Goal: Task Accomplishment & Management: Manage account settings

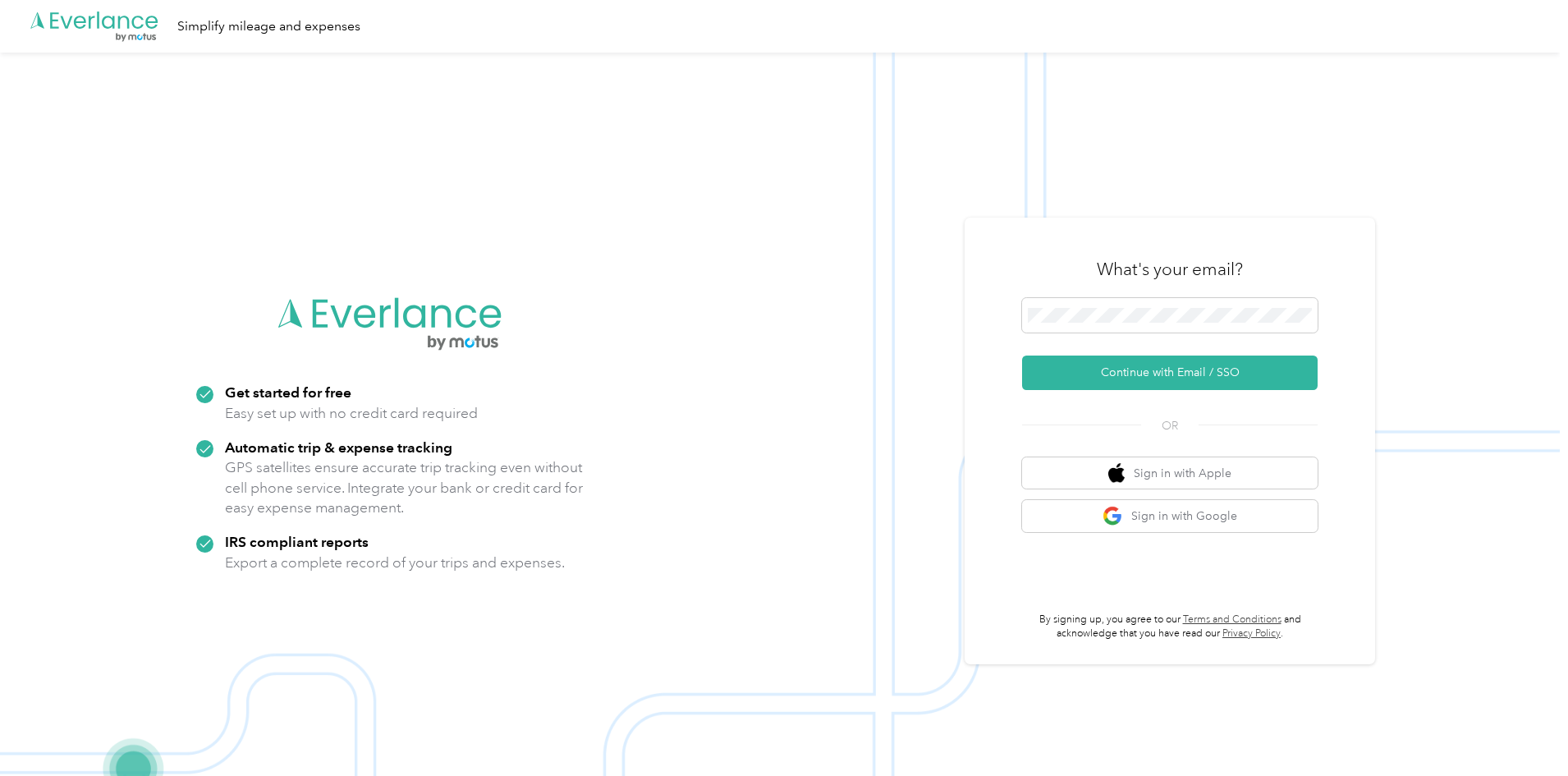
click at [1121, 367] on button "Continue with Email / SSO" at bounding box center [1169, 372] width 295 height 34
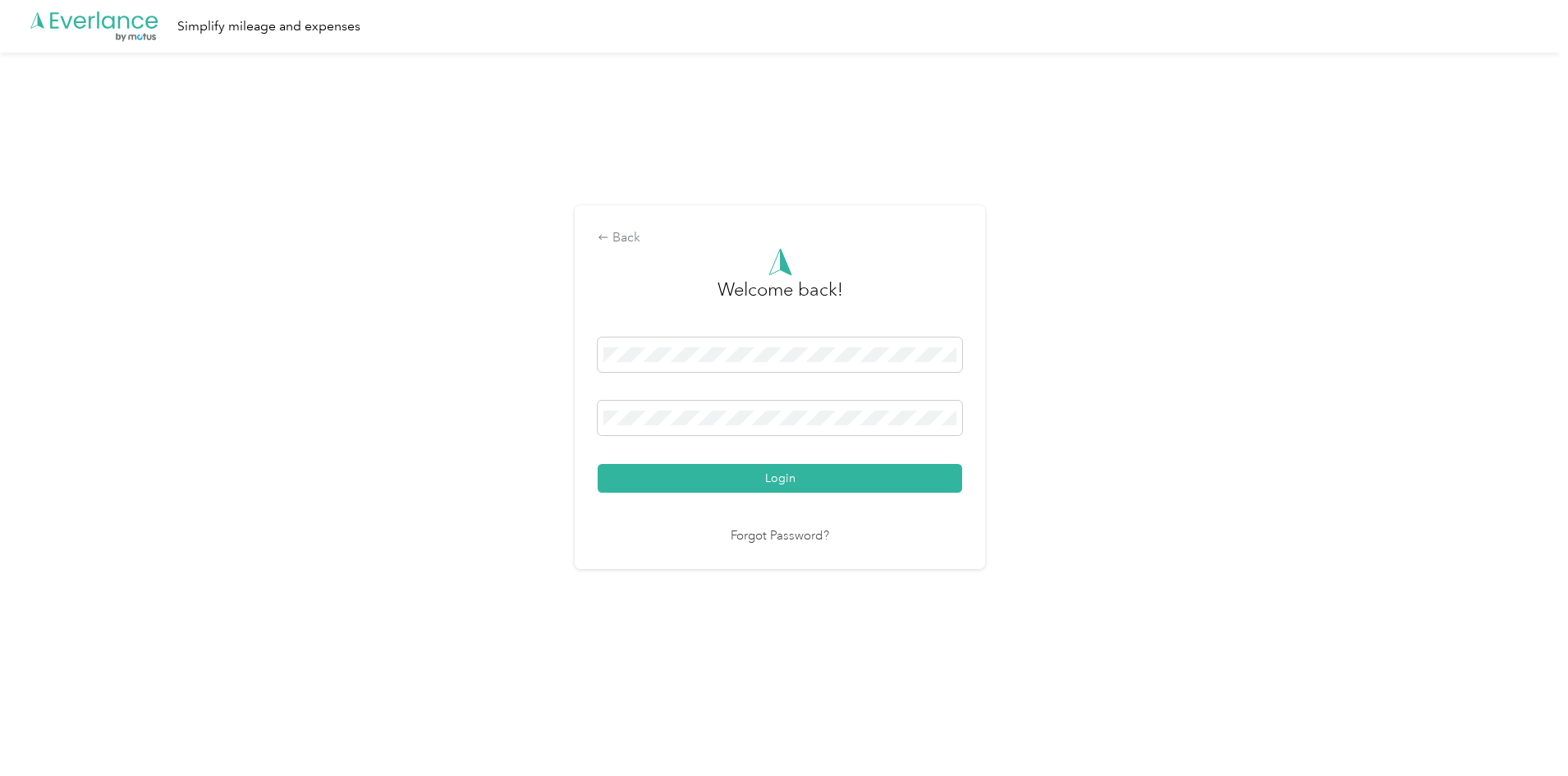
click at [718, 492] on button "Login" at bounding box center [780, 478] width 364 height 29
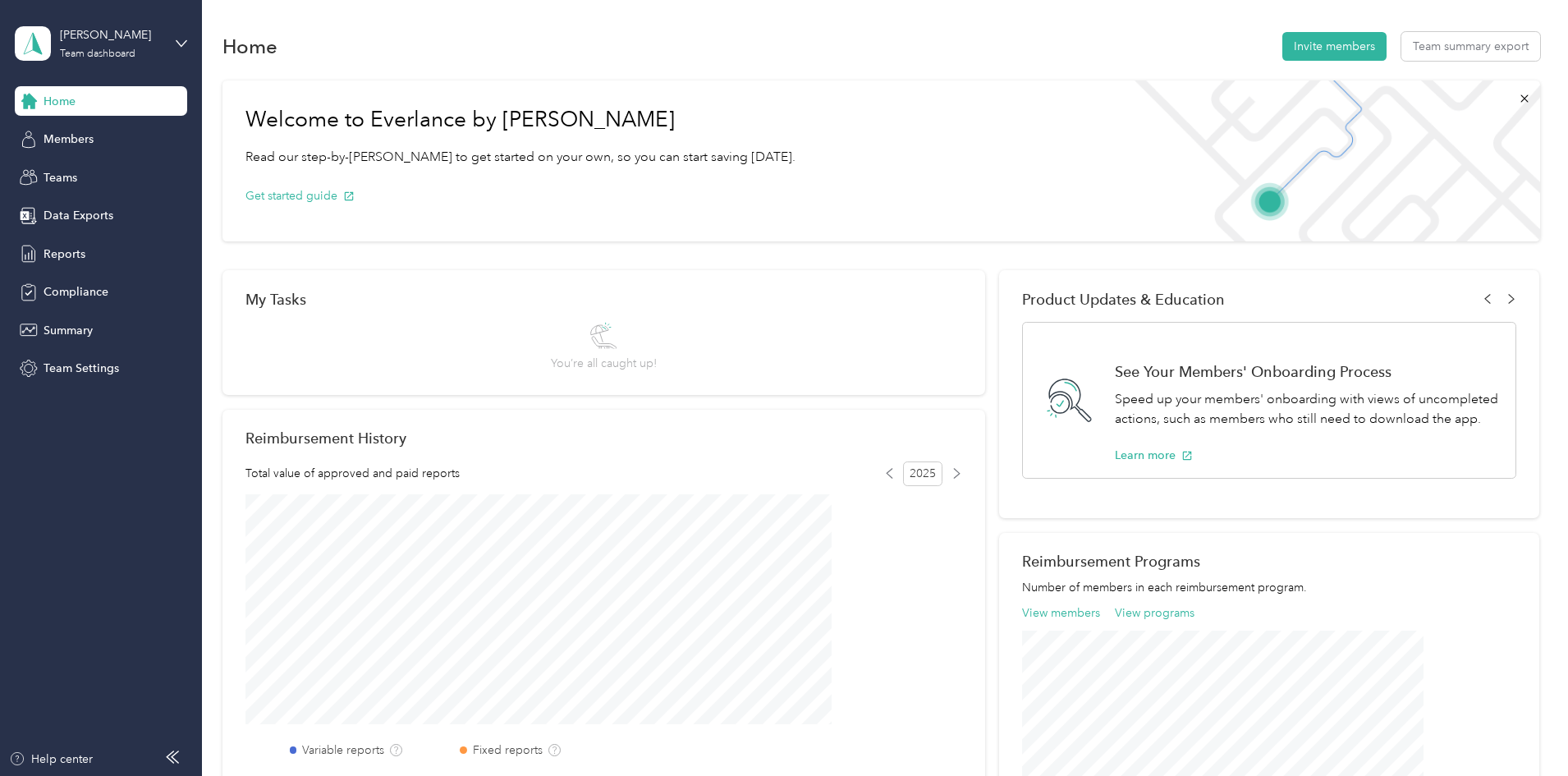
click at [76, 151] on div "Members" at bounding box center [100, 139] width 172 height 29
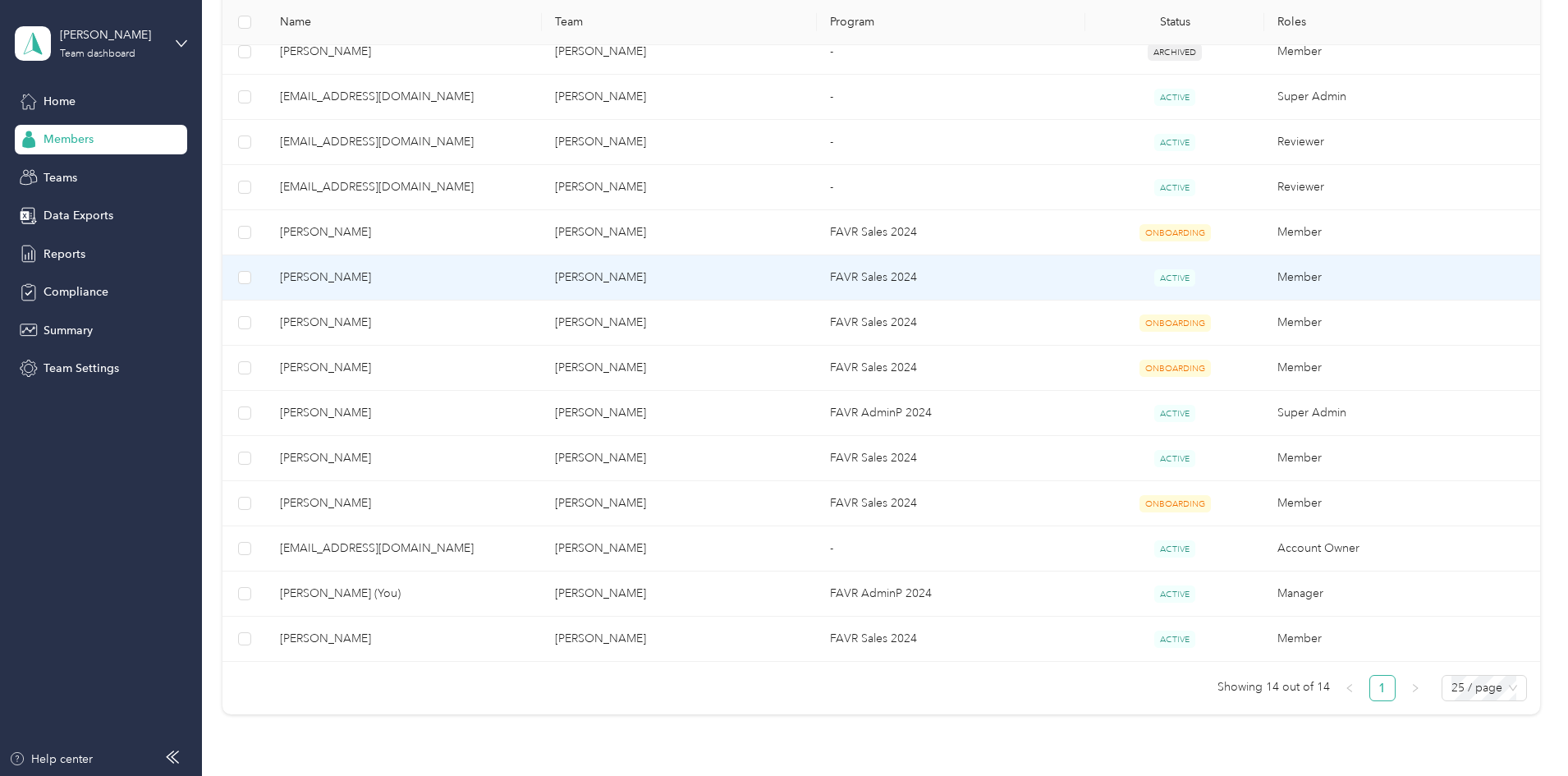
scroll to position [493, 0]
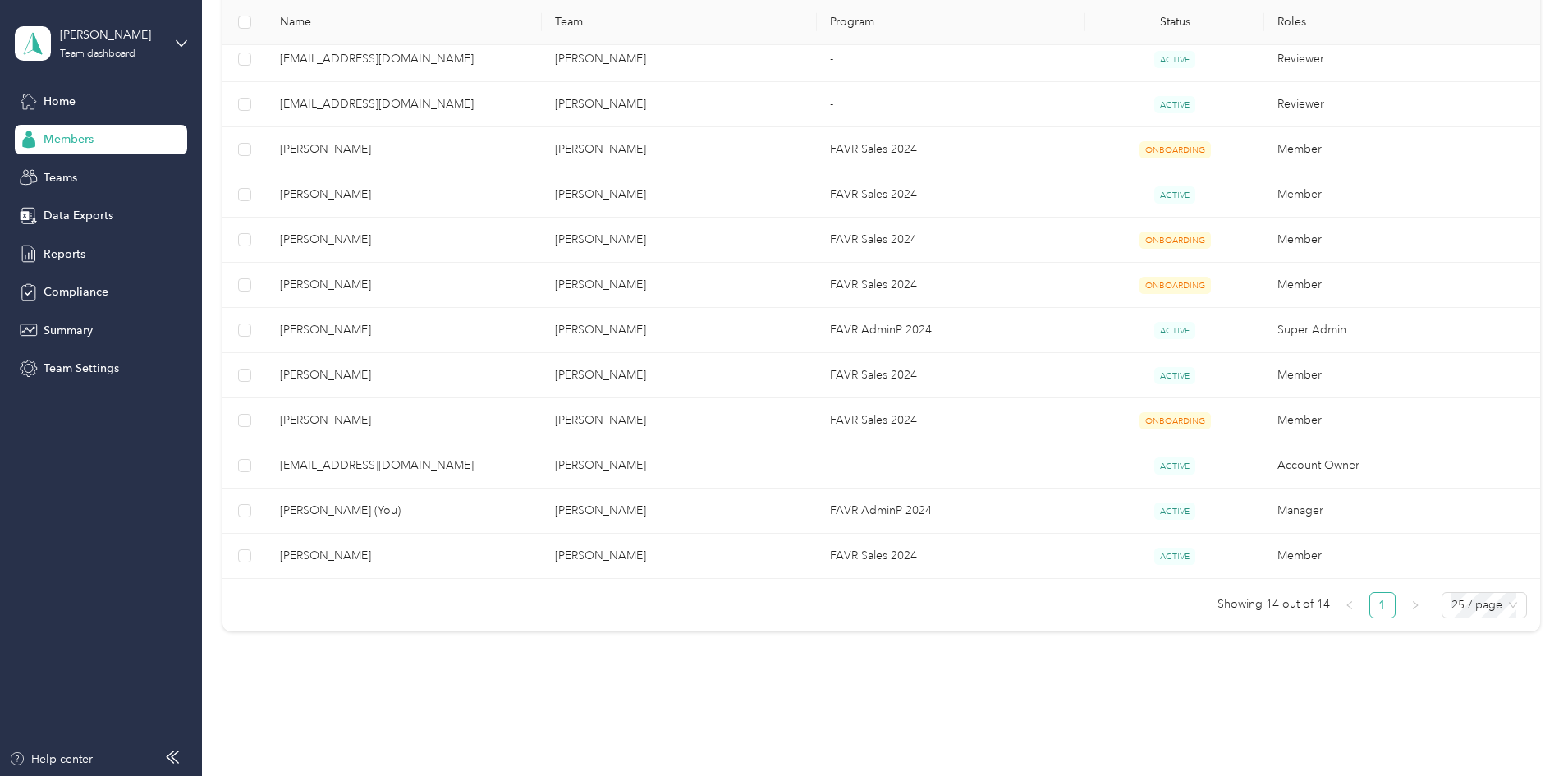
click at [78, 177] on div "Teams" at bounding box center [100, 177] width 172 height 29
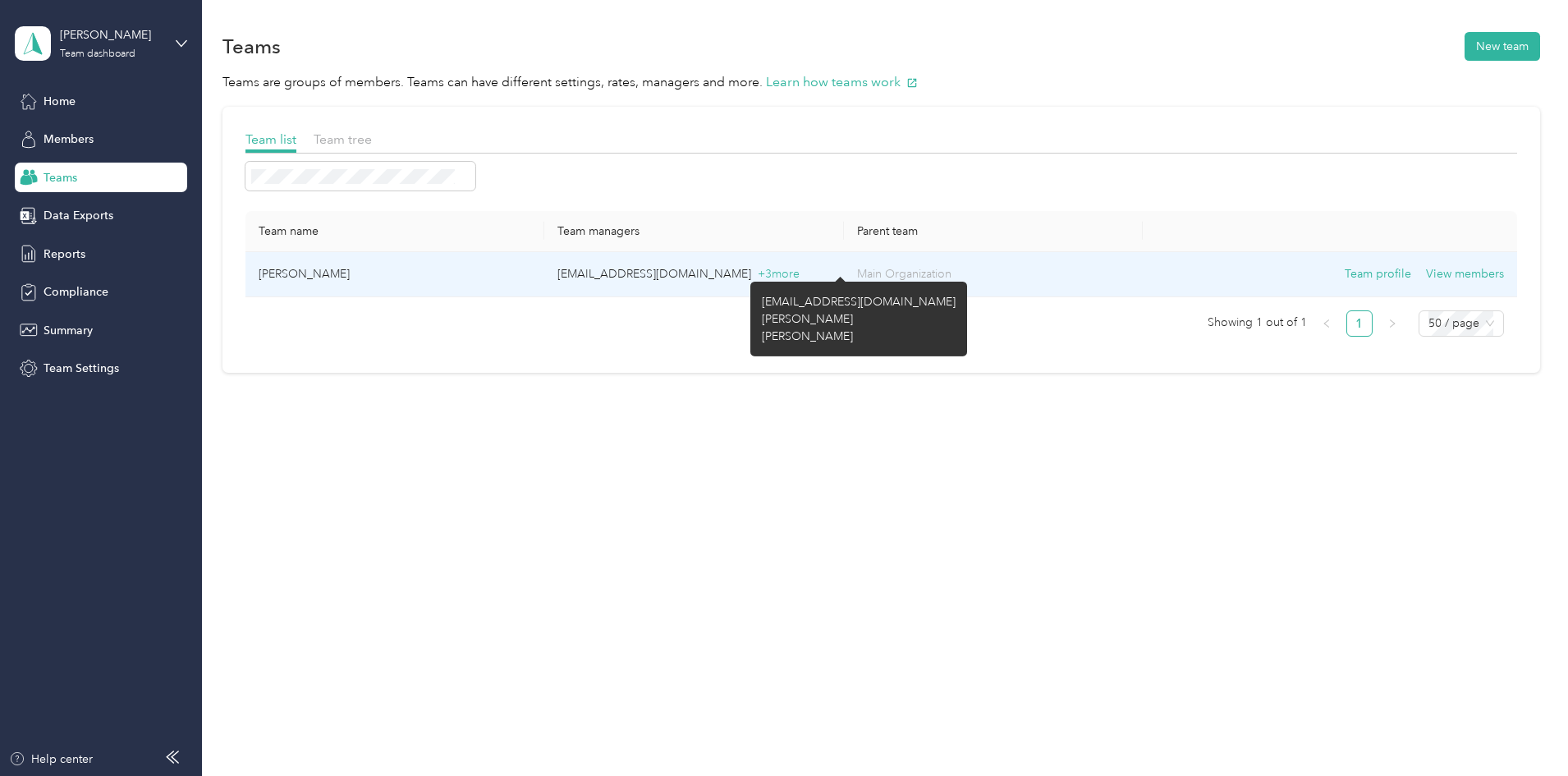
click at [800, 269] on span "+ 3 more" at bounding box center [778, 274] width 42 height 14
click at [800, 275] on span "+ 3 more" at bounding box center [778, 274] width 42 height 14
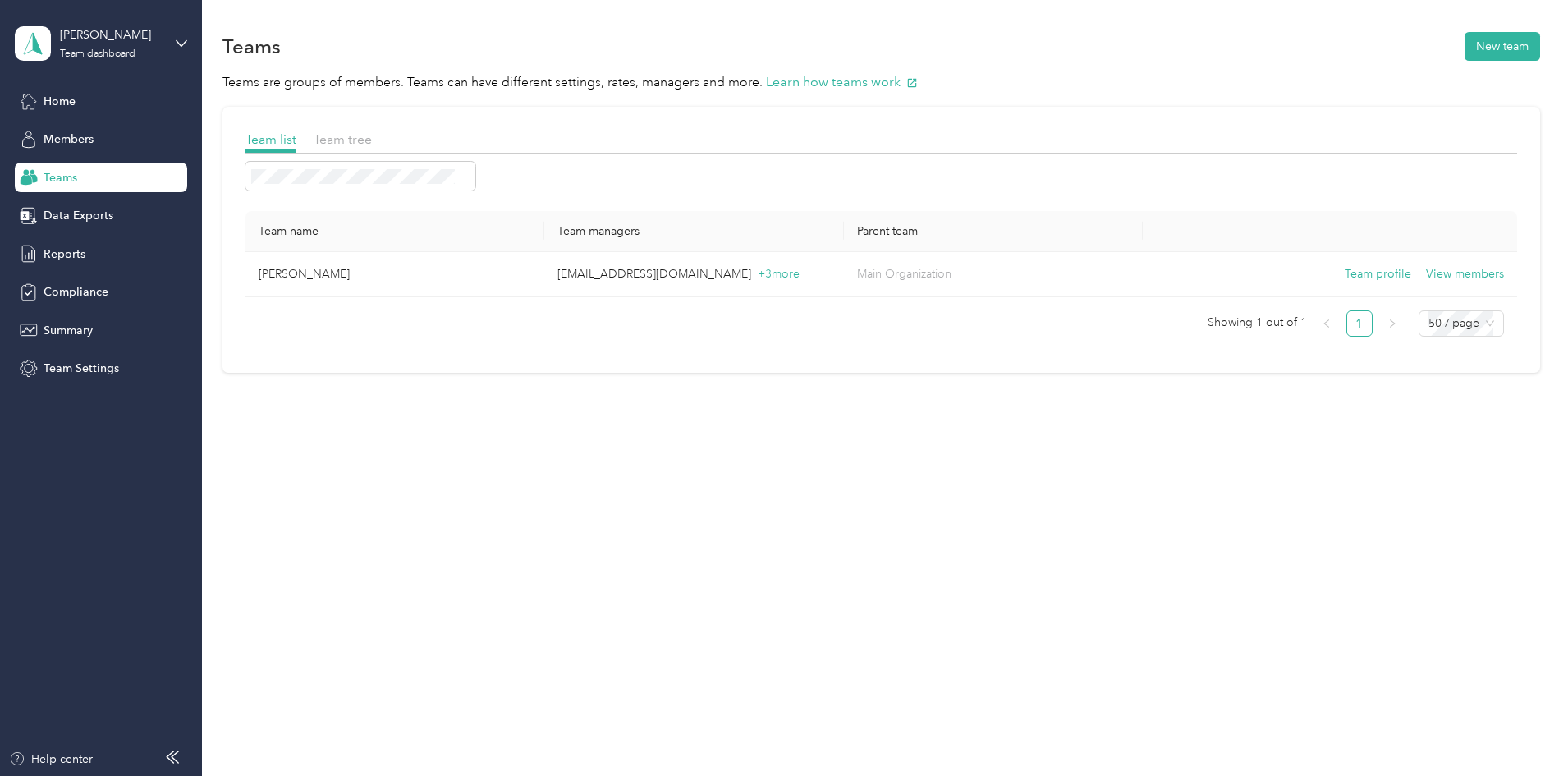
click at [372, 136] on span "Team tree" at bounding box center [343, 139] width 58 height 16
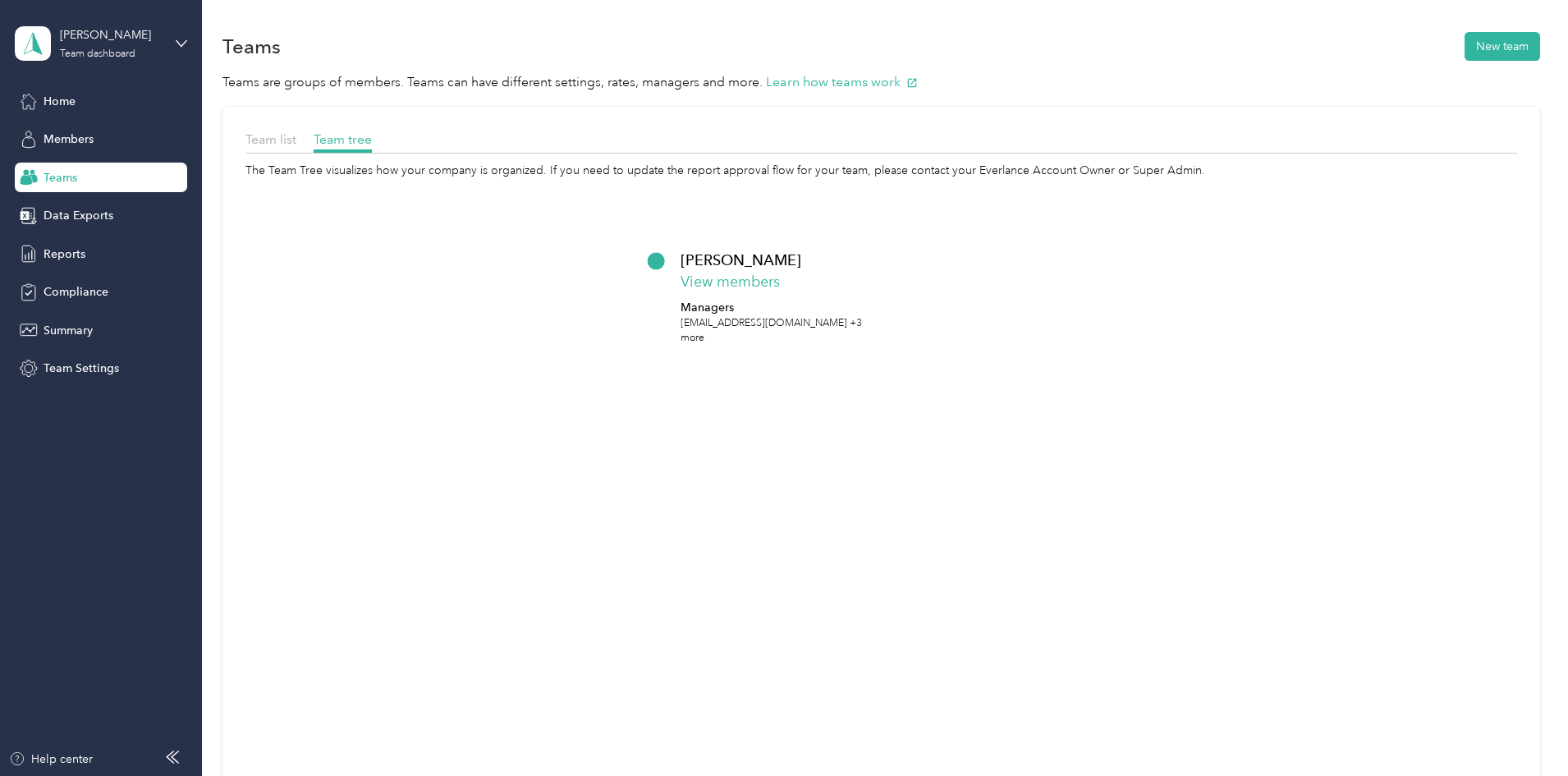
click at [296, 144] on span "Team list" at bounding box center [271, 139] width 51 height 16
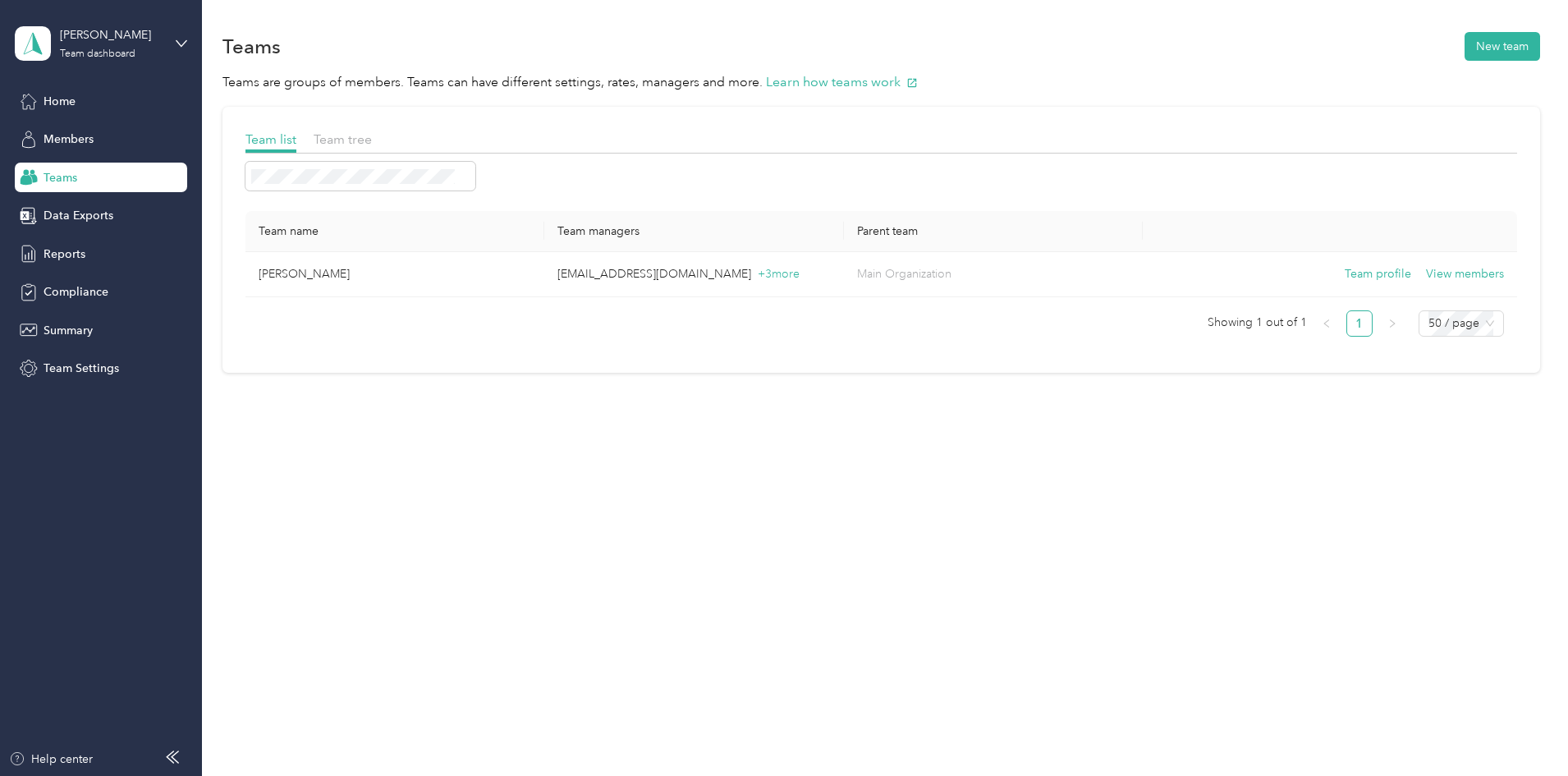
click at [66, 257] on span "Reports" at bounding box center [64, 254] width 42 height 18
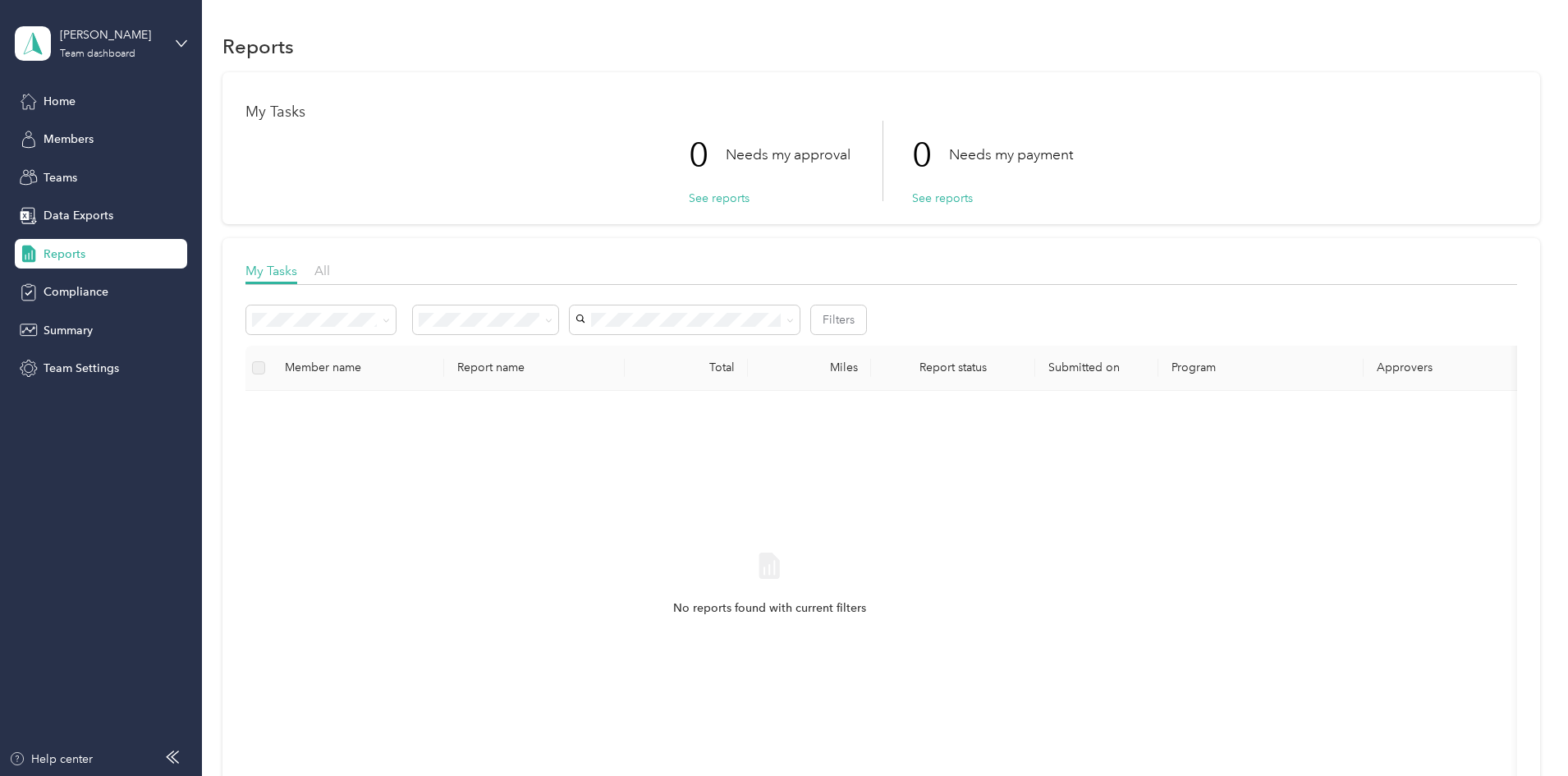
click at [99, 301] on div "Compliance" at bounding box center [100, 292] width 172 height 29
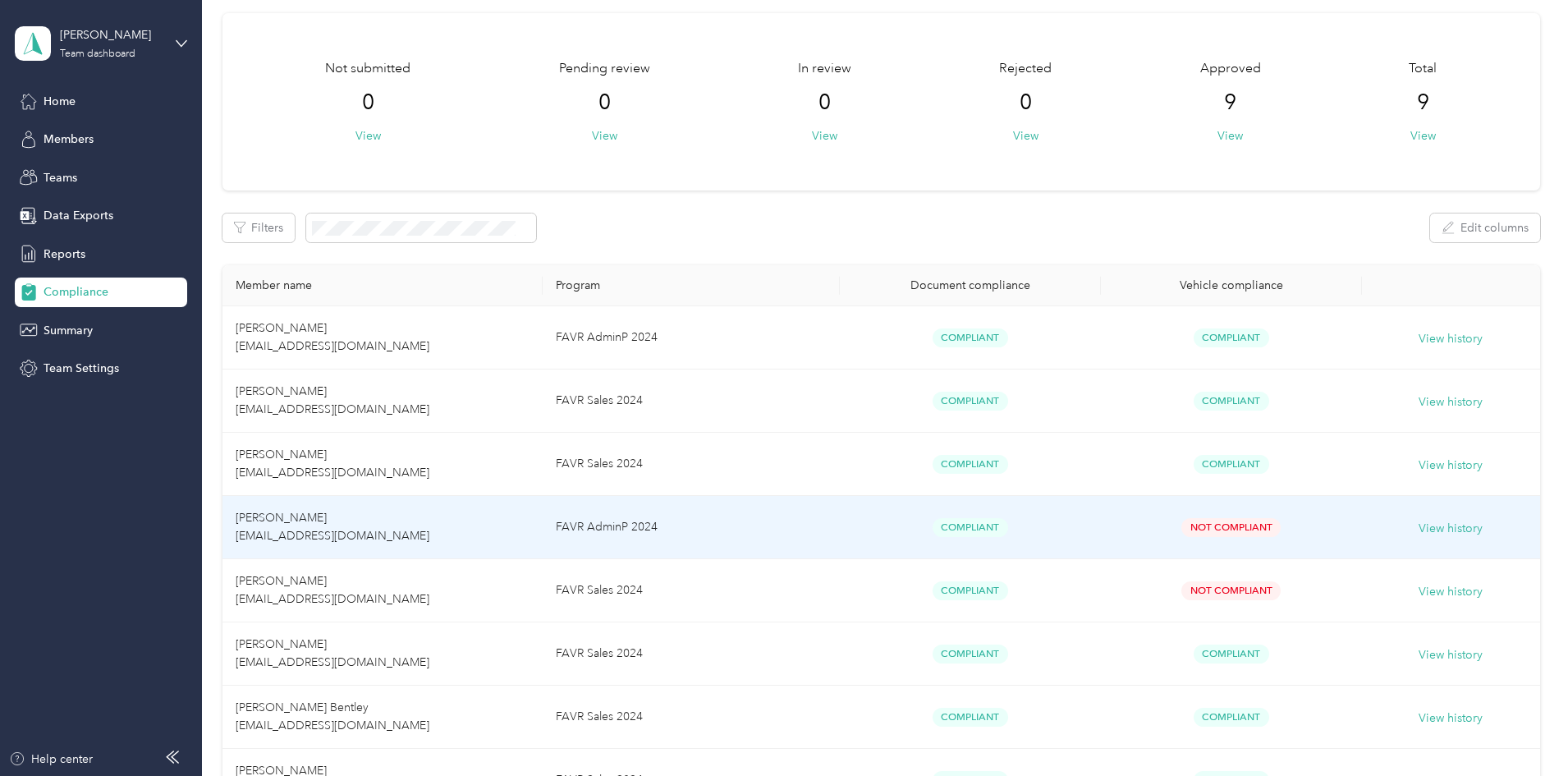
scroll to position [53, 0]
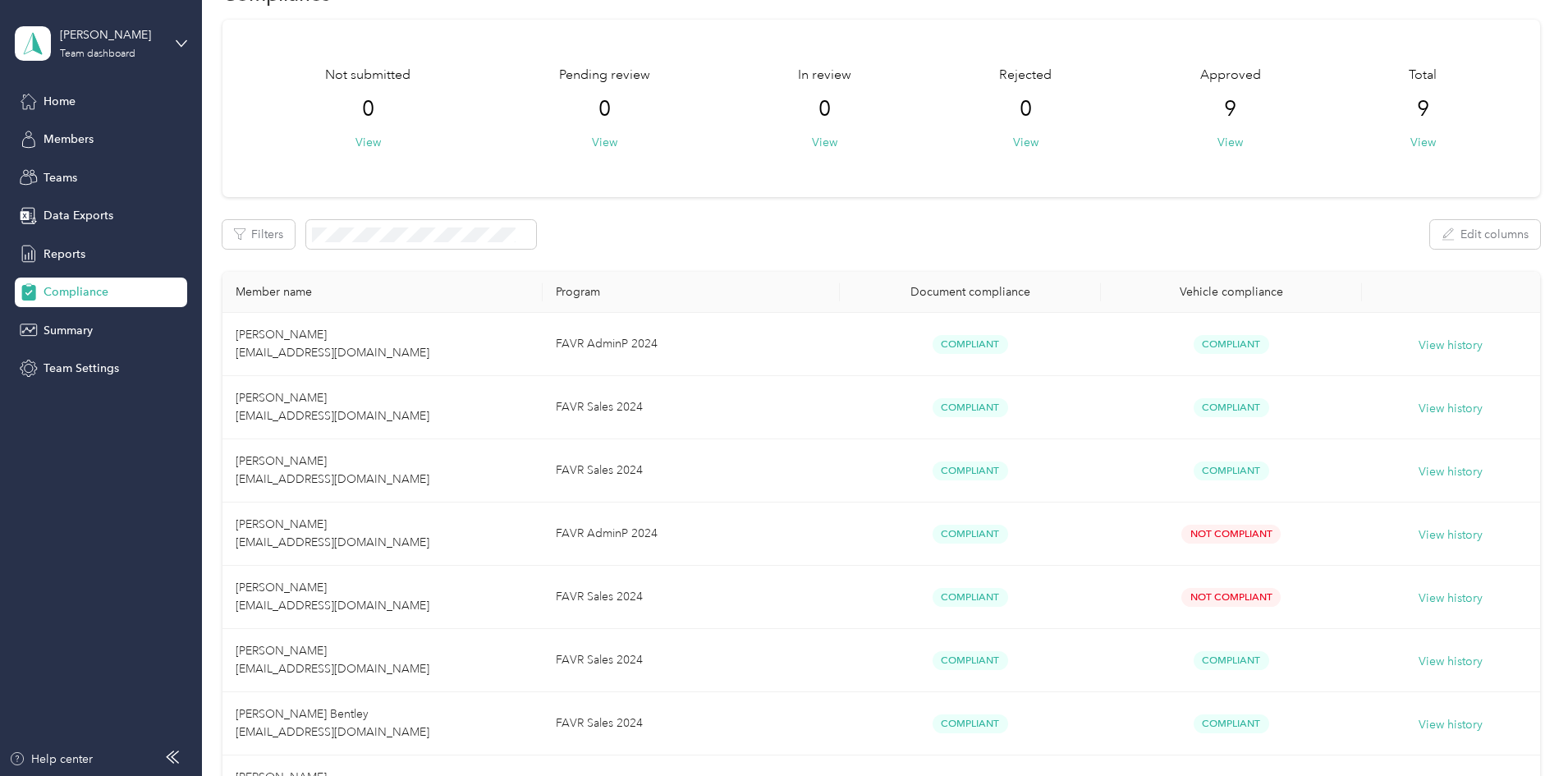
click at [1217, 149] on button "View" at bounding box center [1230, 142] width 25 height 18
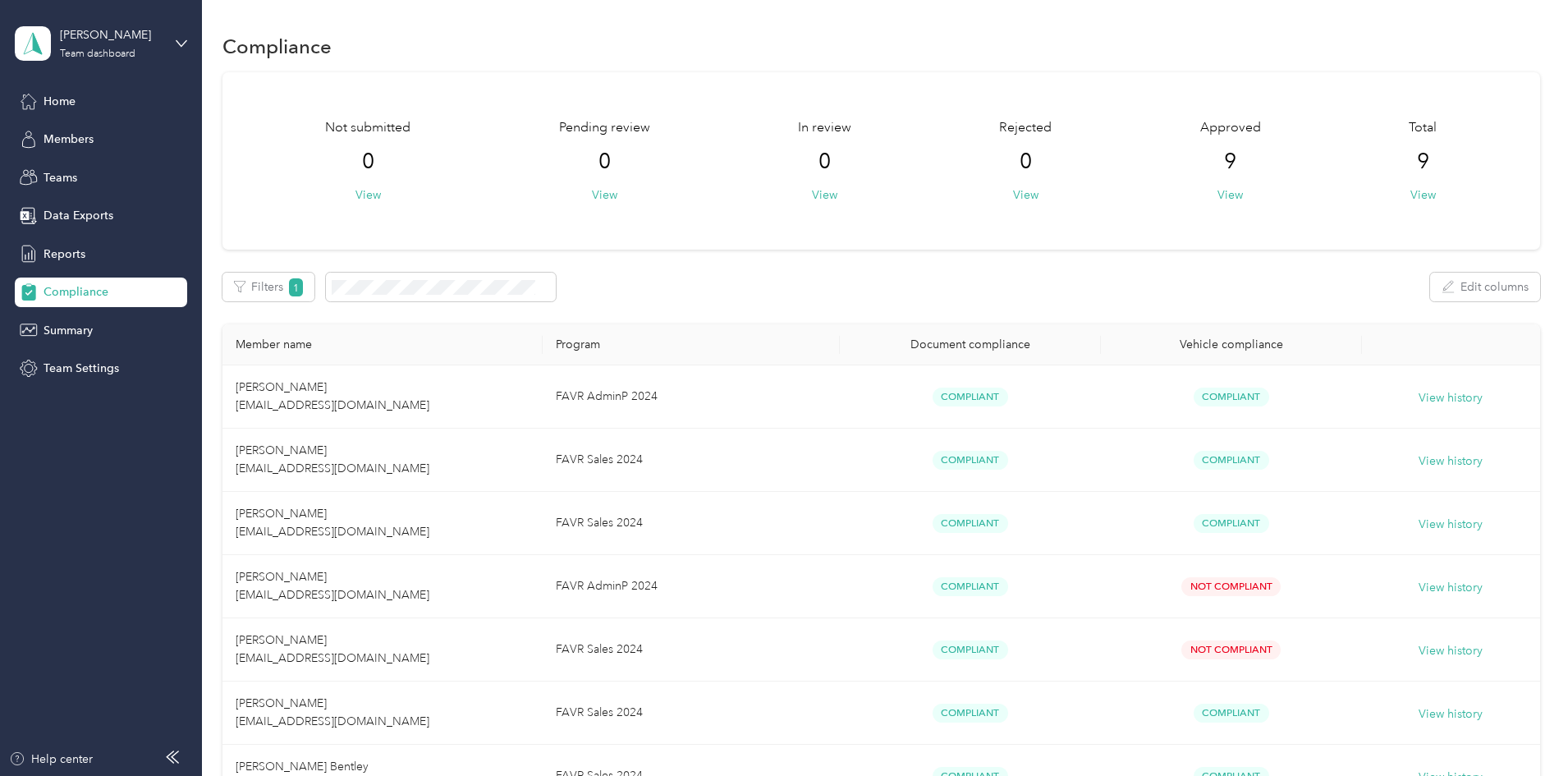
click at [61, 96] on span "Home" at bounding box center [59, 101] width 32 height 18
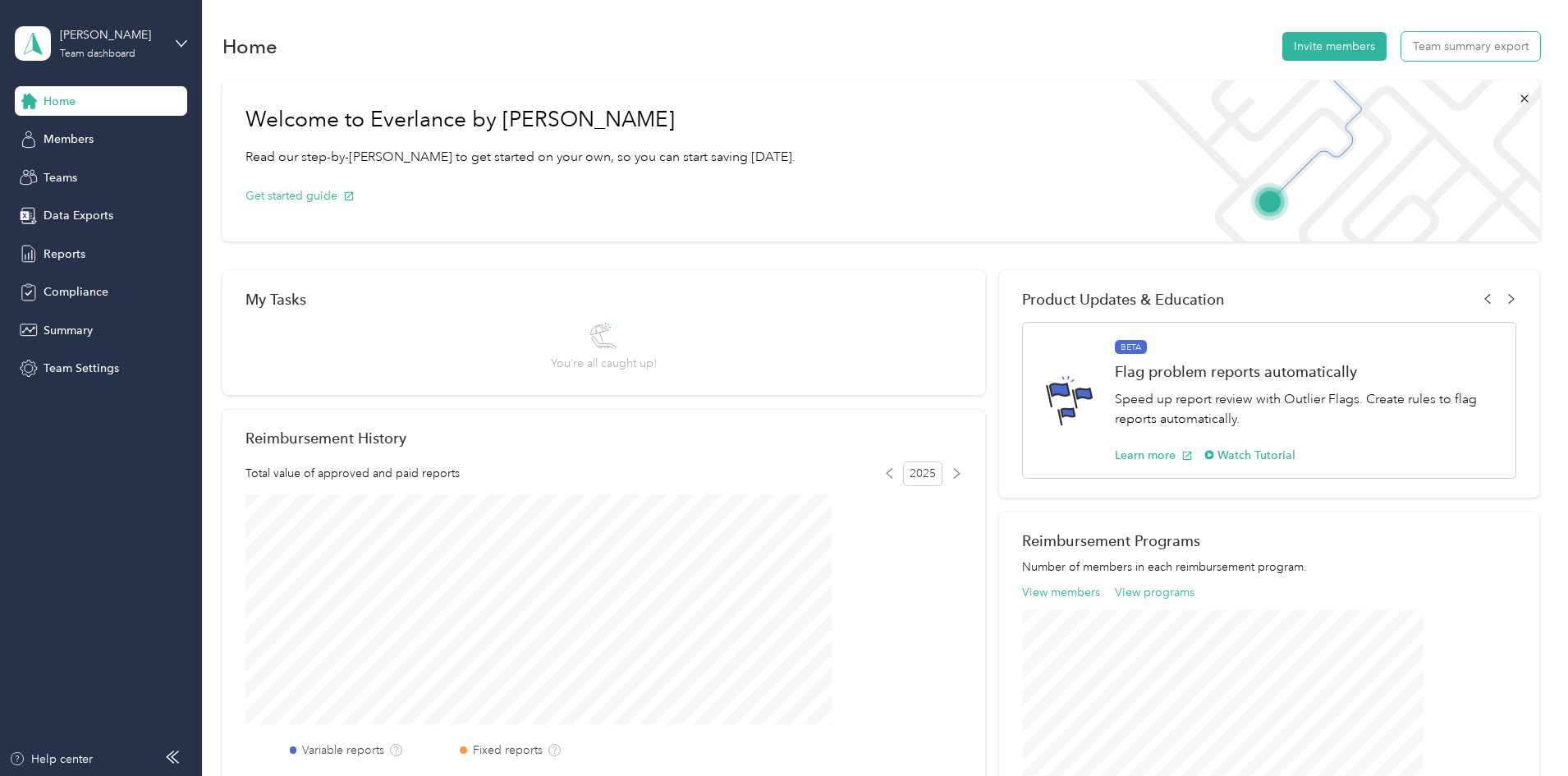
click at [1401, 54] on button "Team summary export" at bounding box center [1471, 47] width 138 height 29
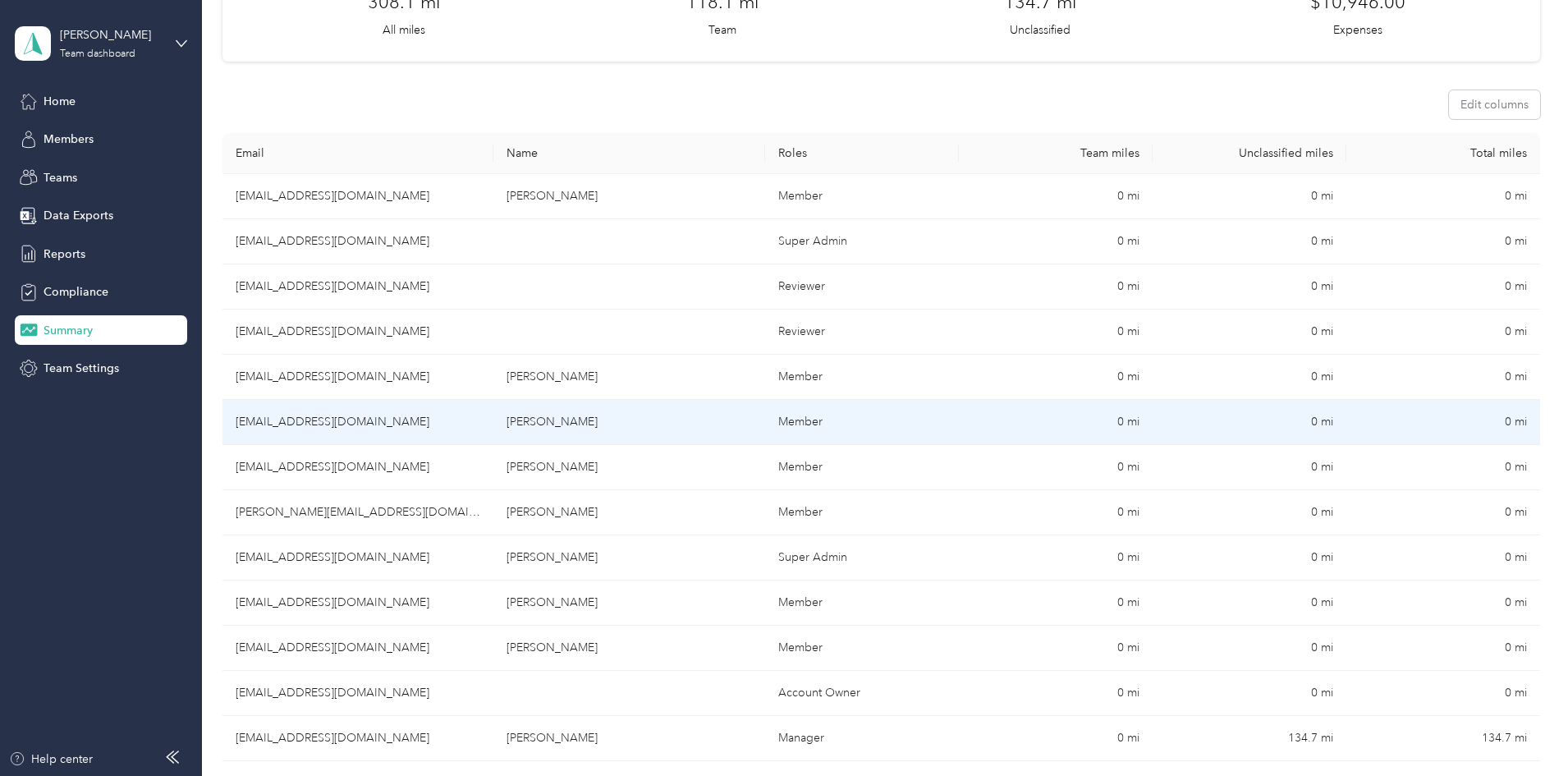
scroll to position [246, 0]
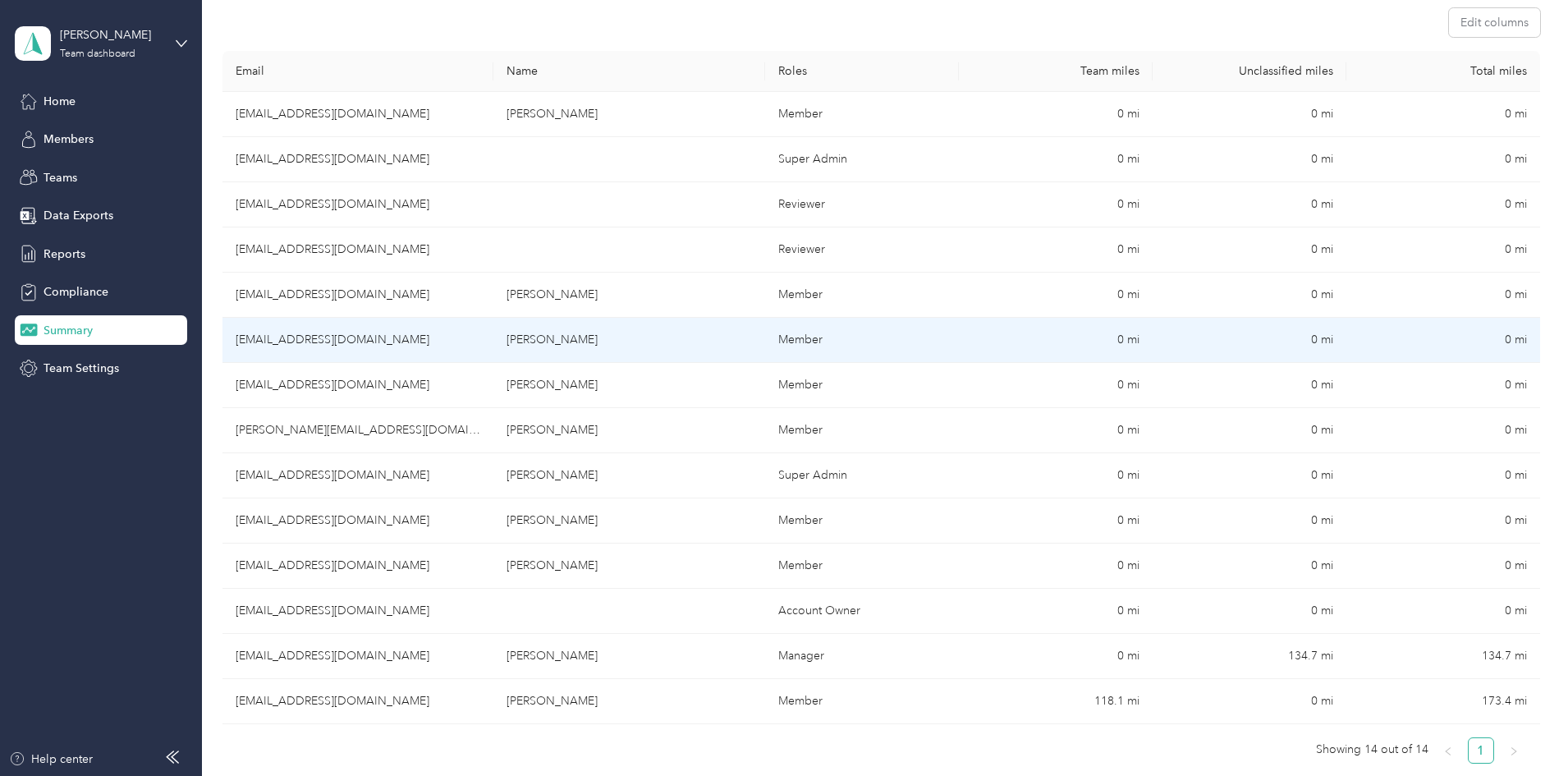
click at [694, 346] on td "[PERSON_NAME]" at bounding box center [629, 340] width 271 height 45
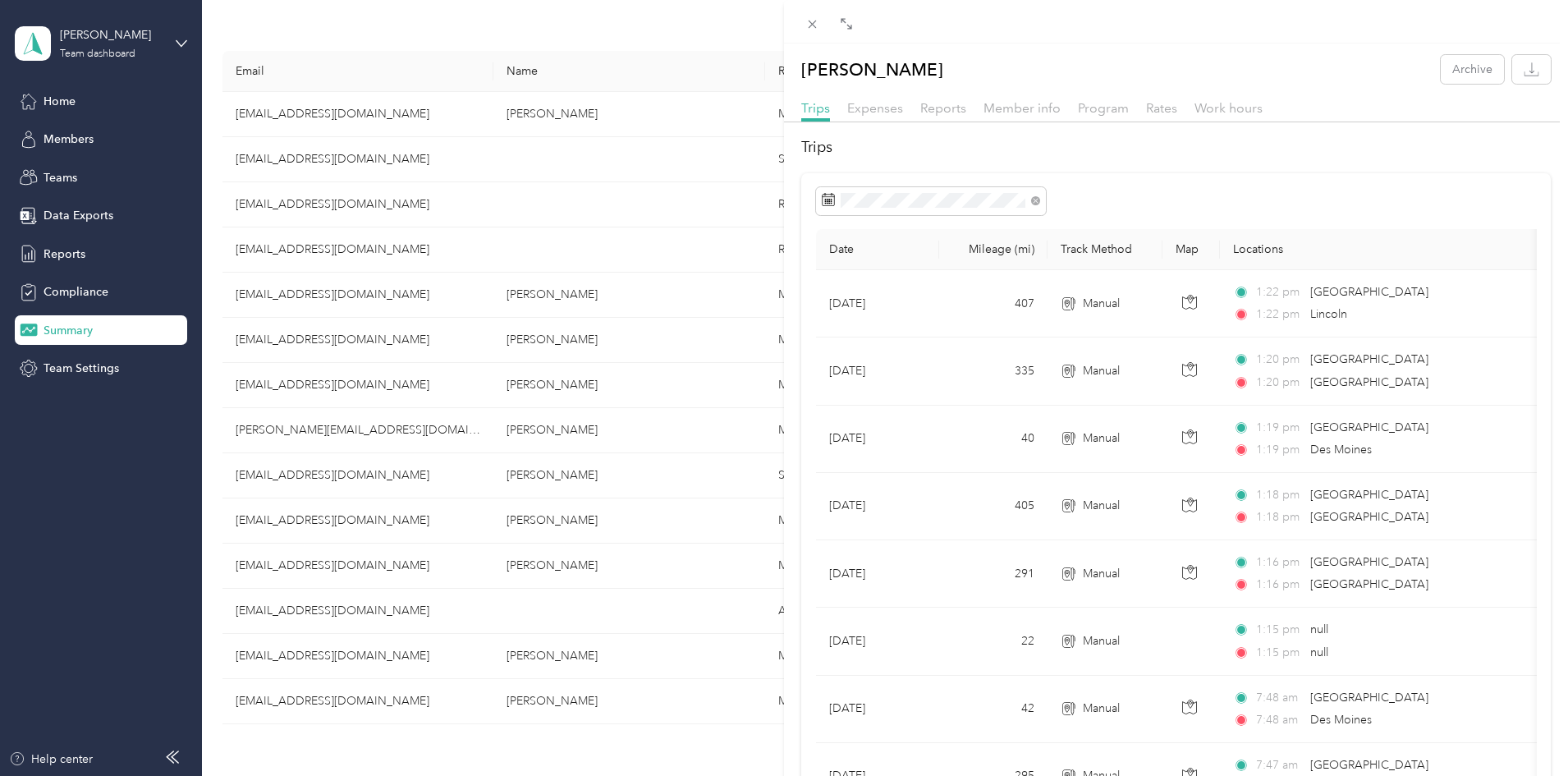
click at [943, 102] on span "Reports" at bounding box center [943, 108] width 46 height 16
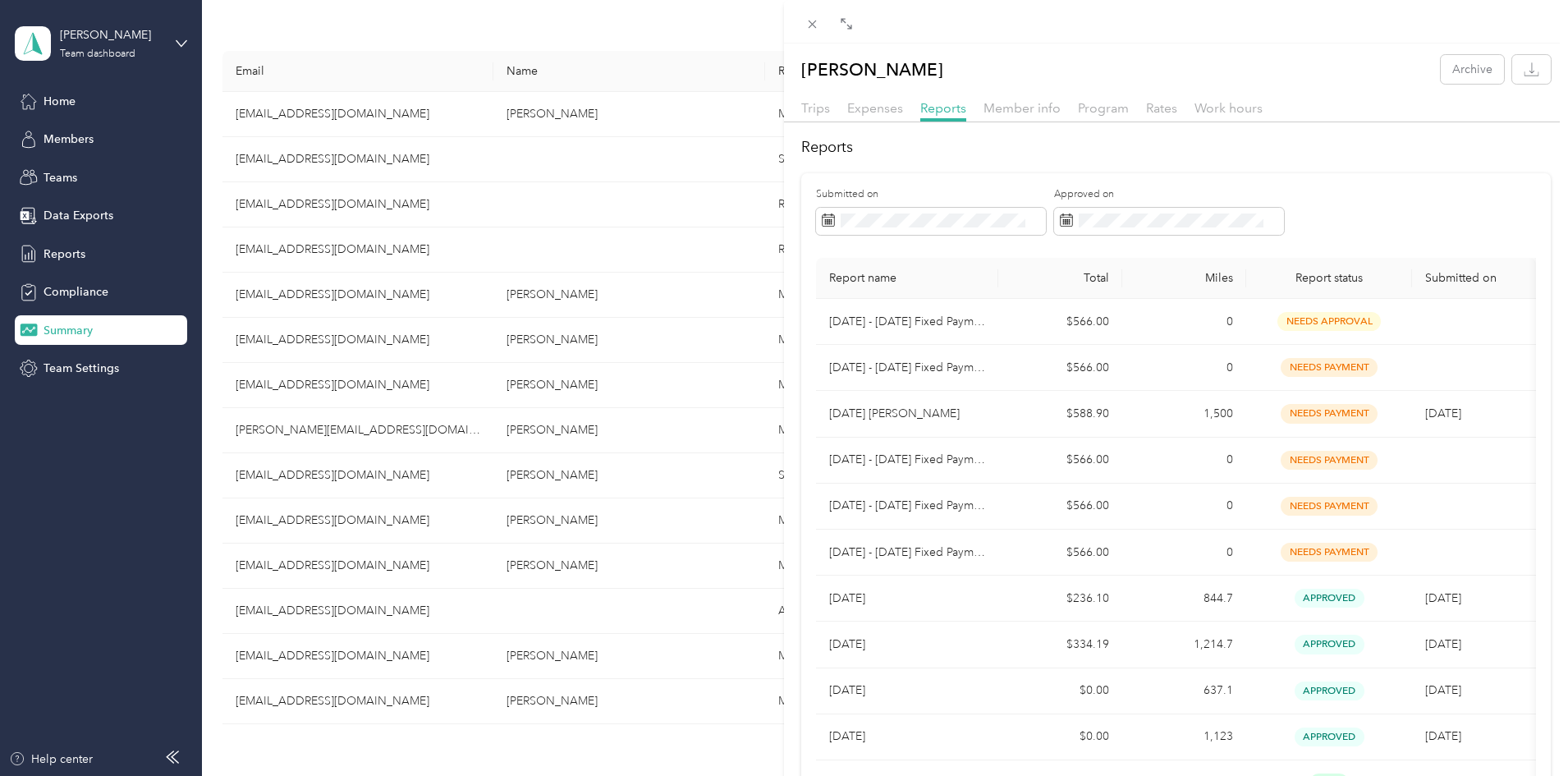
click at [1013, 107] on span "Member info" at bounding box center [1022, 108] width 77 height 16
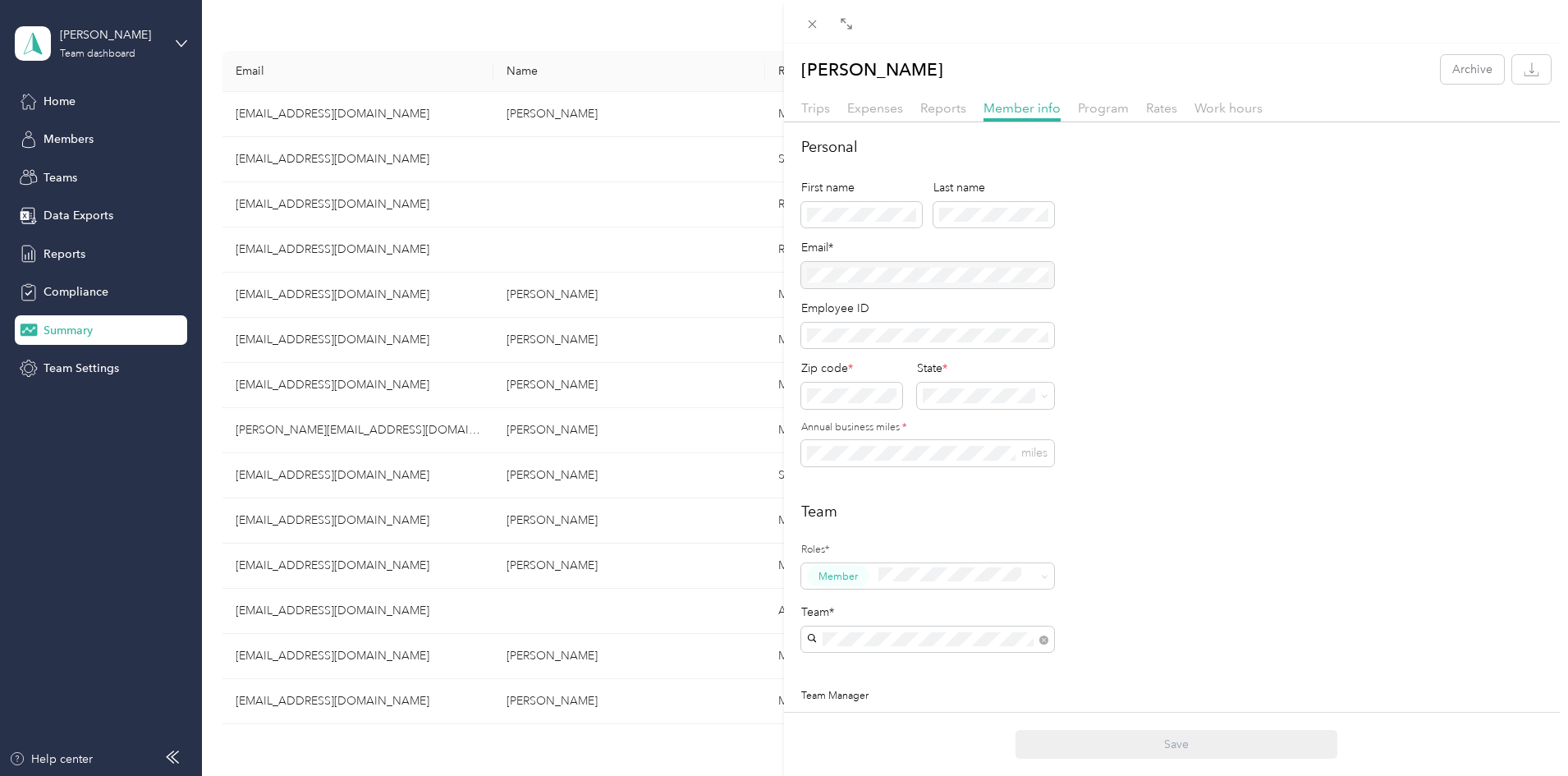
click at [1088, 113] on span "Program" at bounding box center [1103, 108] width 51 height 16
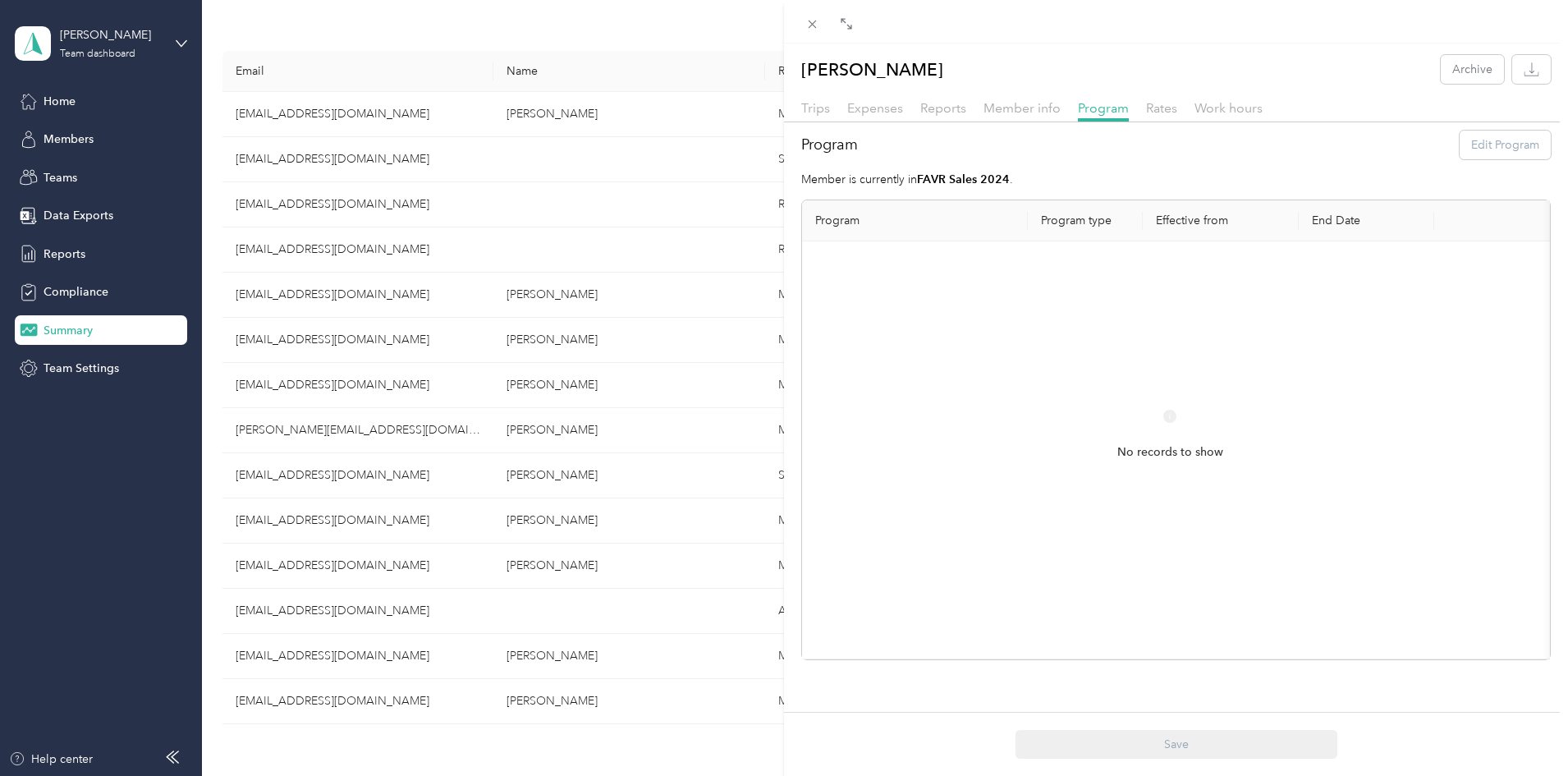
click at [1151, 108] on span "Rates" at bounding box center [1162, 108] width 31 height 16
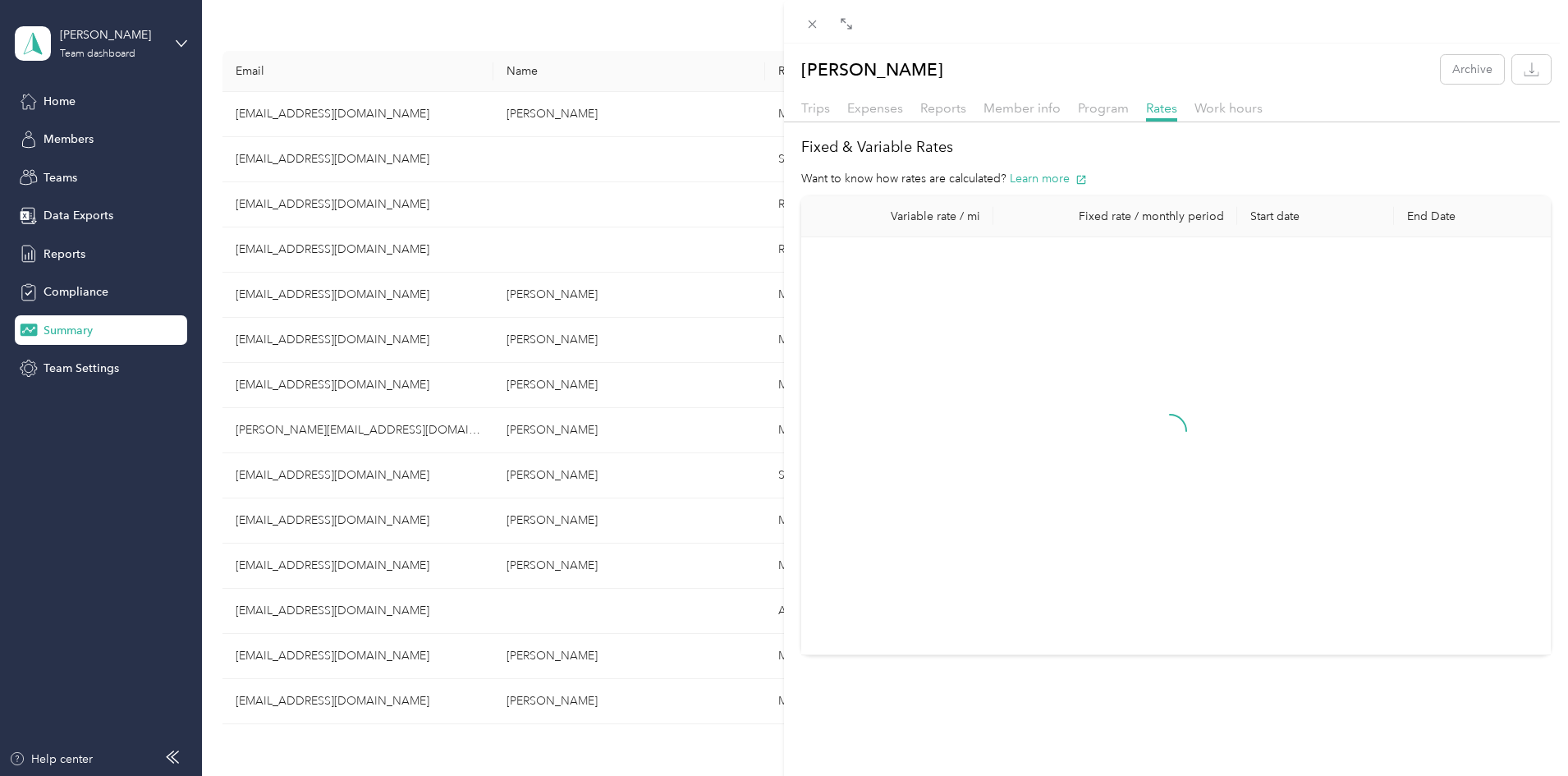
click at [1227, 107] on span "Work hours" at bounding box center [1228, 108] width 68 height 16
click at [400, 428] on div "[PERSON_NAME] Archive Trips Expenses Reports Member info Program Rates Work hou…" at bounding box center [784, 388] width 1568 height 776
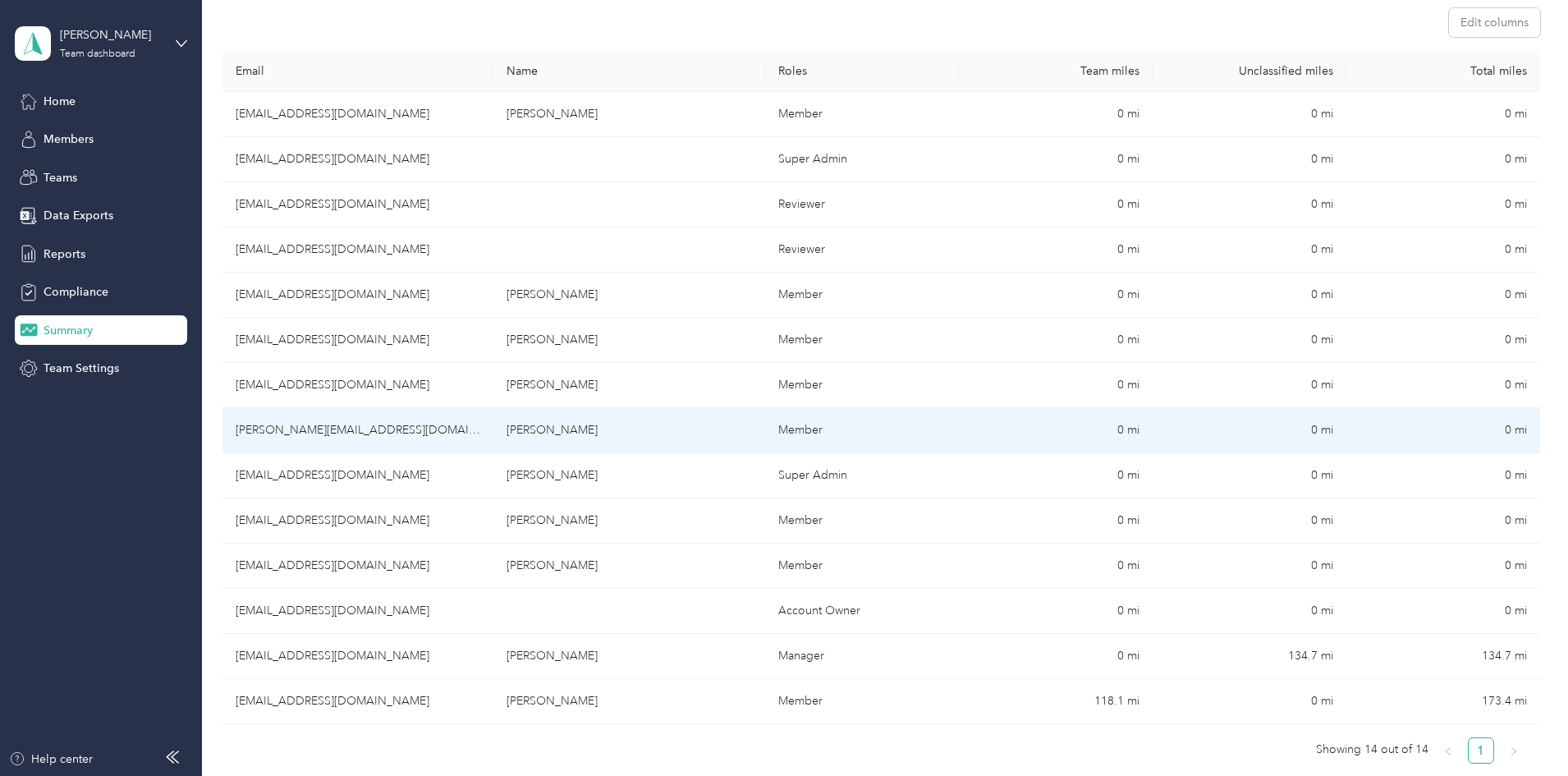
click at [390, 428] on td "[PERSON_NAME][EMAIL_ADDRESS][DOMAIN_NAME]" at bounding box center [357, 430] width 271 height 45
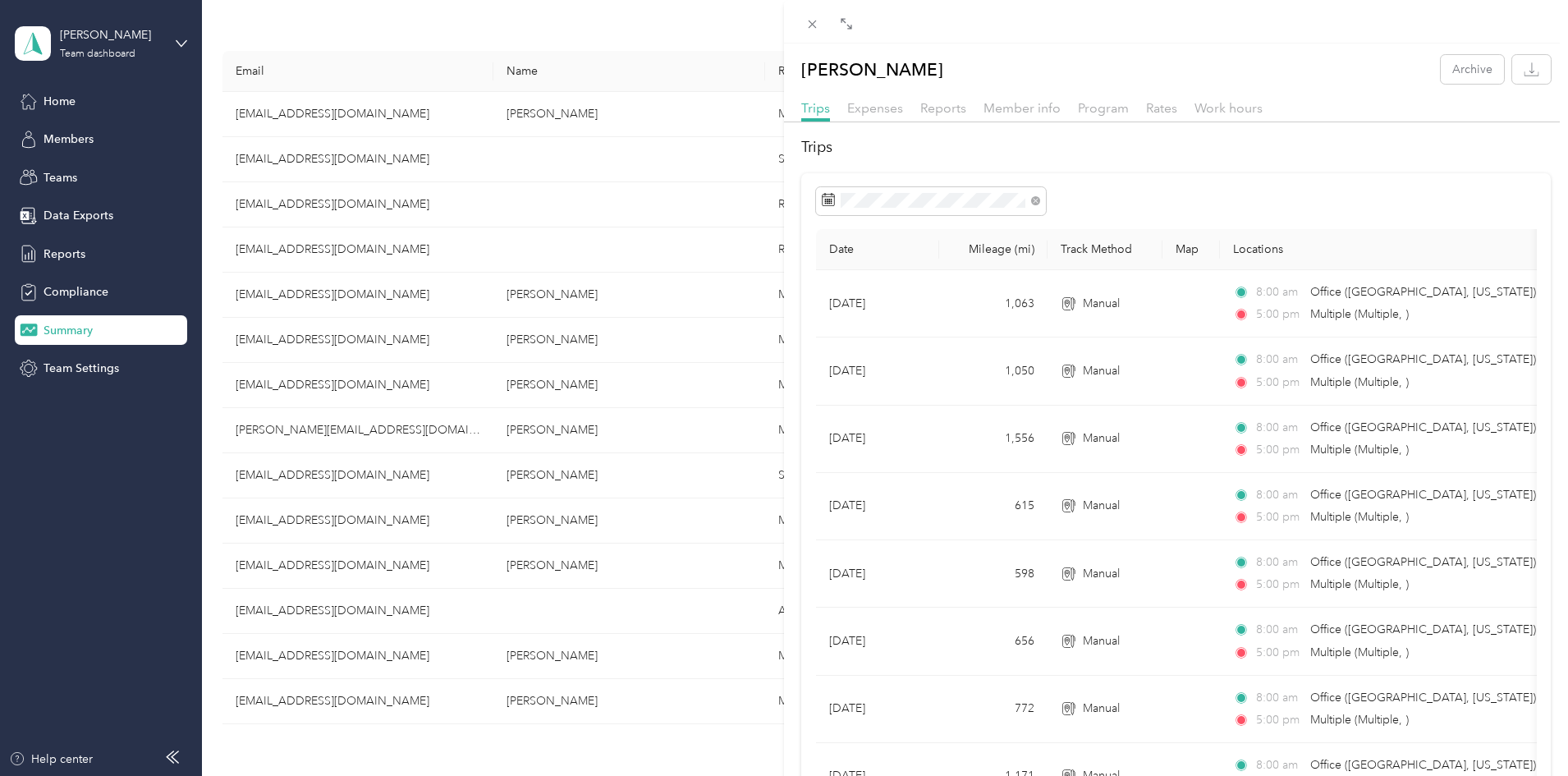
click at [878, 109] on span "Expenses" at bounding box center [875, 108] width 56 height 16
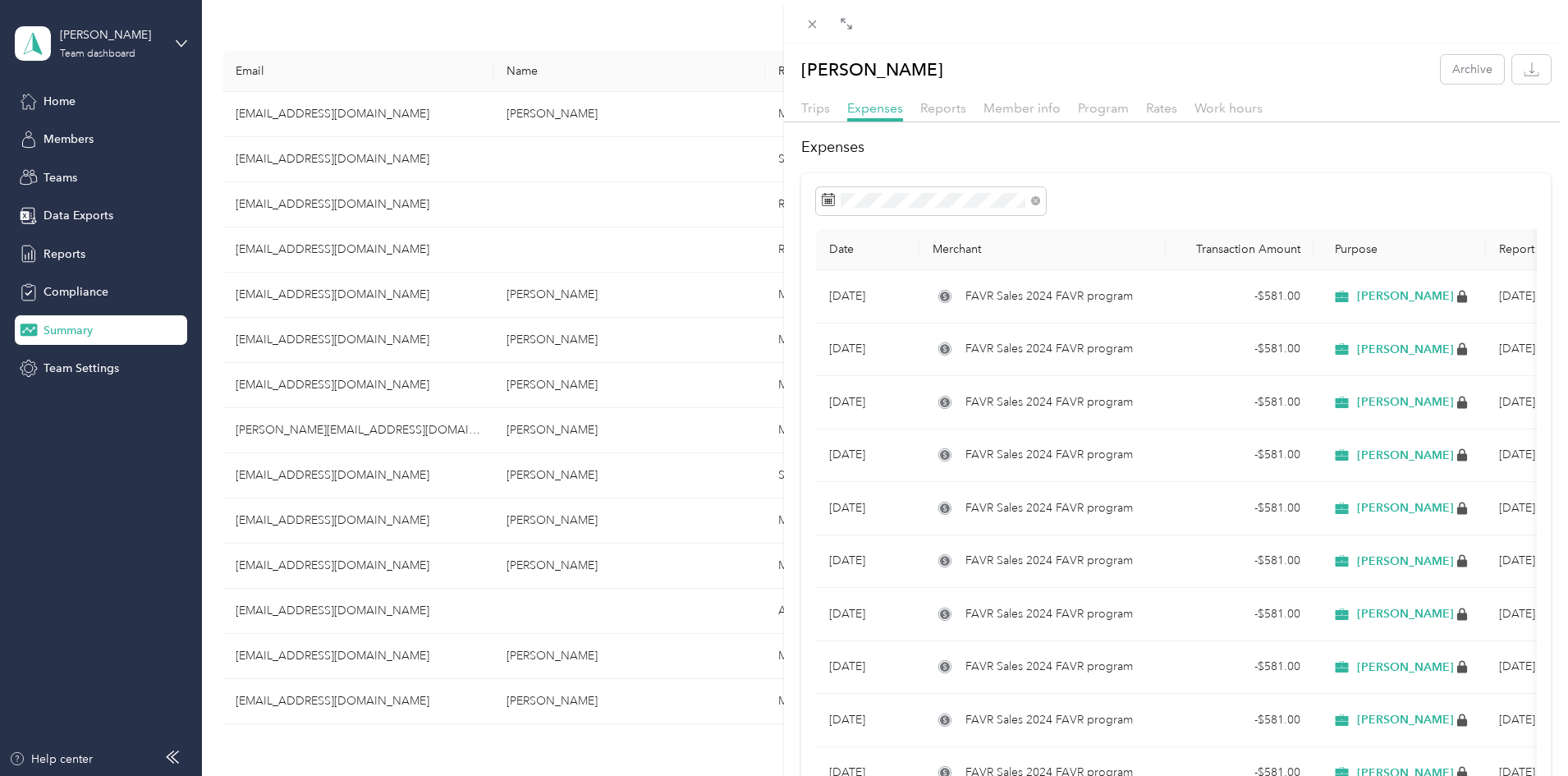
click at [933, 108] on span "Reports" at bounding box center [943, 108] width 46 height 16
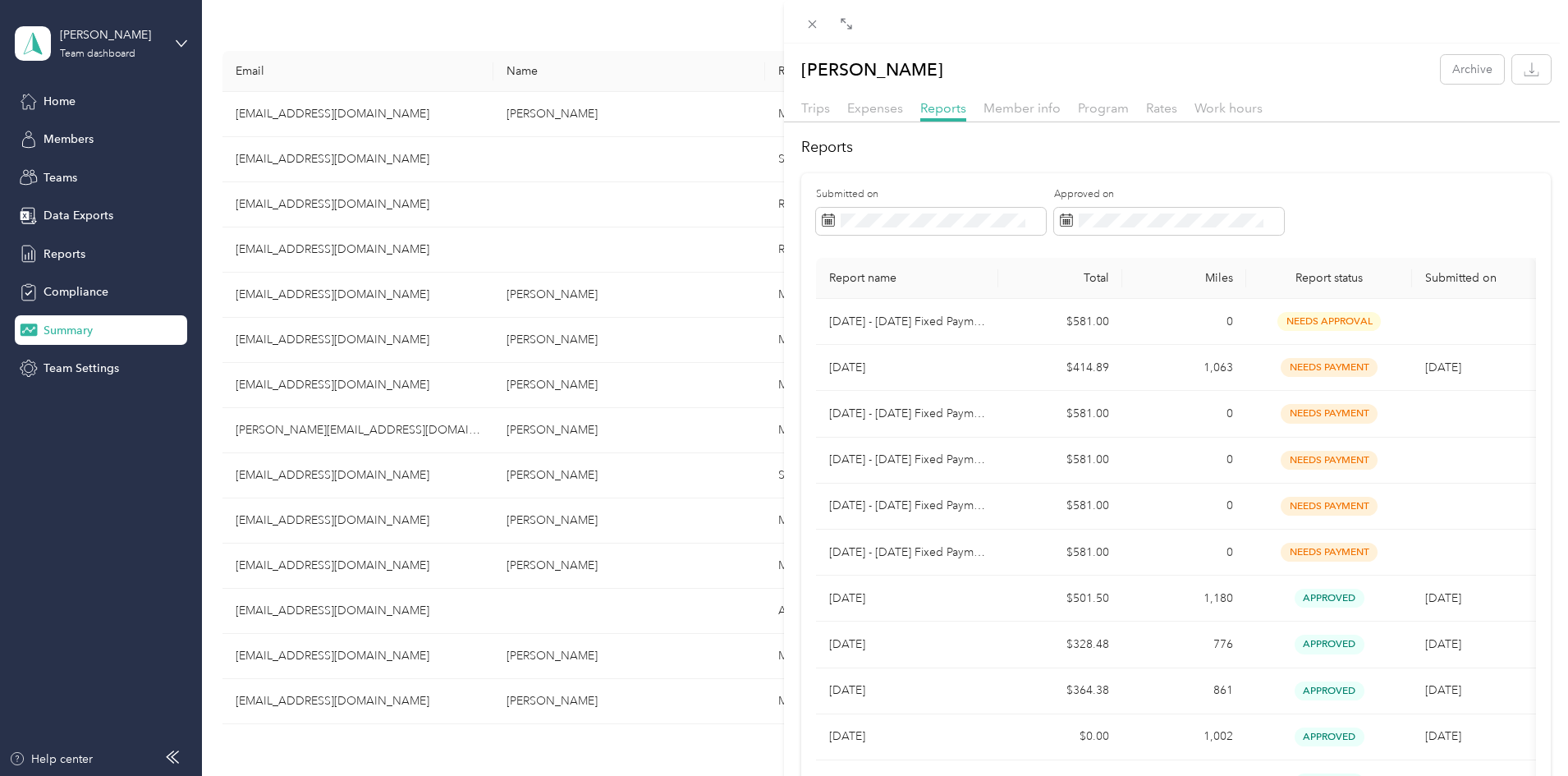
click at [77, 294] on div "[PERSON_NAME] Archive Trips Expenses Reports Member info Program Rates Work hou…" at bounding box center [784, 388] width 1568 height 776
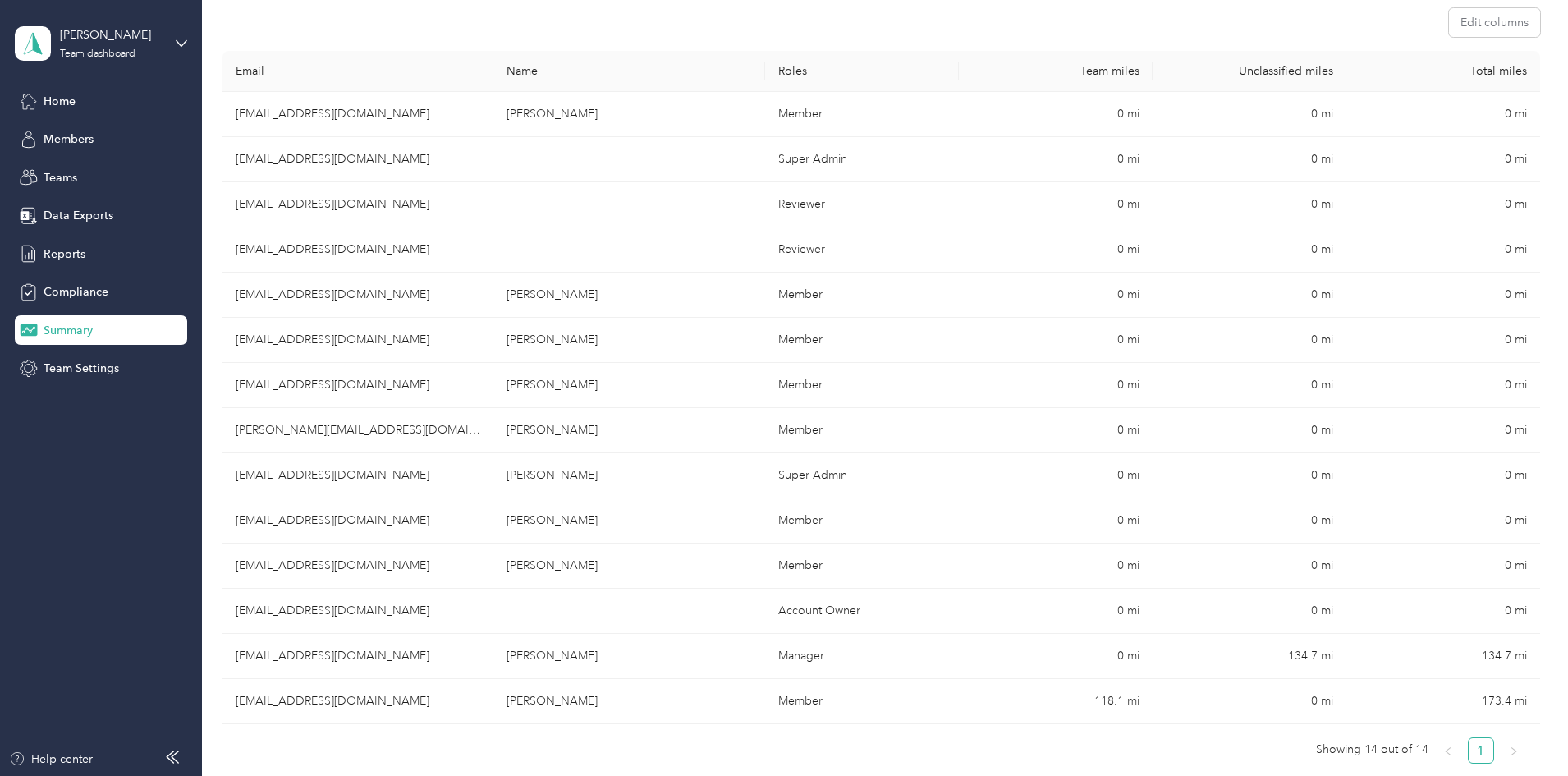
click at [70, 264] on div "Reports" at bounding box center [100, 253] width 172 height 29
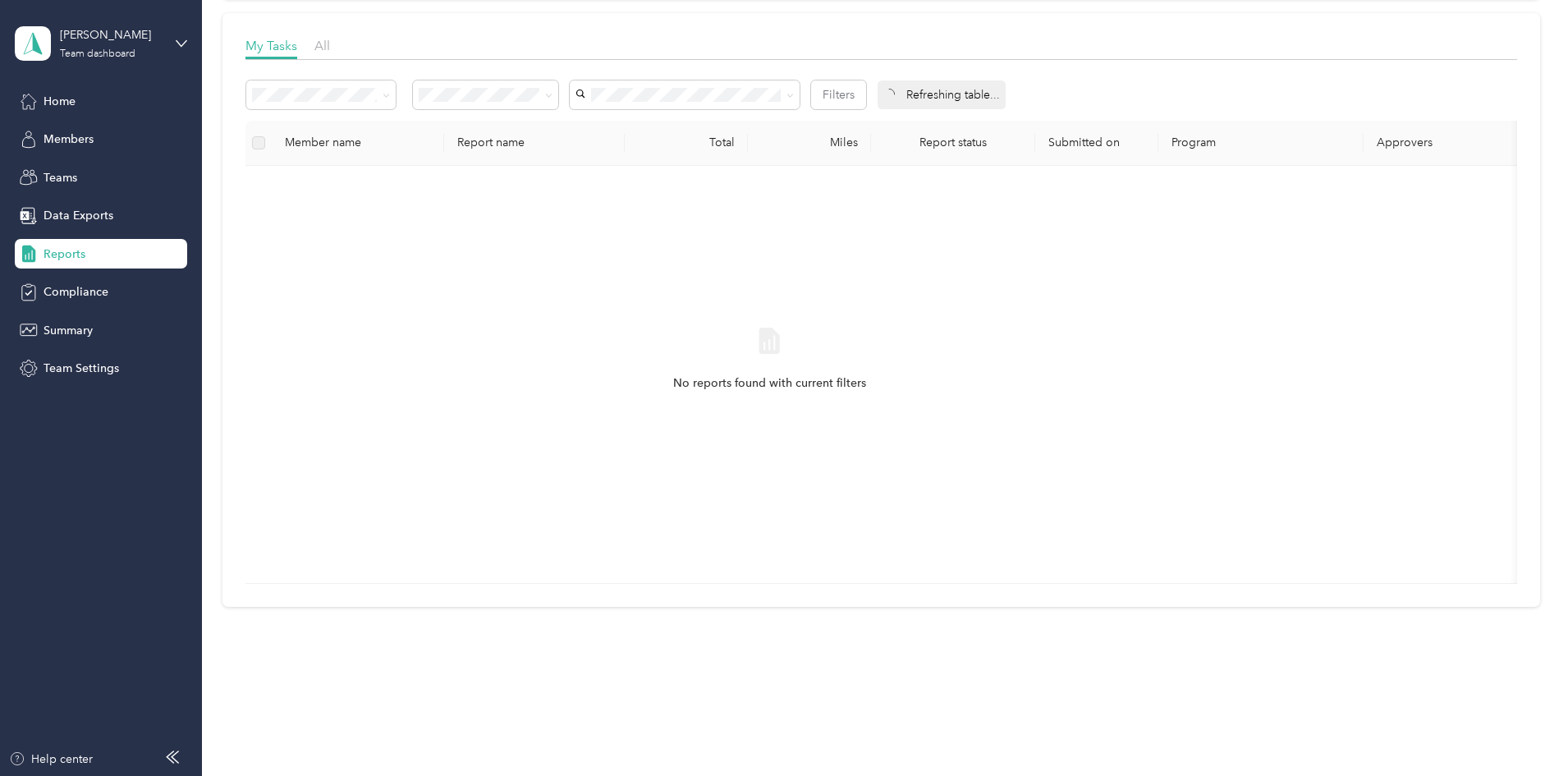
scroll to position [238, 0]
click at [76, 133] on span "Members" at bounding box center [68, 139] width 50 height 18
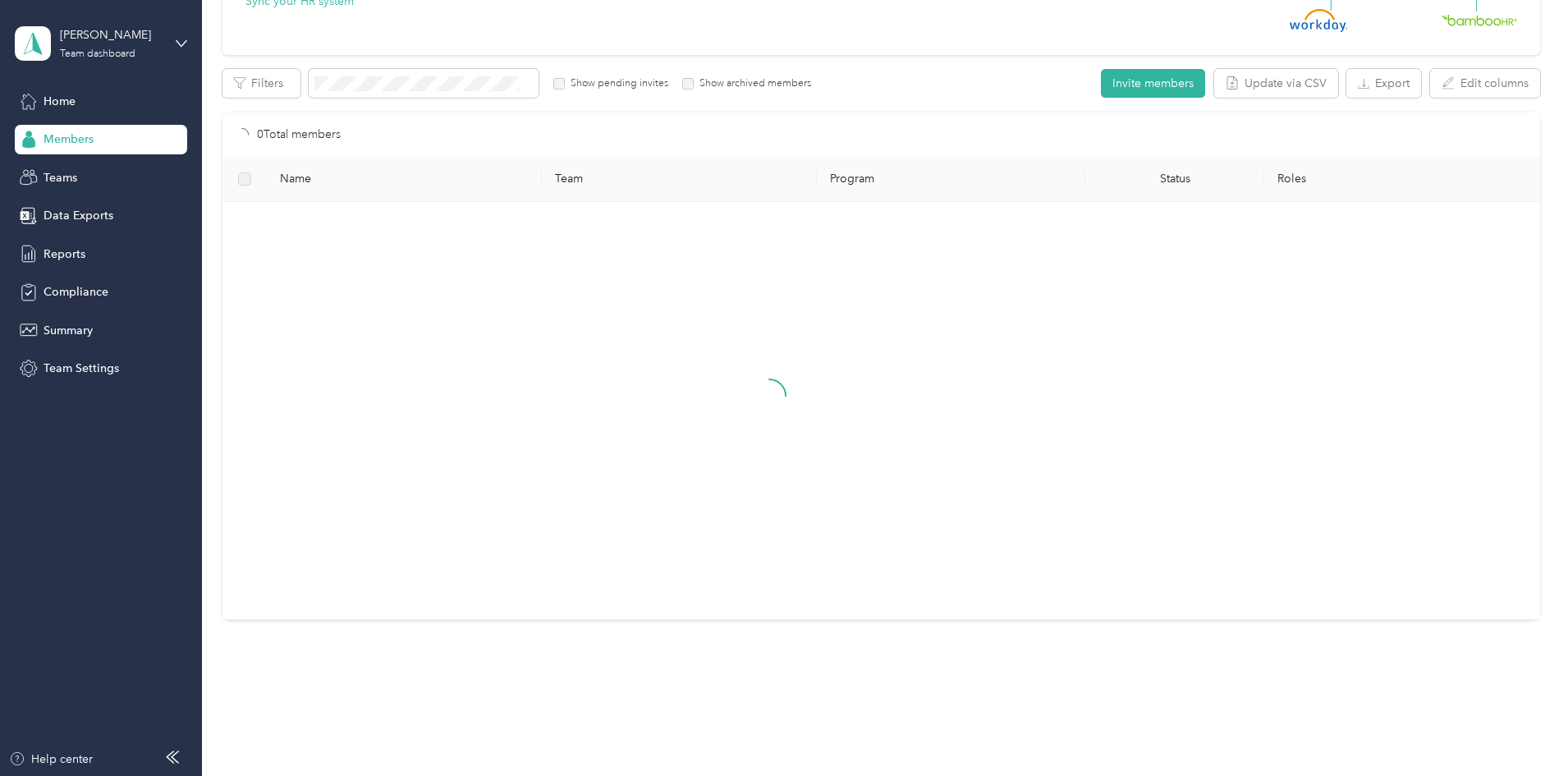
scroll to position [246, 0]
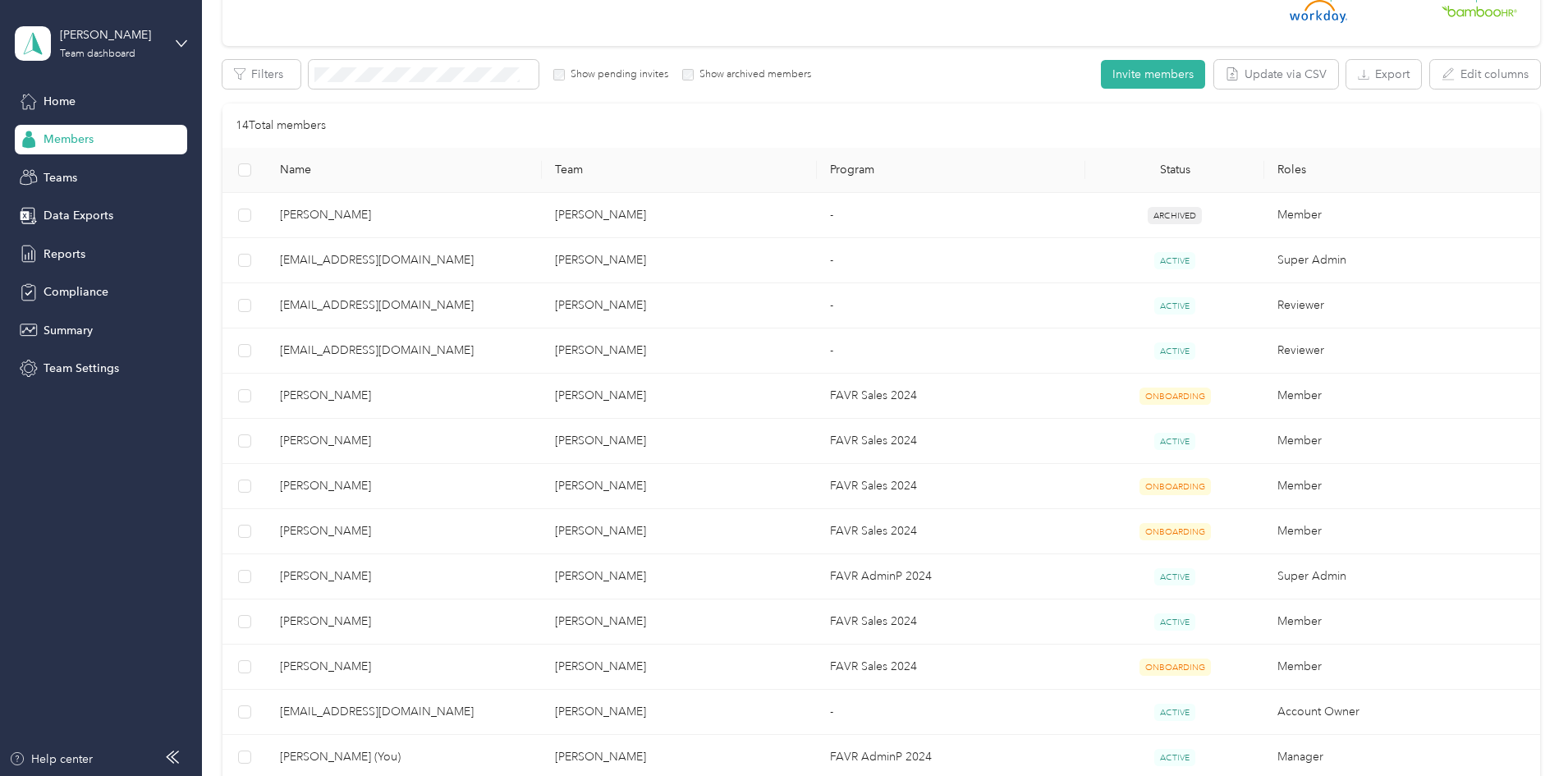
click at [175, 40] on div "[PERSON_NAME] Team dashboard" at bounding box center [100, 43] width 172 height 57
click at [178, 143] on div "Team dashboard Personal dashboard Log out" at bounding box center [187, 169] width 322 height 103
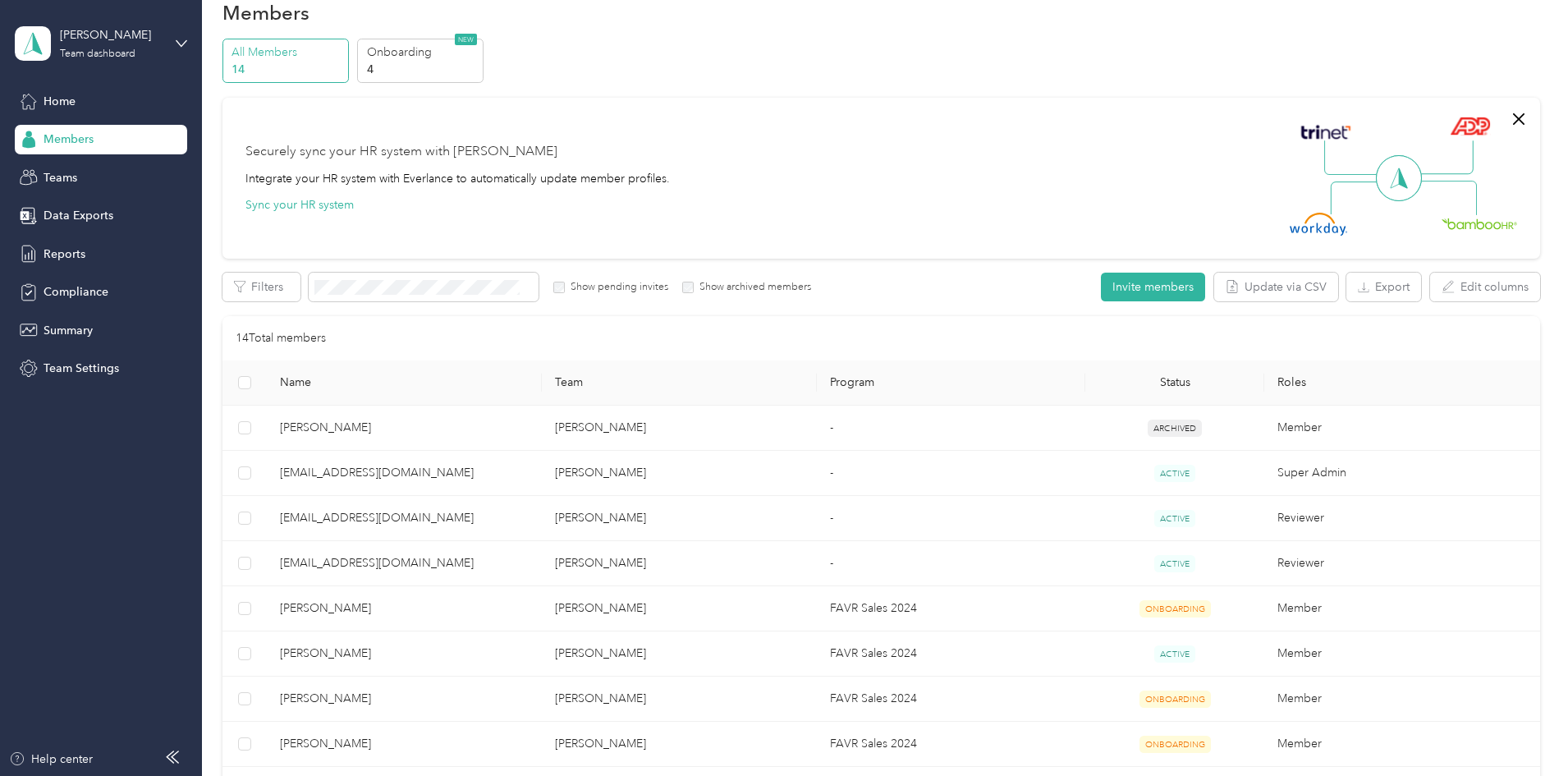
scroll to position [0, 0]
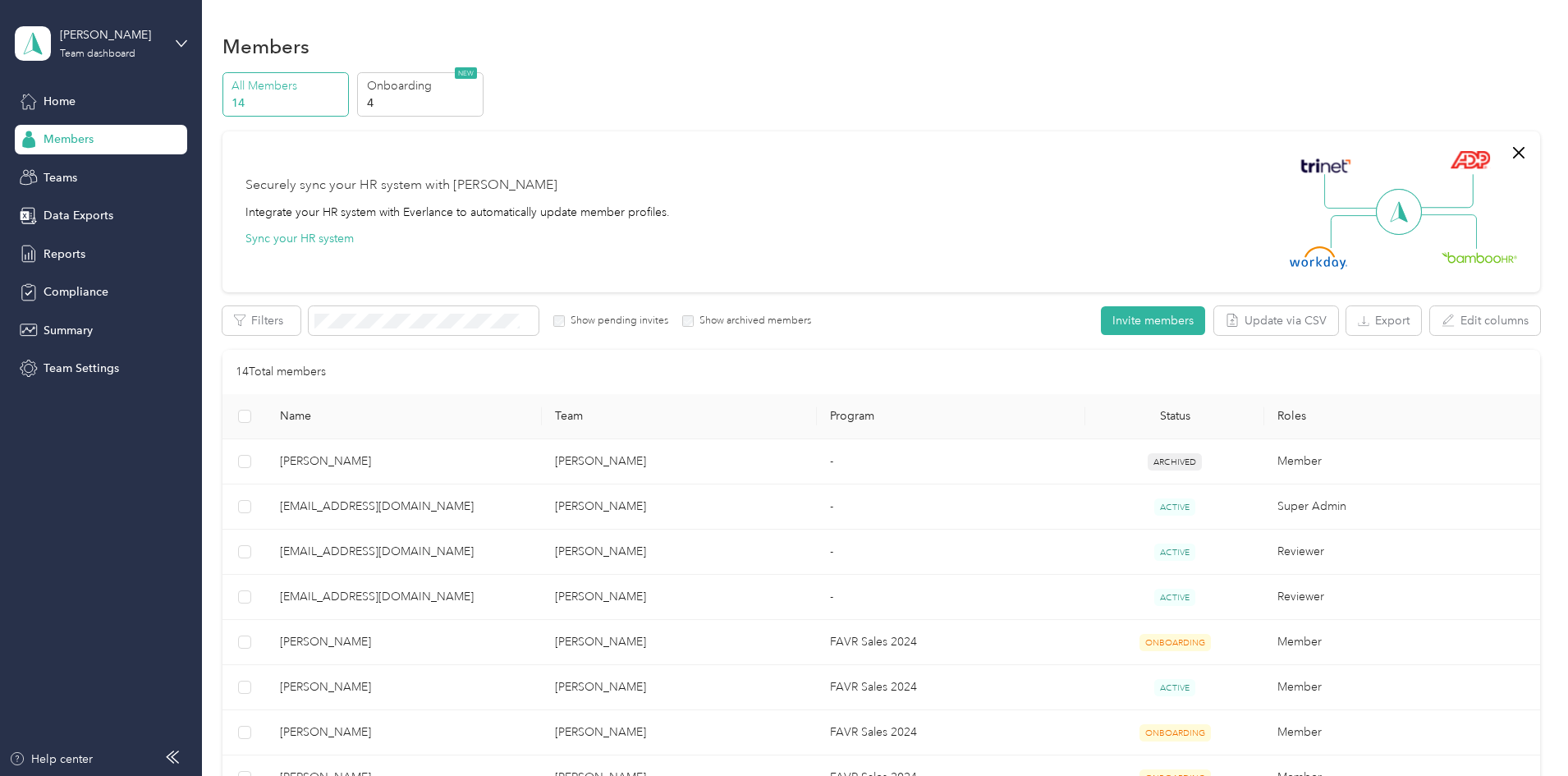
drag, startPoint x: 369, startPoint y: 109, endPoint x: 379, endPoint y: 107, distance: 10.2
click at [343, 109] on p "14" at bounding box center [287, 103] width 112 height 18
click at [478, 105] on p "4" at bounding box center [423, 103] width 112 height 18
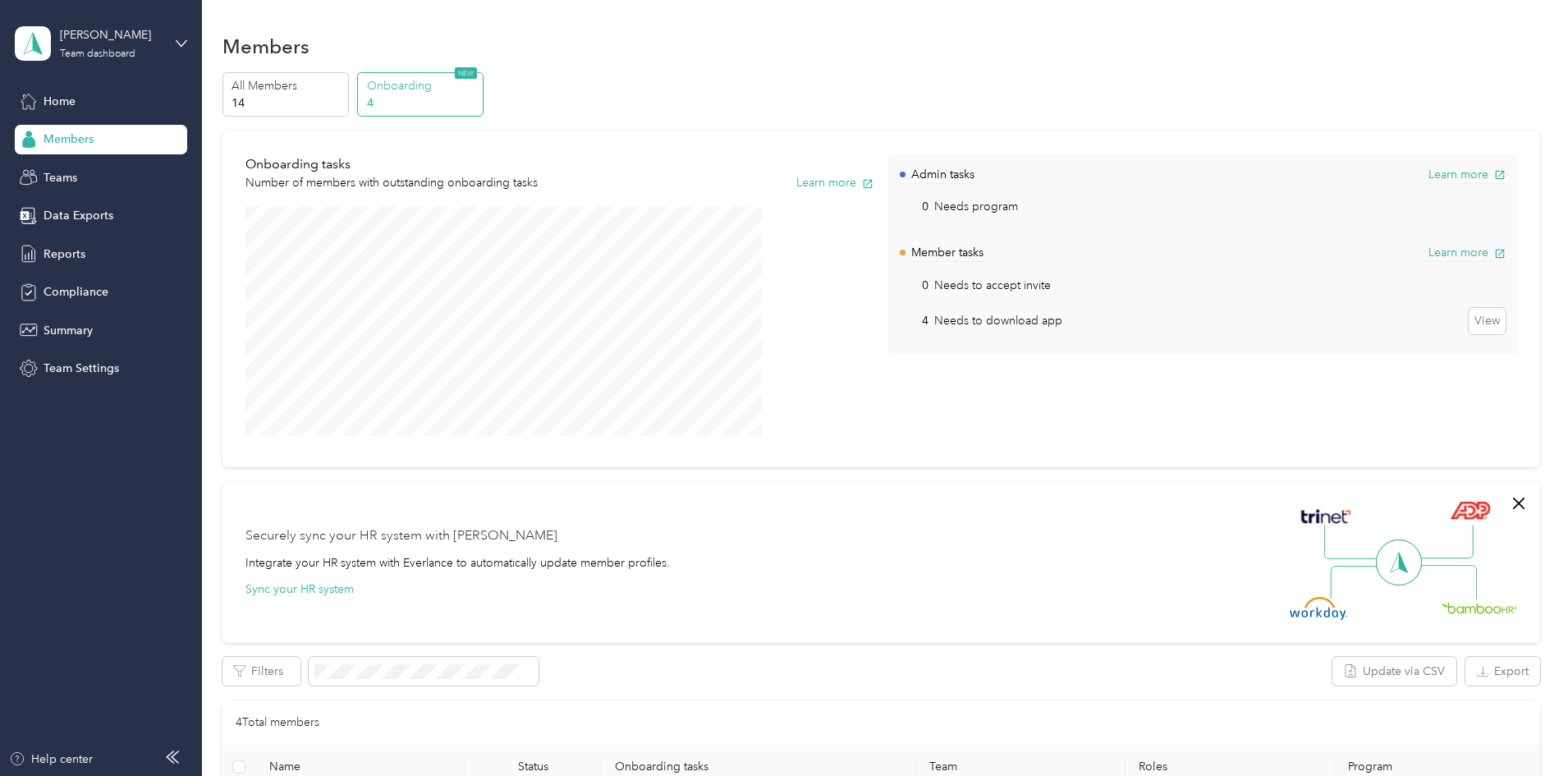
click at [343, 98] on p "14" at bounding box center [287, 103] width 112 height 18
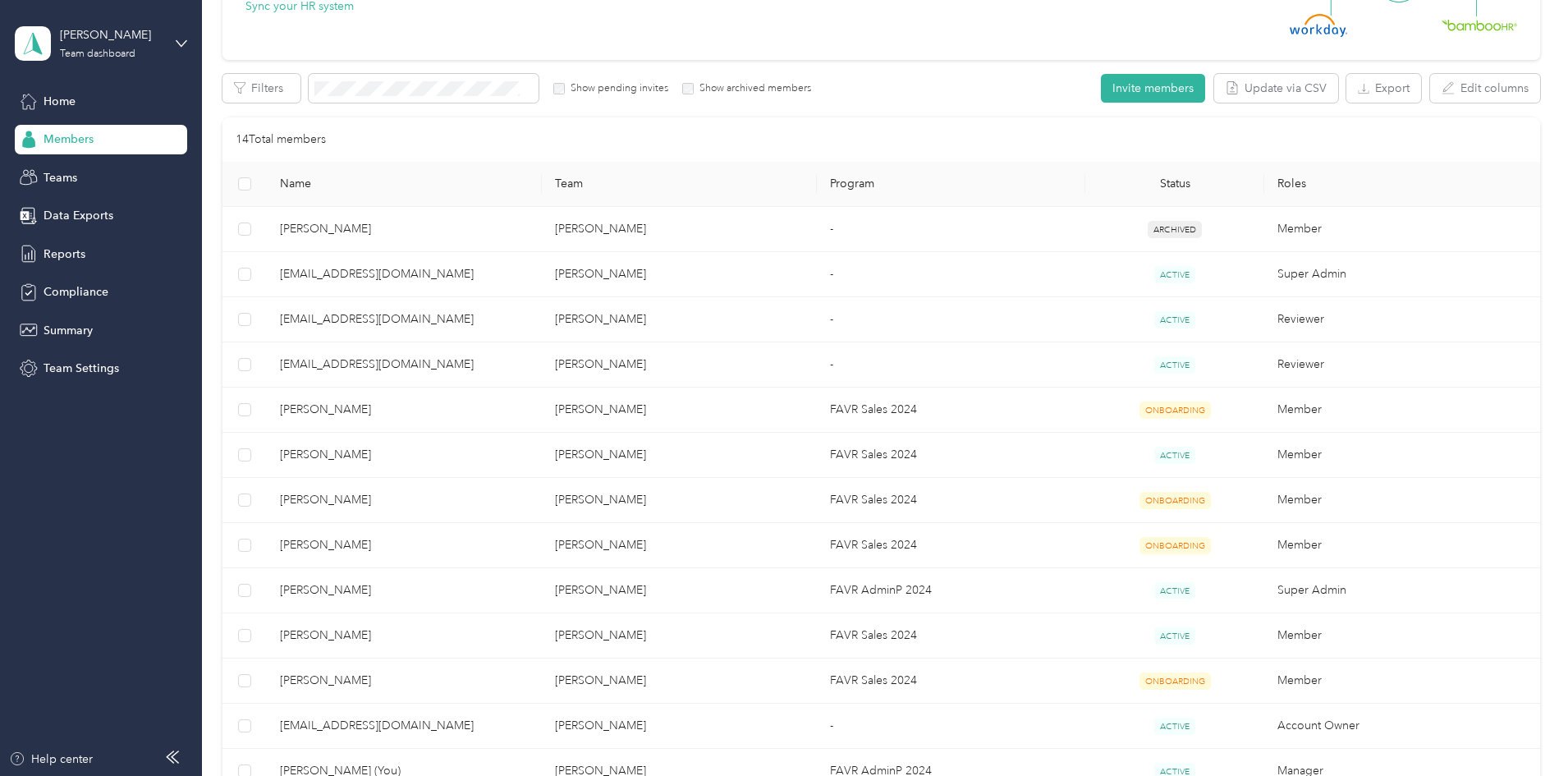
scroll to position [246, 0]
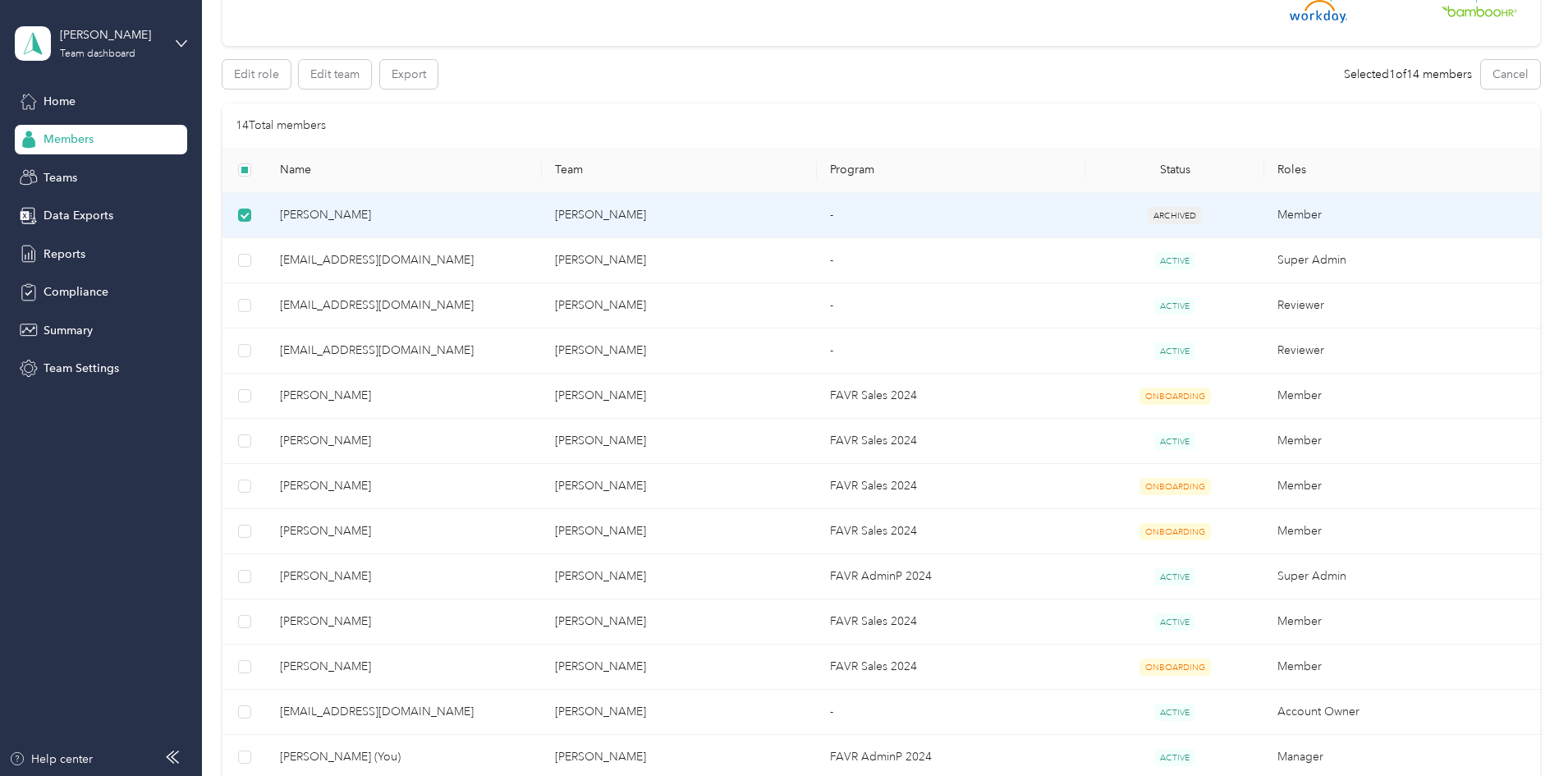
drag, startPoint x: 358, startPoint y: 215, endPoint x: 1471, endPoint y: 277, distance: 1114.7
click at [1471, 277] on div "All Members 14 Onboarding 4 NEW Securely sync your HR system with Everlance Int…" at bounding box center [880, 358] width 1318 height 1066
click at [290, 76] on button "Edit role" at bounding box center [256, 75] width 68 height 29
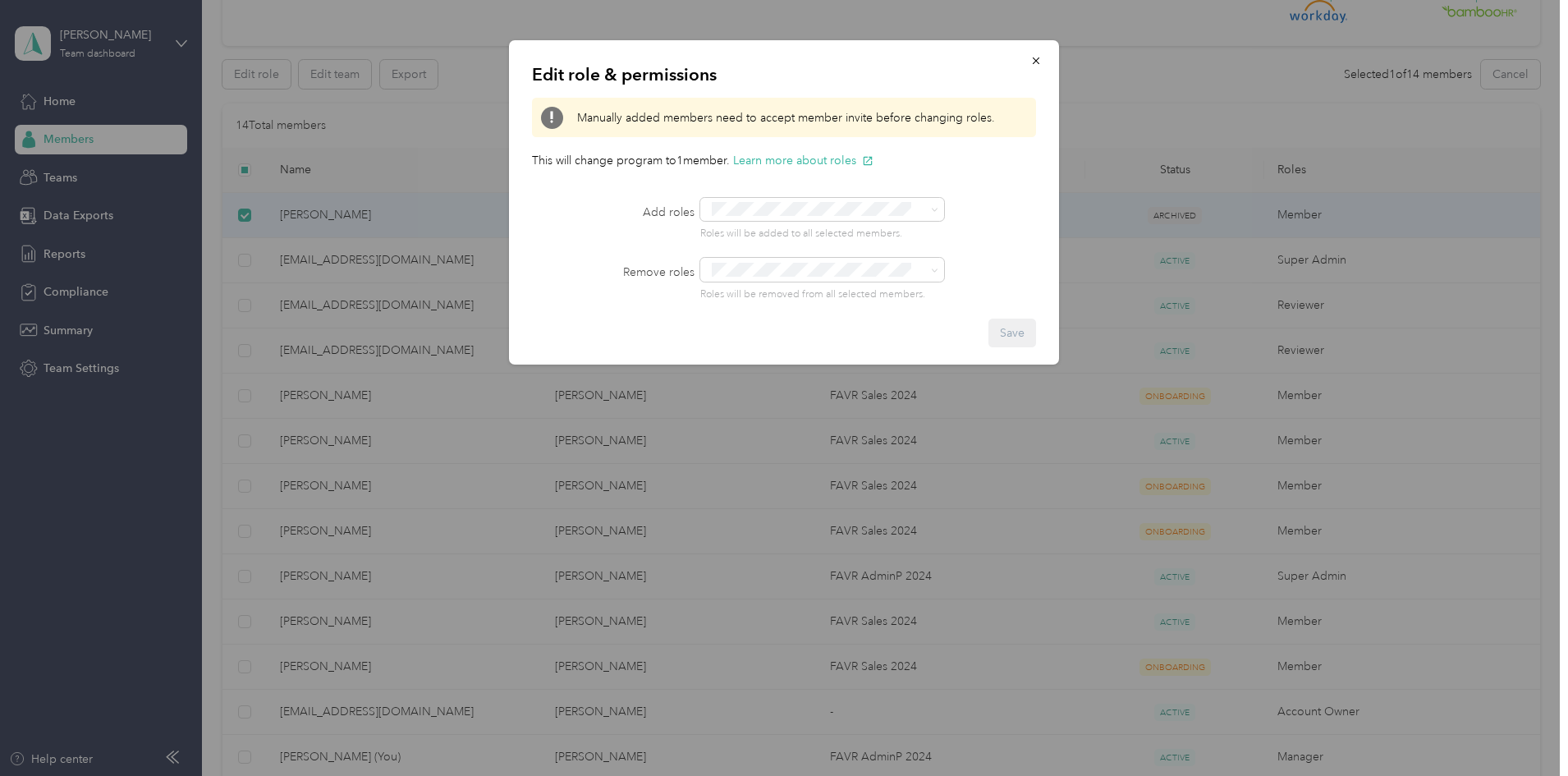
click at [1044, 63] on button "button" at bounding box center [1035, 60] width 34 height 29
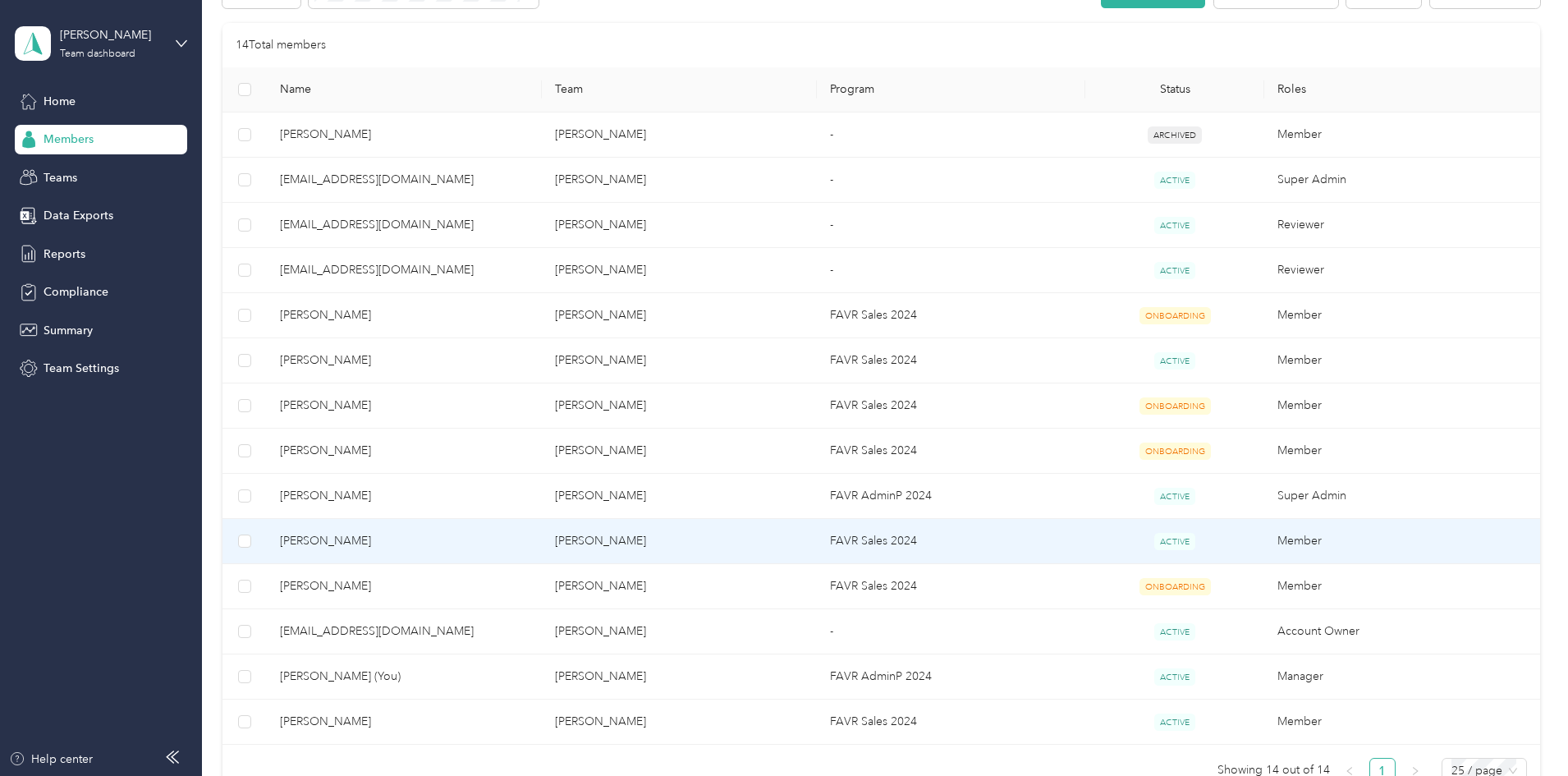
scroll to position [368, 0]
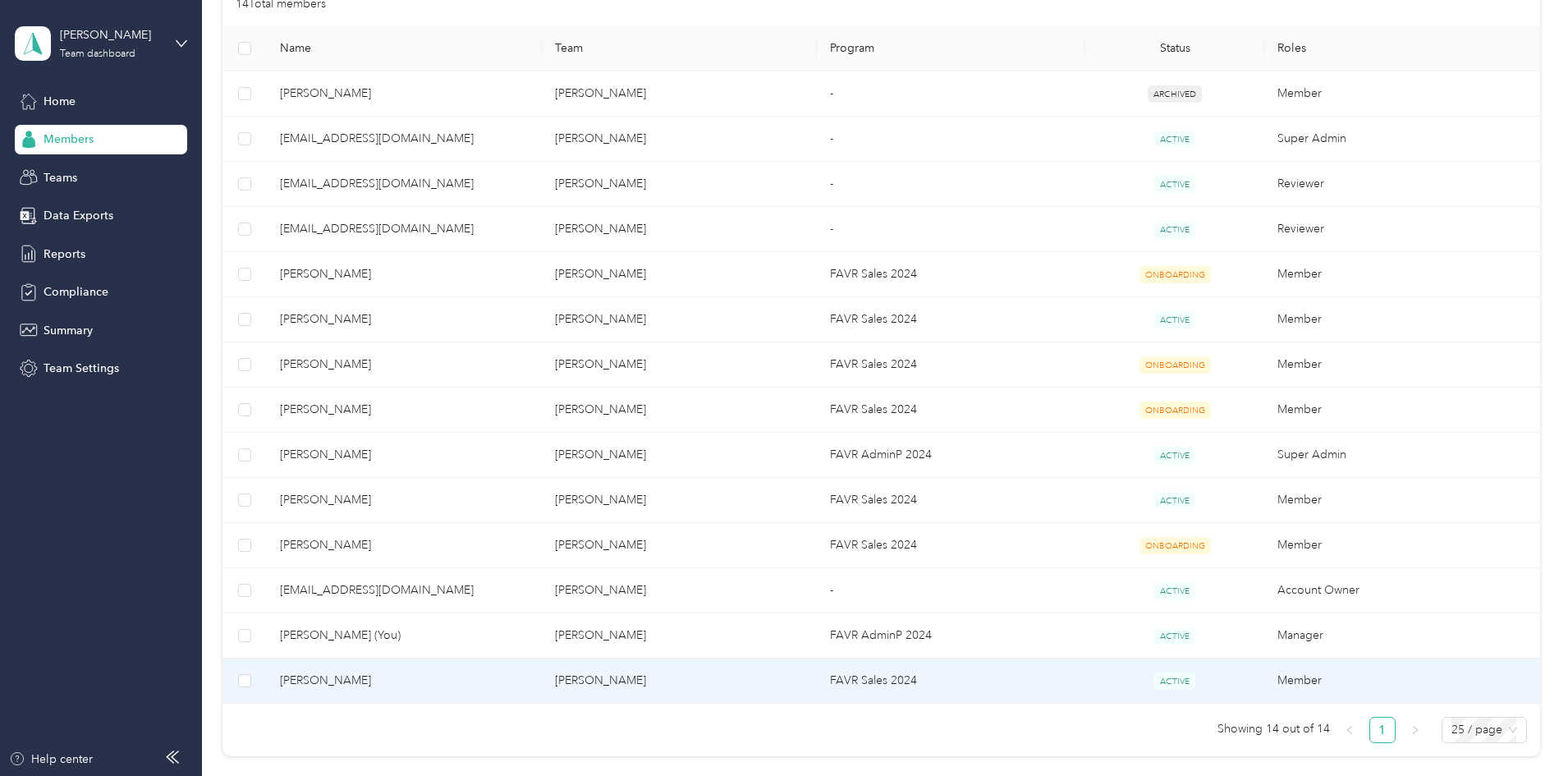
click at [890, 680] on td "FAVR Sales 2024" at bounding box center [952, 681] width 269 height 45
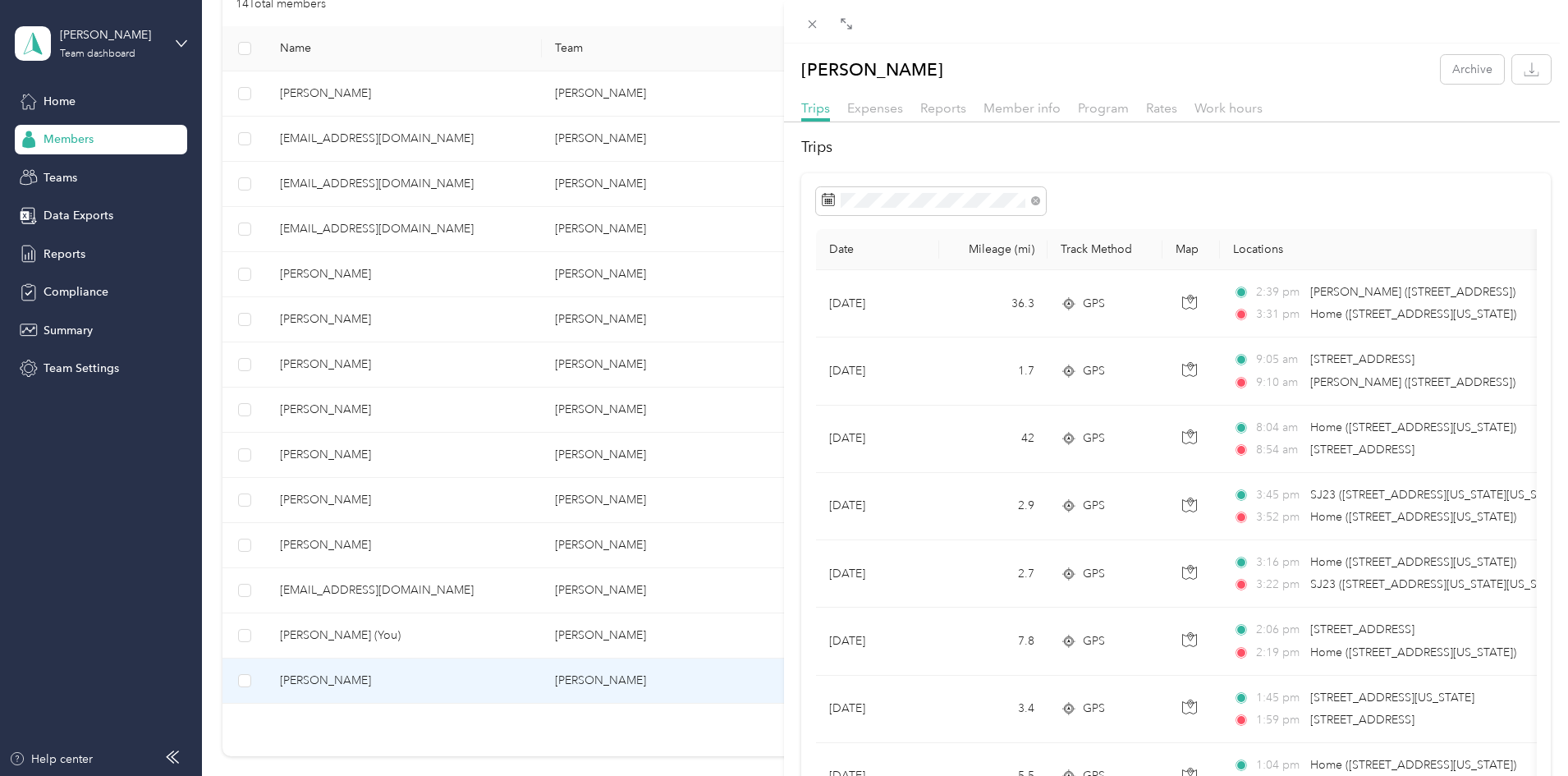
click at [871, 115] on span "Expenses" at bounding box center [875, 108] width 56 height 16
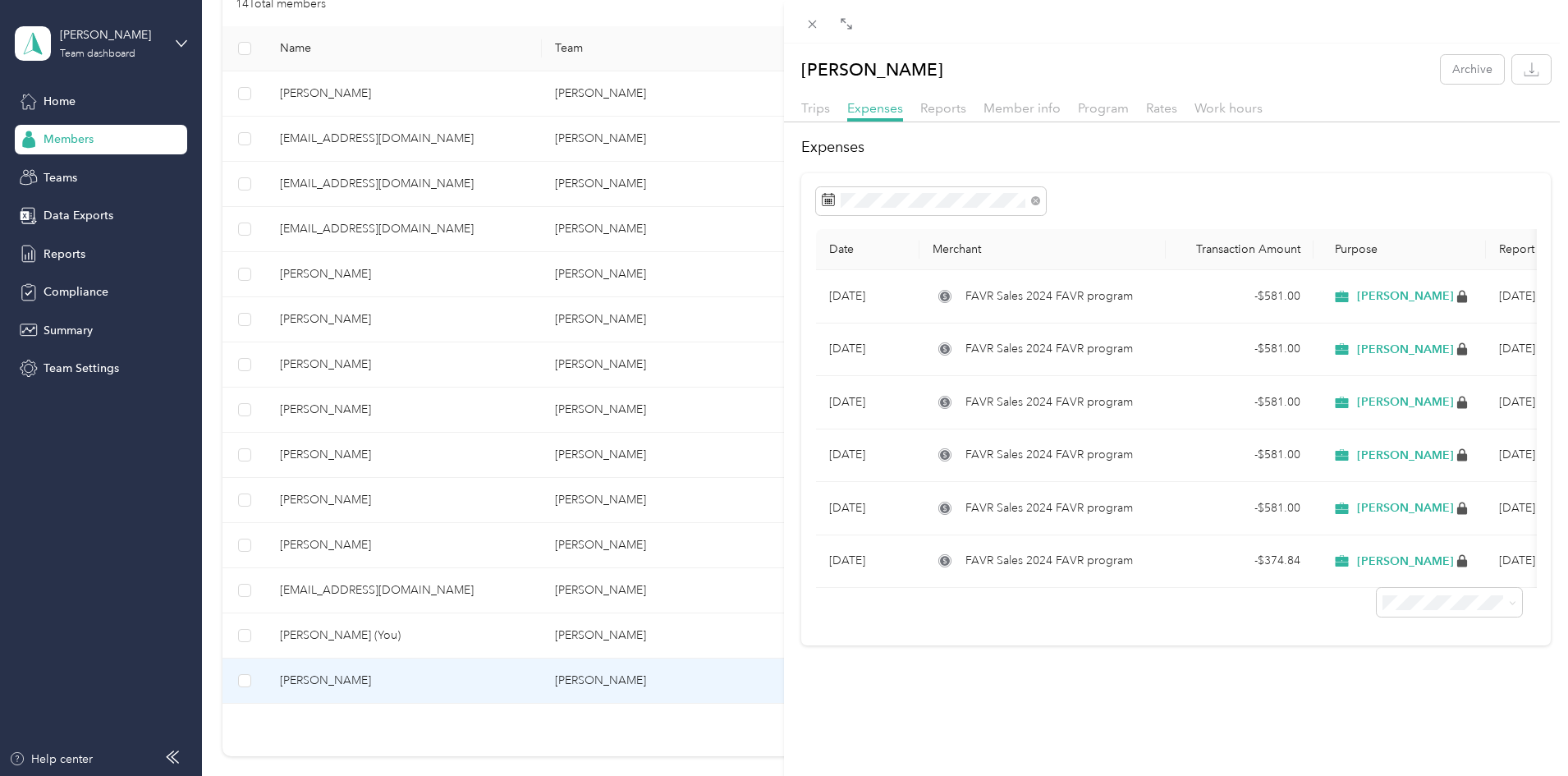
click at [925, 106] on span "Reports" at bounding box center [943, 108] width 46 height 16
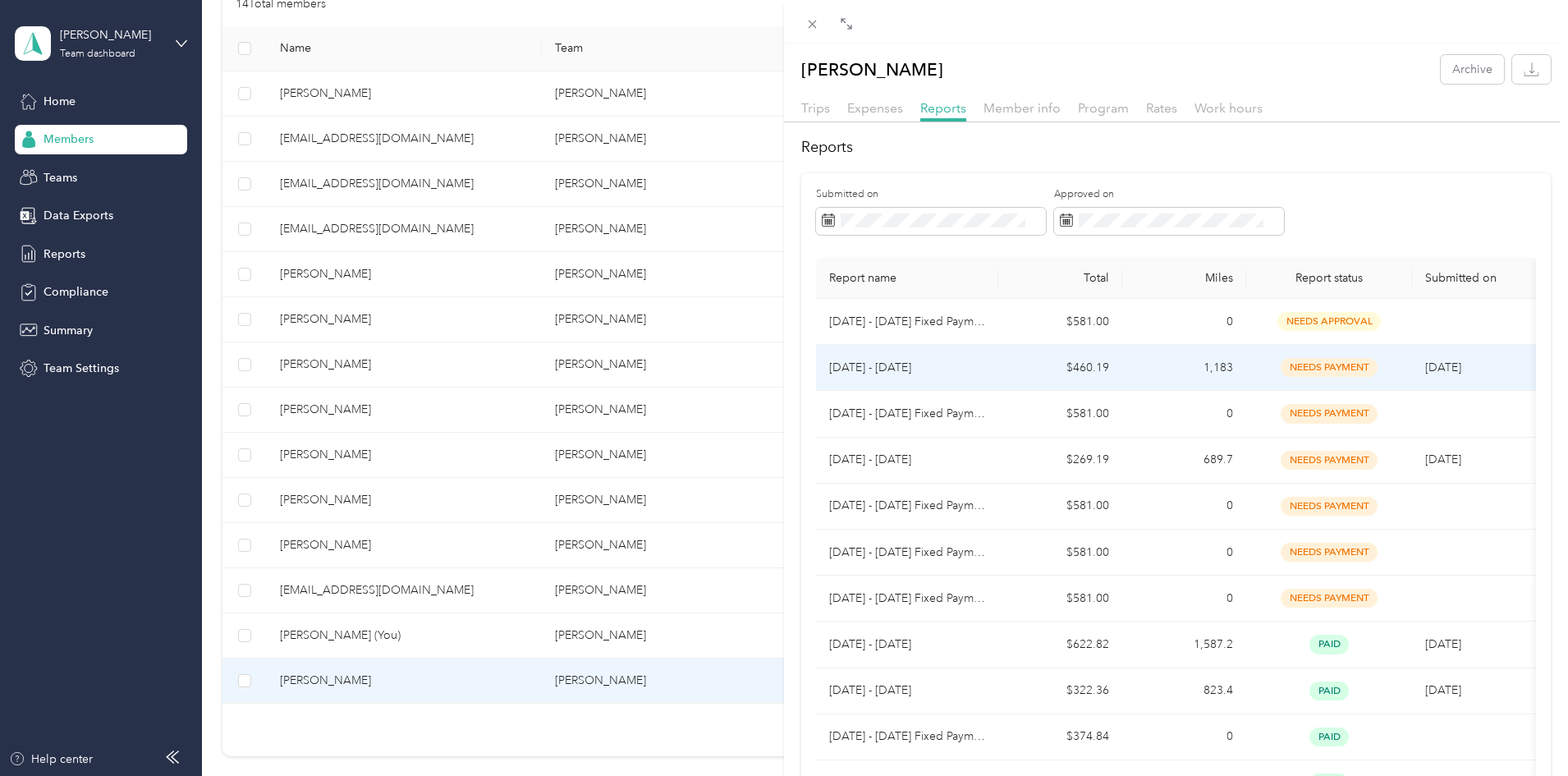
click at [1387, 368] on div "needs payment" at bounding box center [1328, 367] width 139 height 18
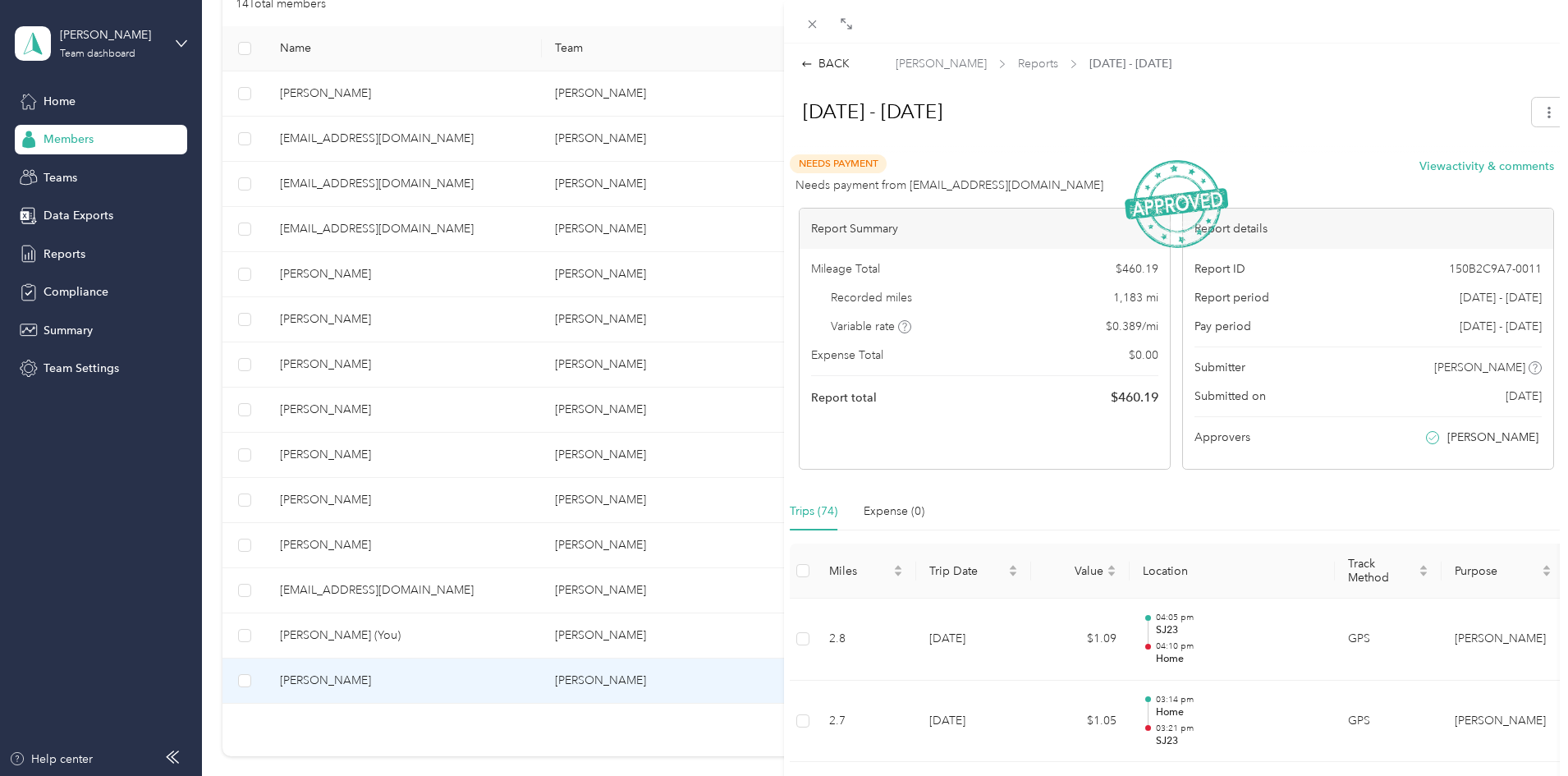
click at [464, 631] on div "BACK [PERSON_NAME] Reports [DATE] - [DATE] [DATE] - [DATE] Needs Payment Needs …" at bounding box center [784, 388] width 1568 height 776
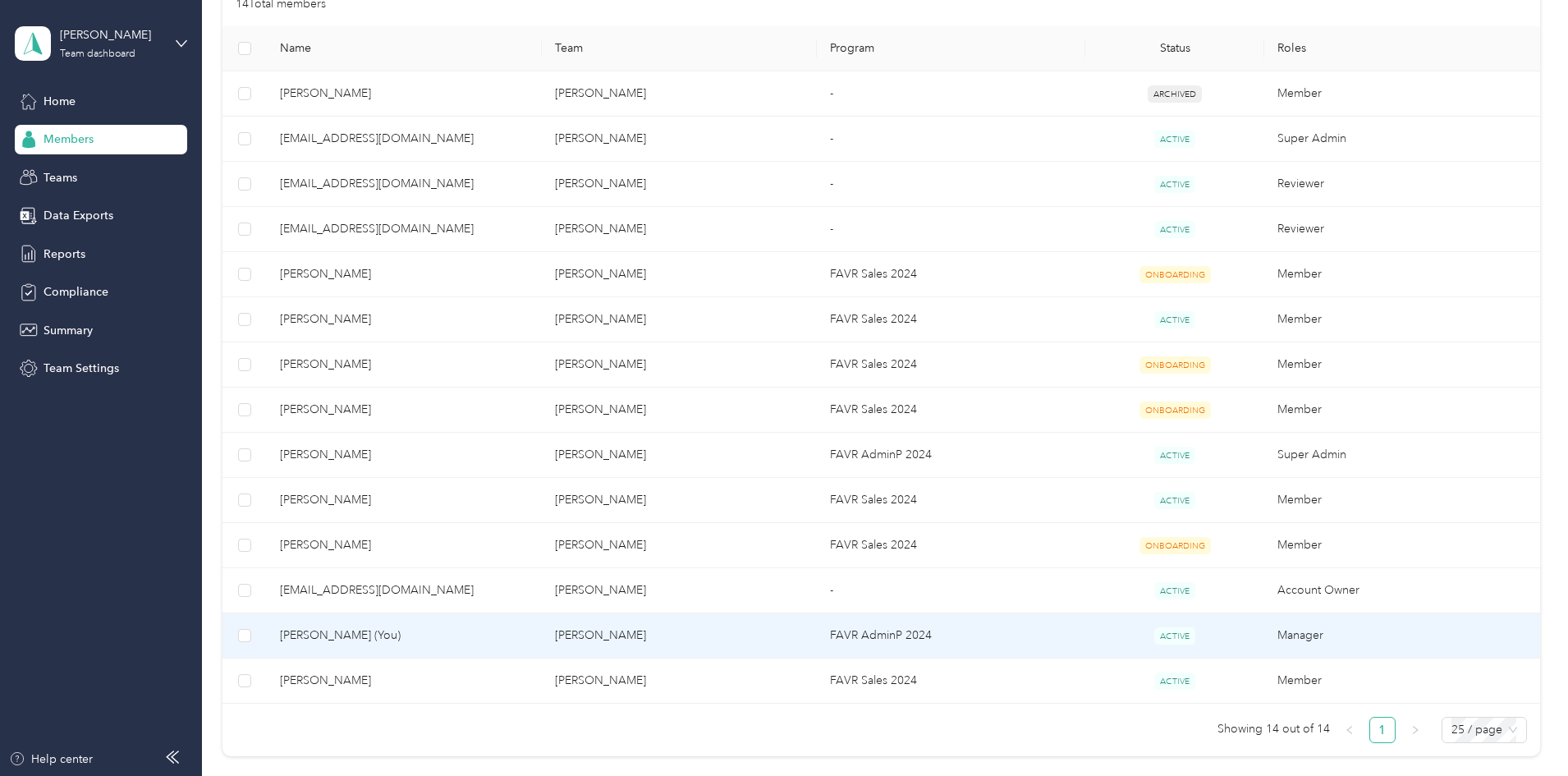
click at [434, 635] on span "[PERSON_NAME] (You)" at bounding box center [403, 635] width 248 height 18
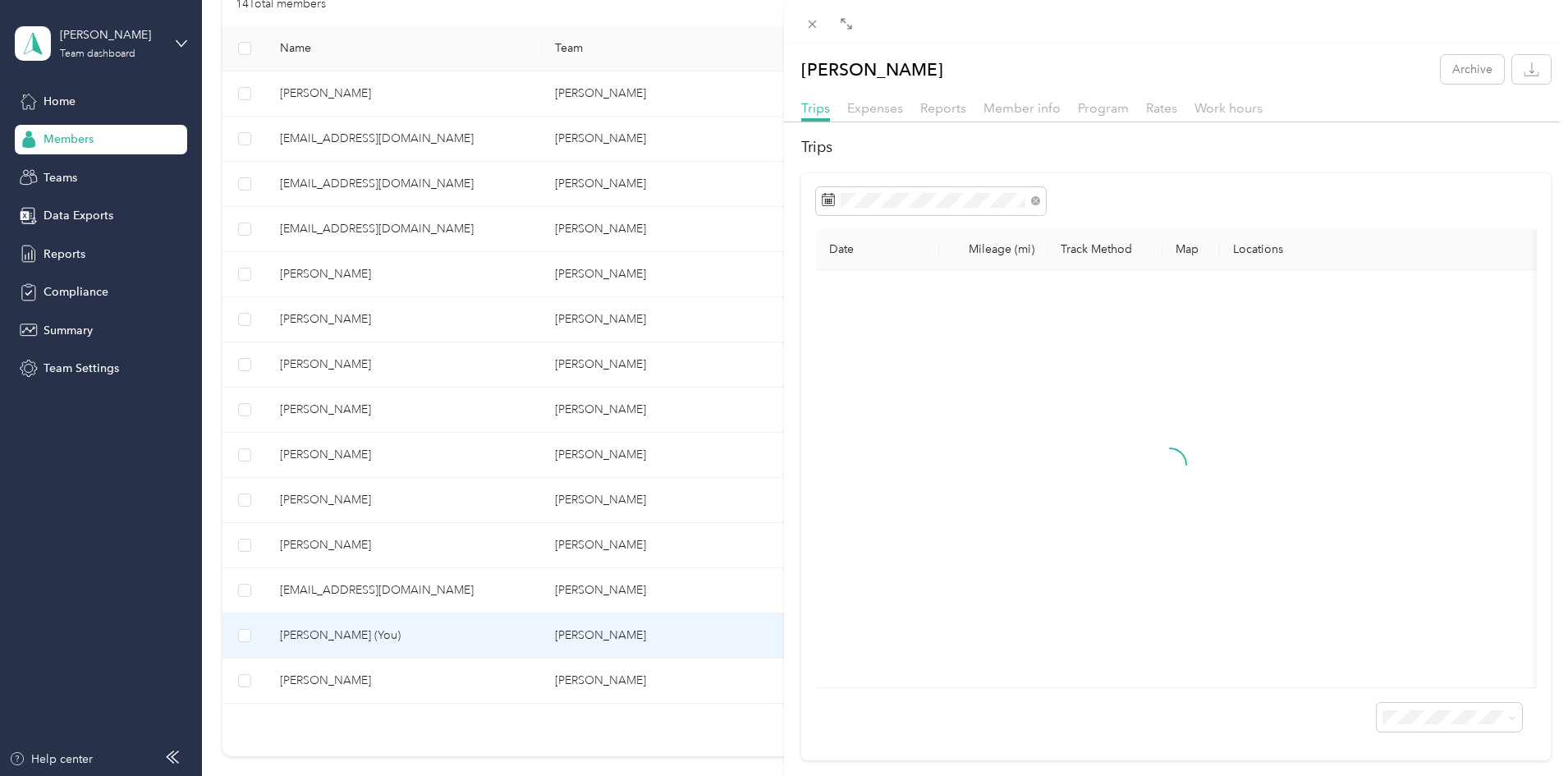
click at [942, 112] on span "Reports" at bounding box center [943, 108] width 46 height 16
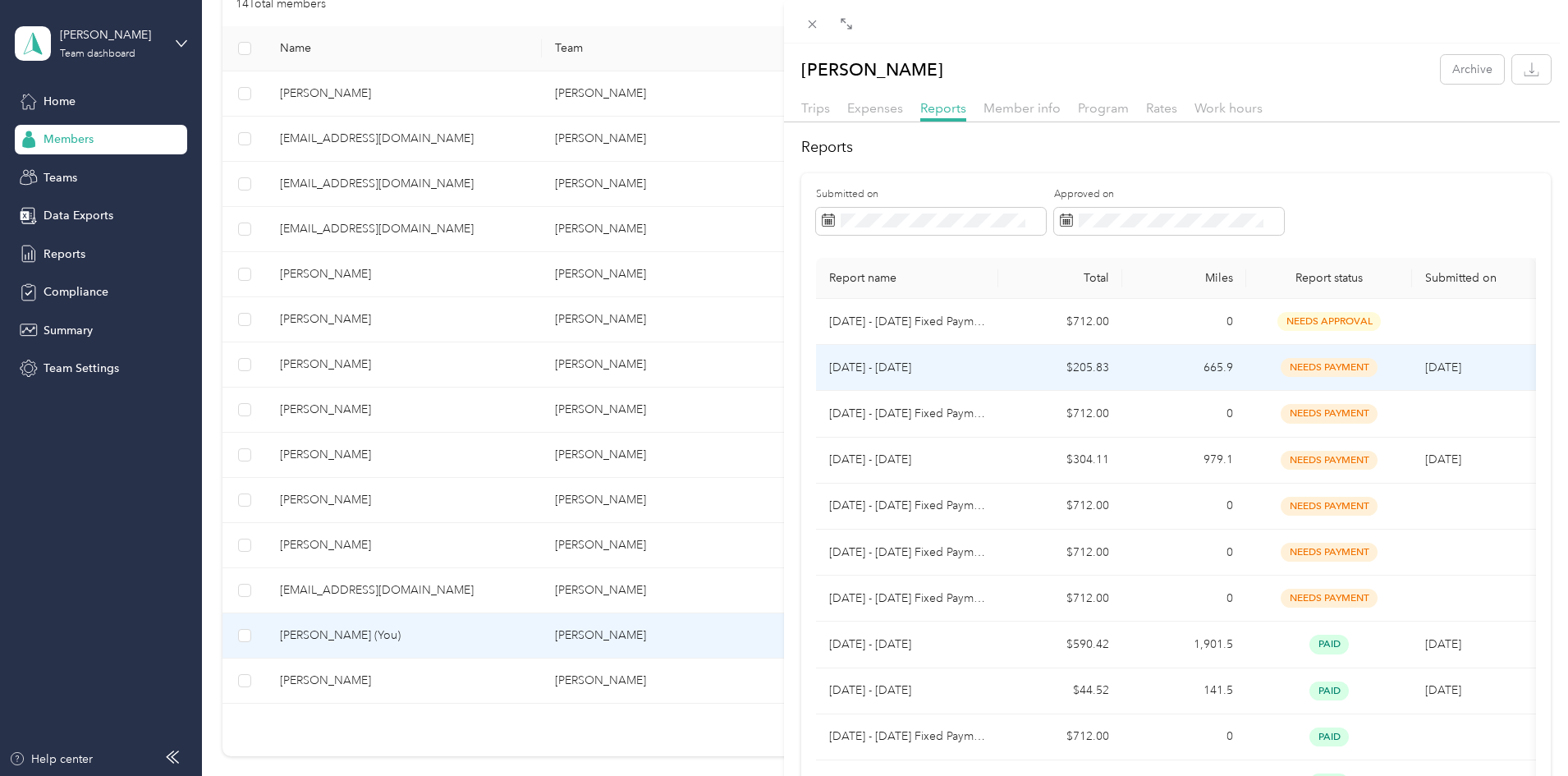
click at [975, 378] on td "[DATE] - [DATE]" at bounding box center [907, 367] width 182 height 46
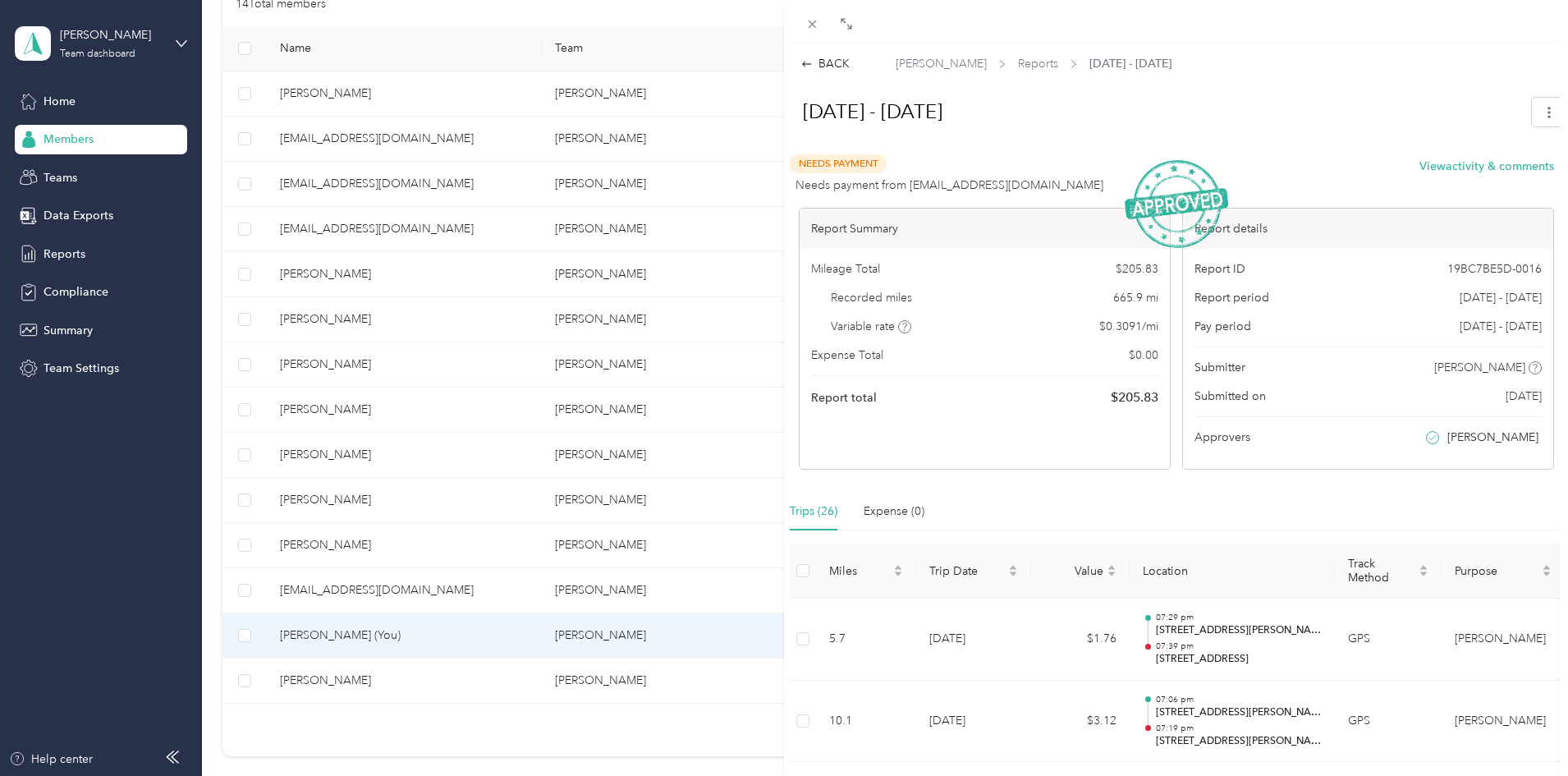
click at [452, 276] on div "BACK [PERSON_NAME] Reports [DATE] - [DATE] [DATE] - [DATE] Needs Payment Needs …" at bounding box center [784, 388] width 1568 height 776
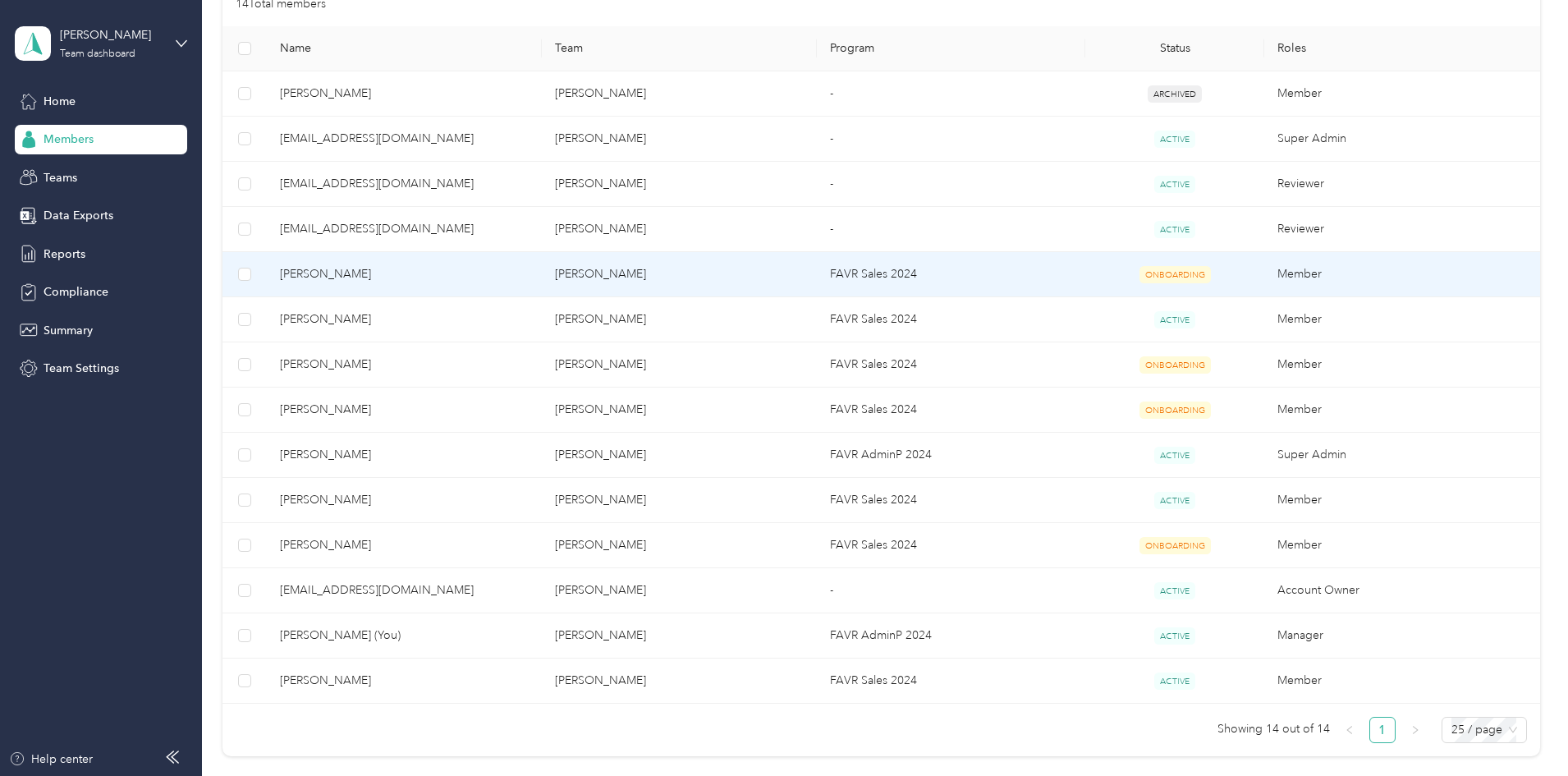
click at [437, 275] on span "[PERSON_NAME]" at bounding box center [403, 274] width 248 height 18
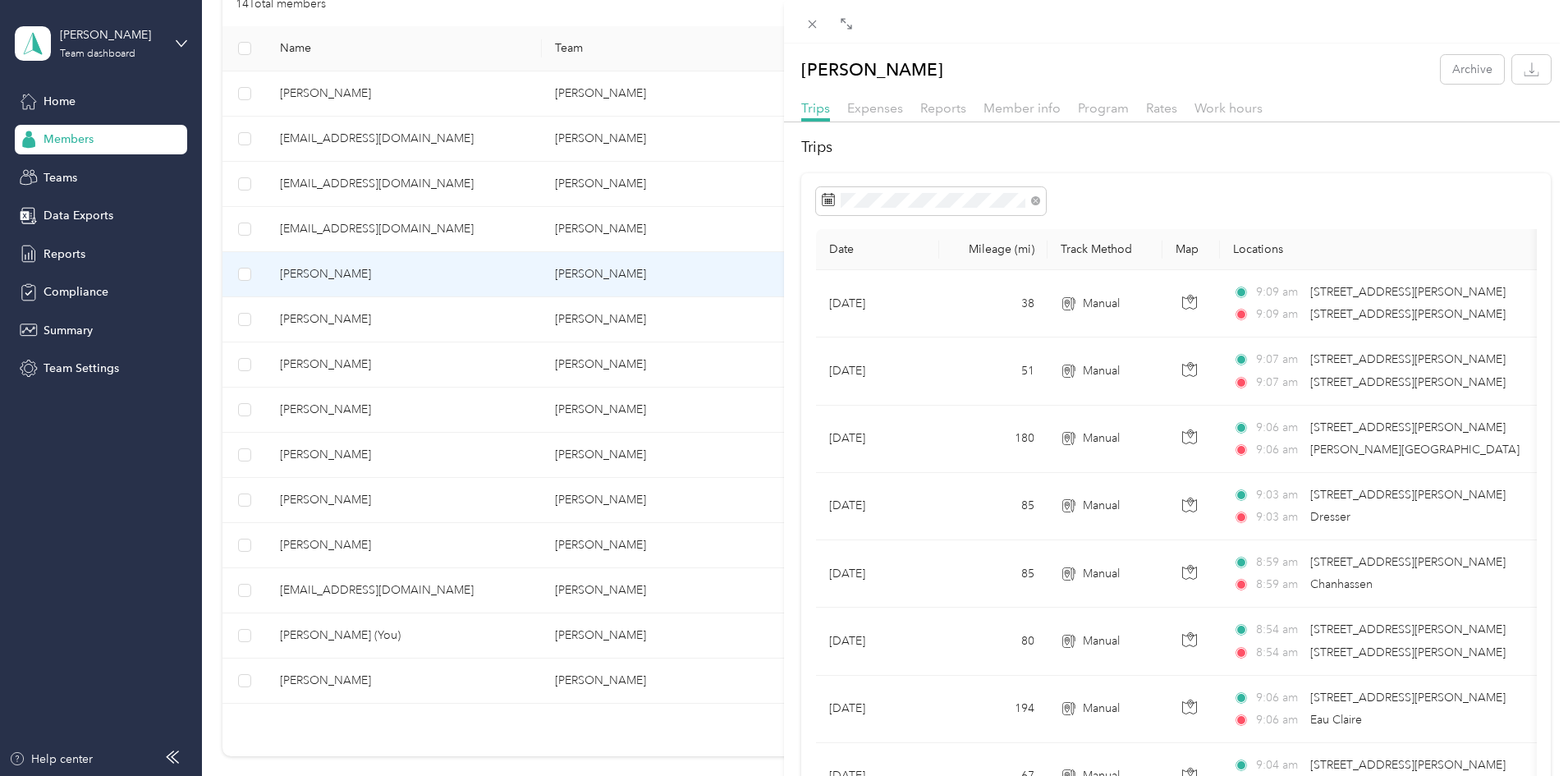
click at [1107, 111] on span "Program" at bounding box center [1103, 108] width 51 height 16
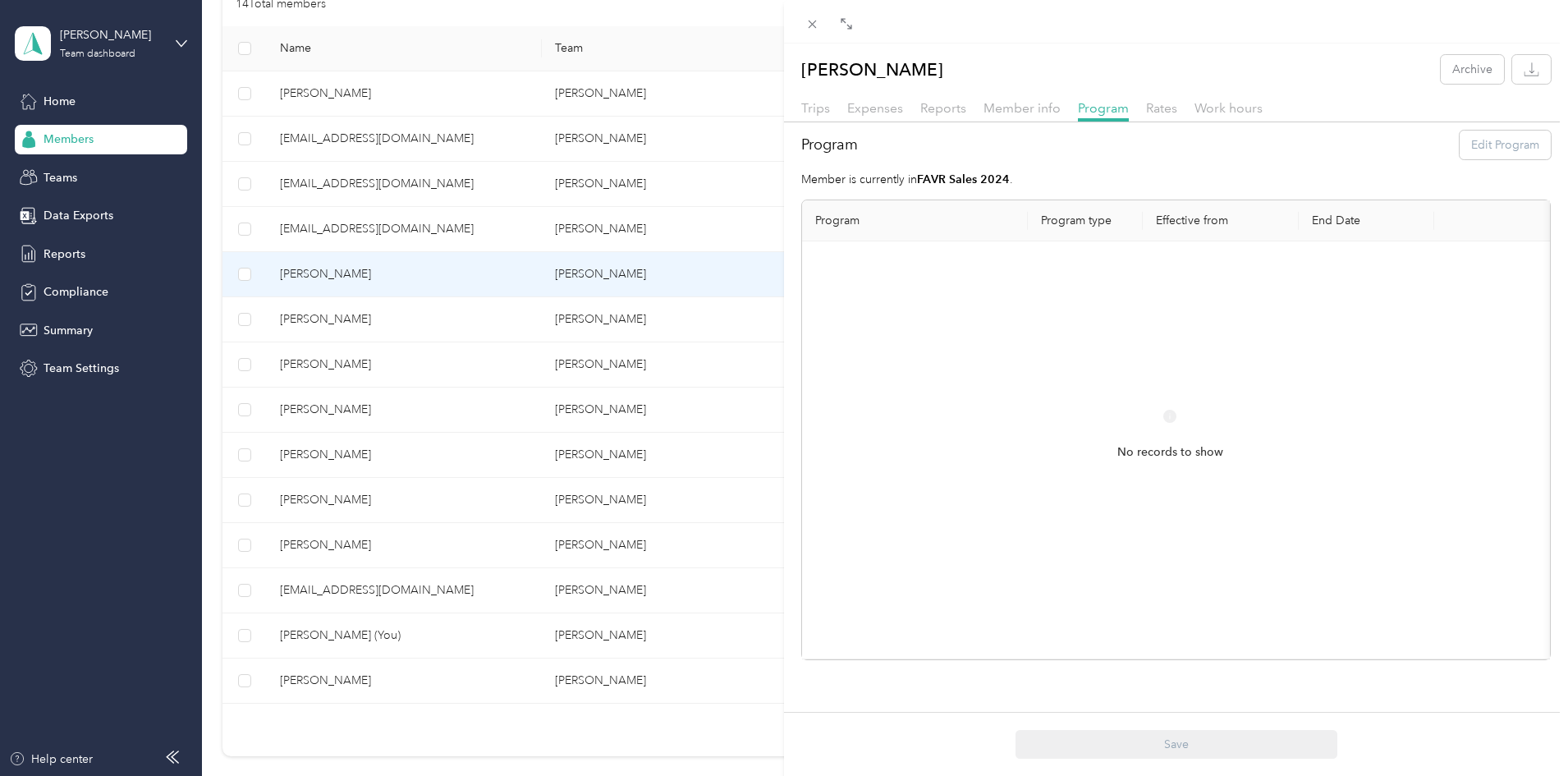
click at [1006, 112] on span "Member info" at bounding box center [1022, 108] width 77 height 16
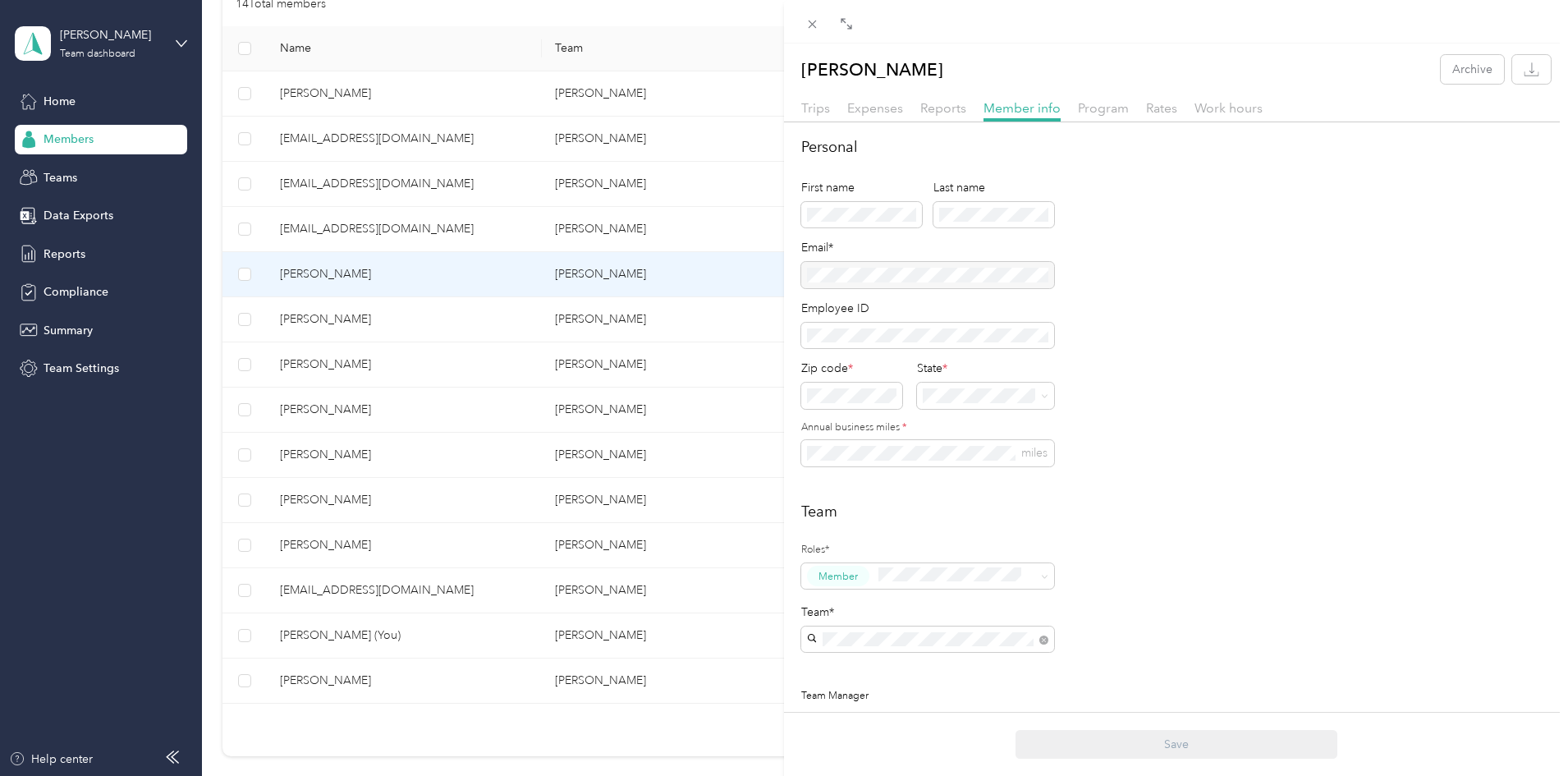
click at [473, 324] on div "[PERSON_NAME] Archive Trips Expenses Reports Member info Program Rates Work hou…" at bounding box center [784, 388] width 1568 height 776
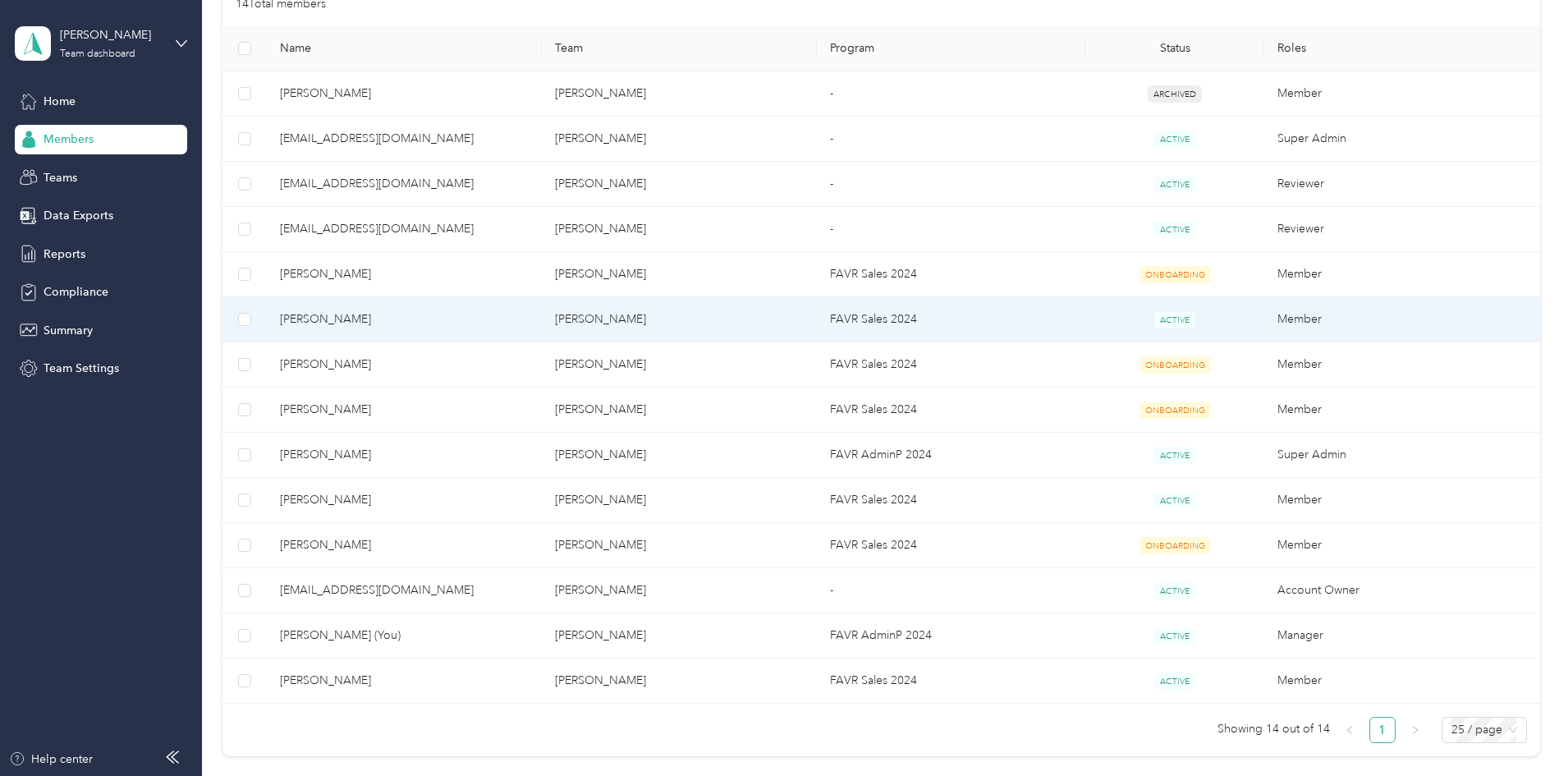
click at [485, 321] on span "[PERSON_NAME]" at bounding box center [403, 319] width 248 height 18
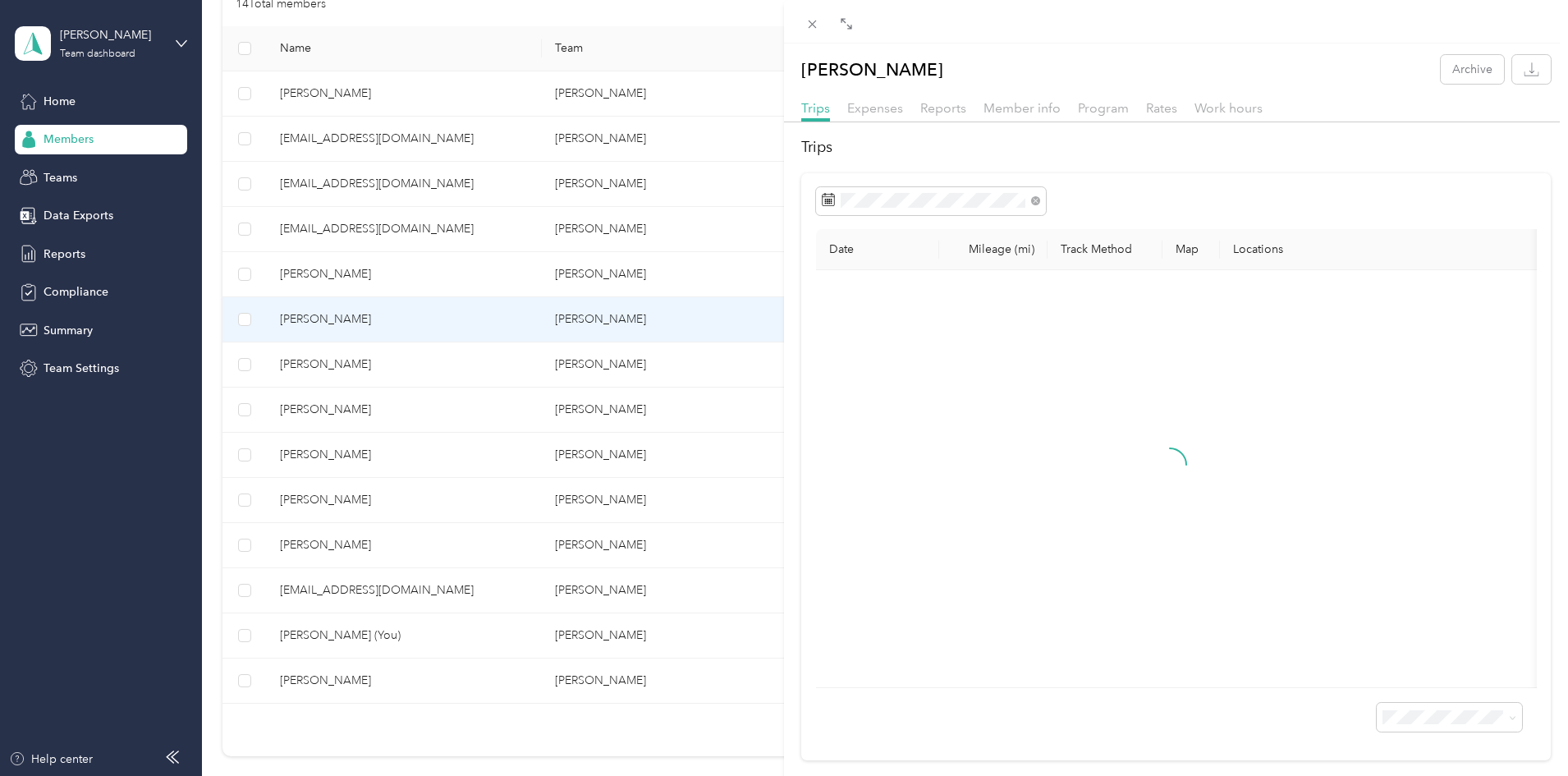
click at [1165, 107] on span "Rates" at bounding box center [1162, 108] width 31 height 16
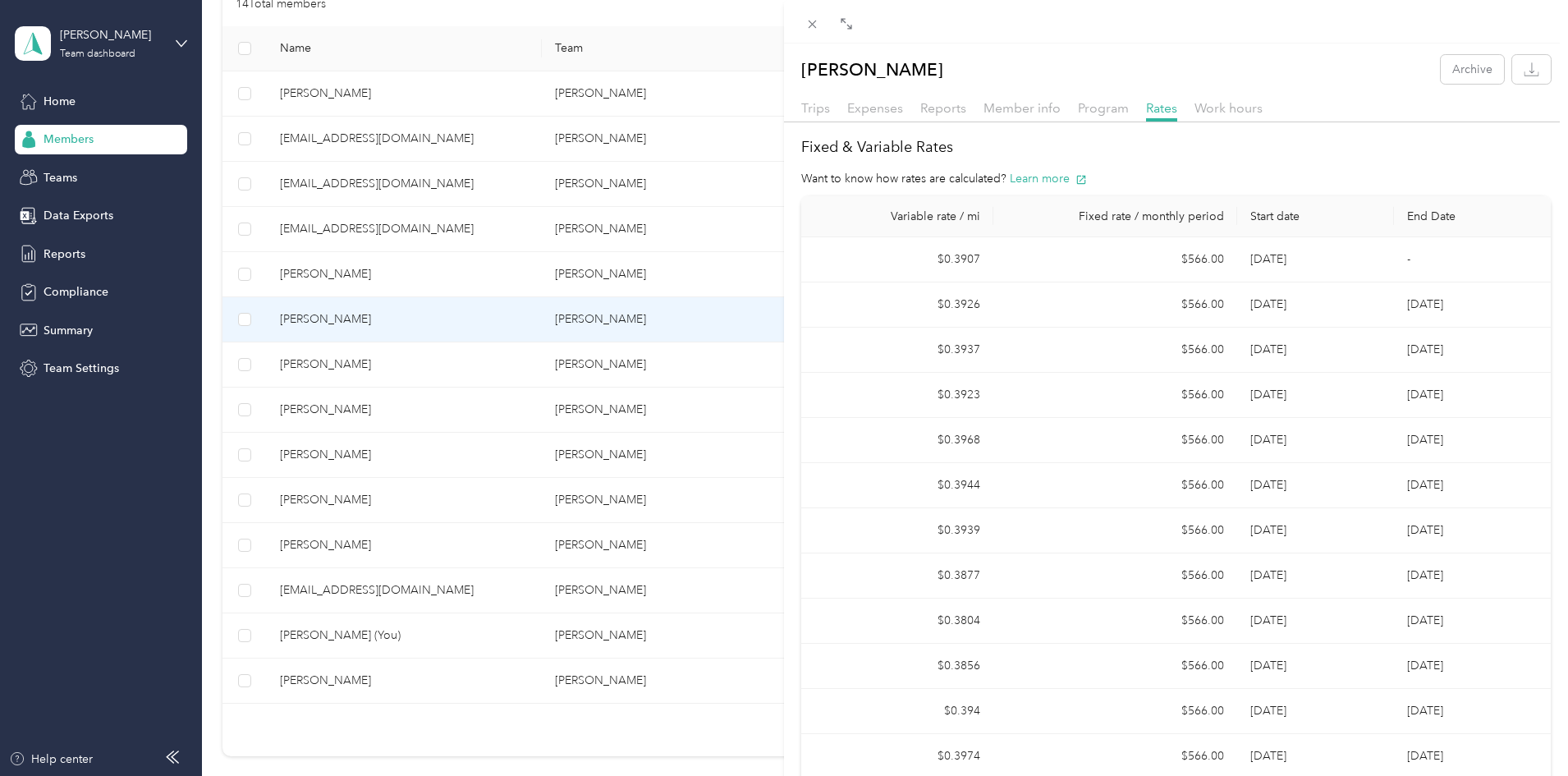
click at [1092, 106] on span "Program" at bounding box center [1103, 108] width 51 height 16
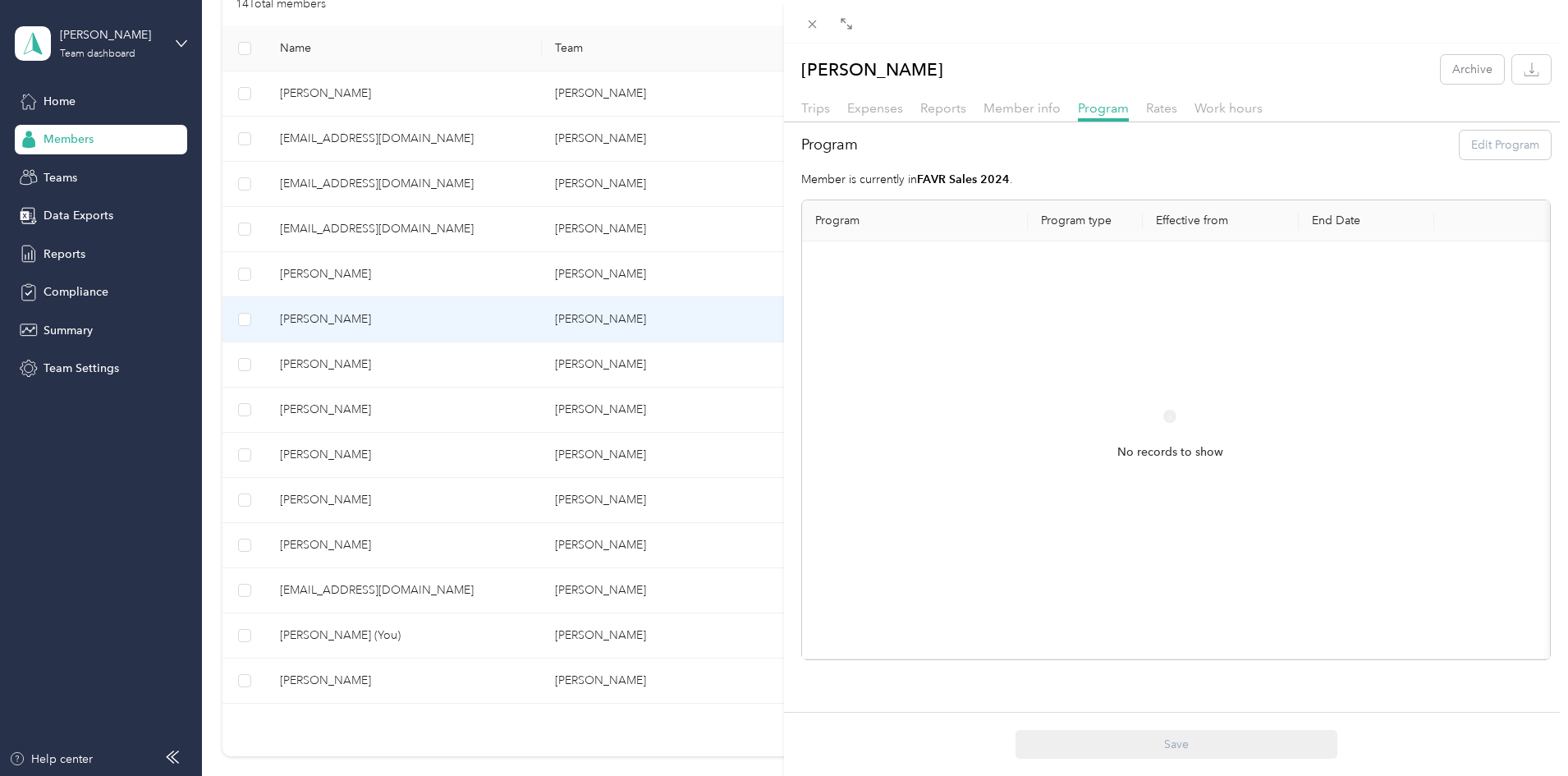
click at [1038, 110] on span "Member info" at bounding box center [1022, 108] width 77 height 16
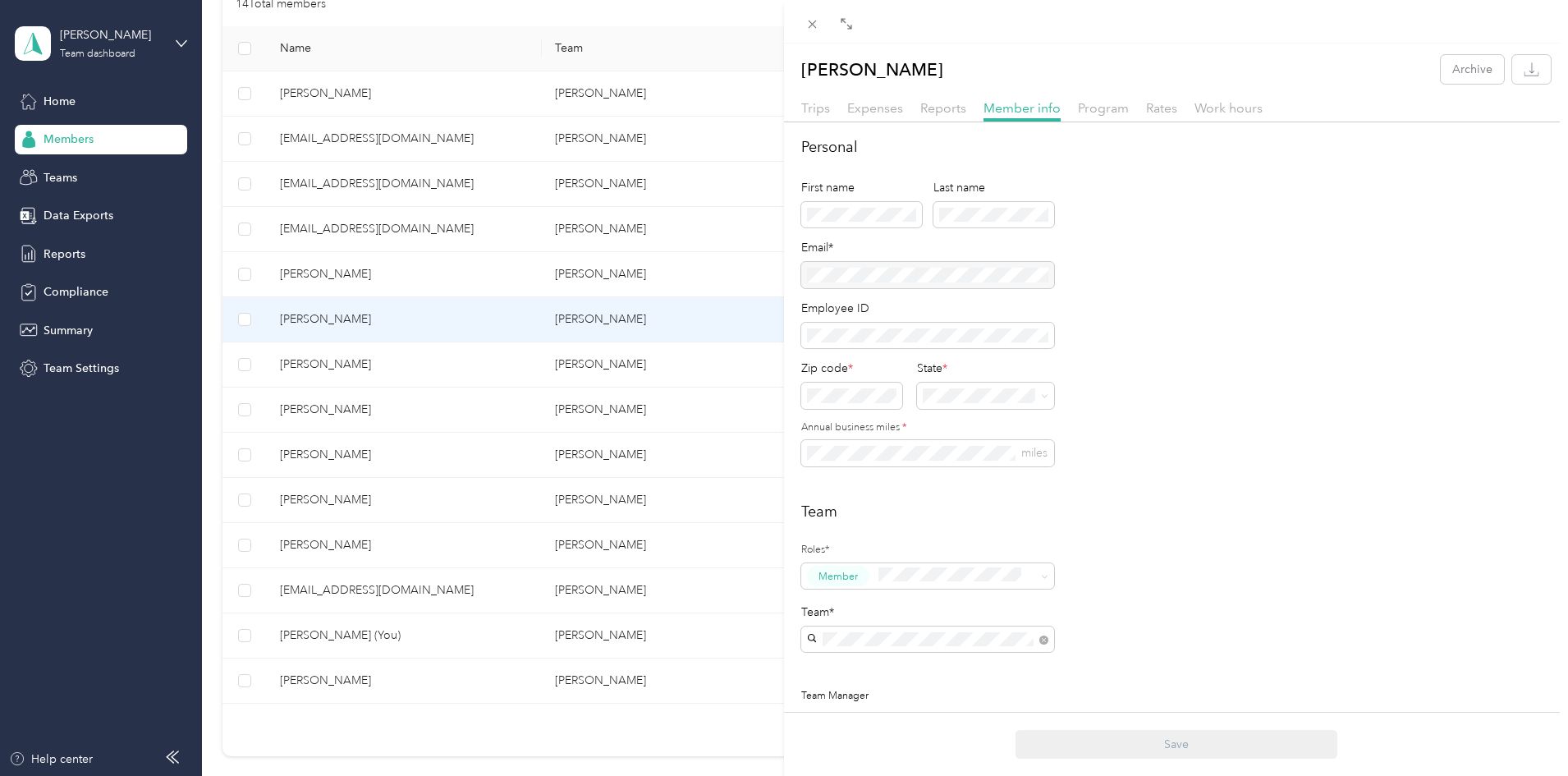
click at [65, 106] on div "[PERSON_NAME] Archive Trips Expenses Reports Member info Program Rates Work hou…" at bounding box center [784, 388] width 1568 height 776
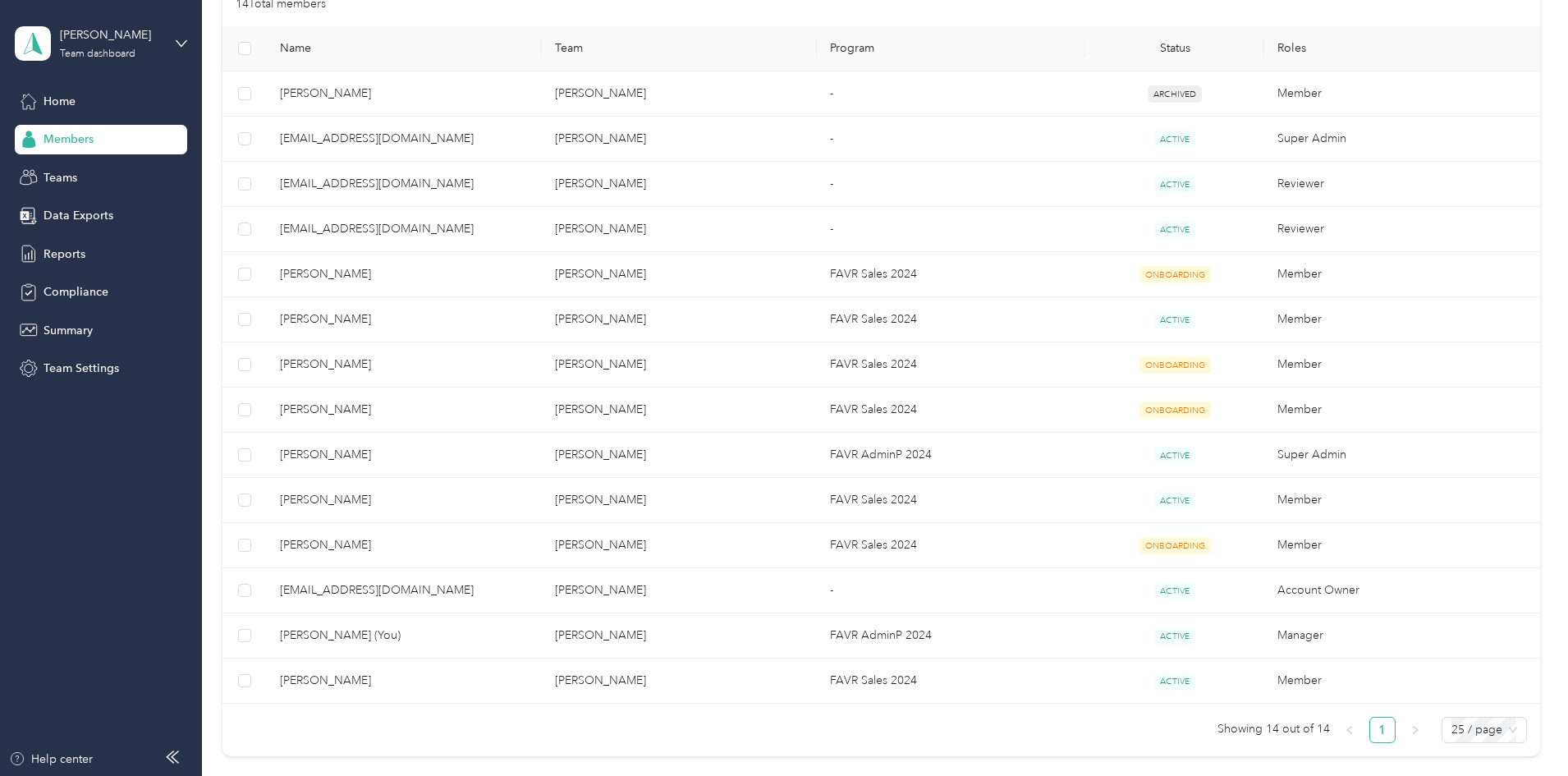
click at [72, 365] on span "Team Settings" at bounding box center [82, 368] width 76 height 18
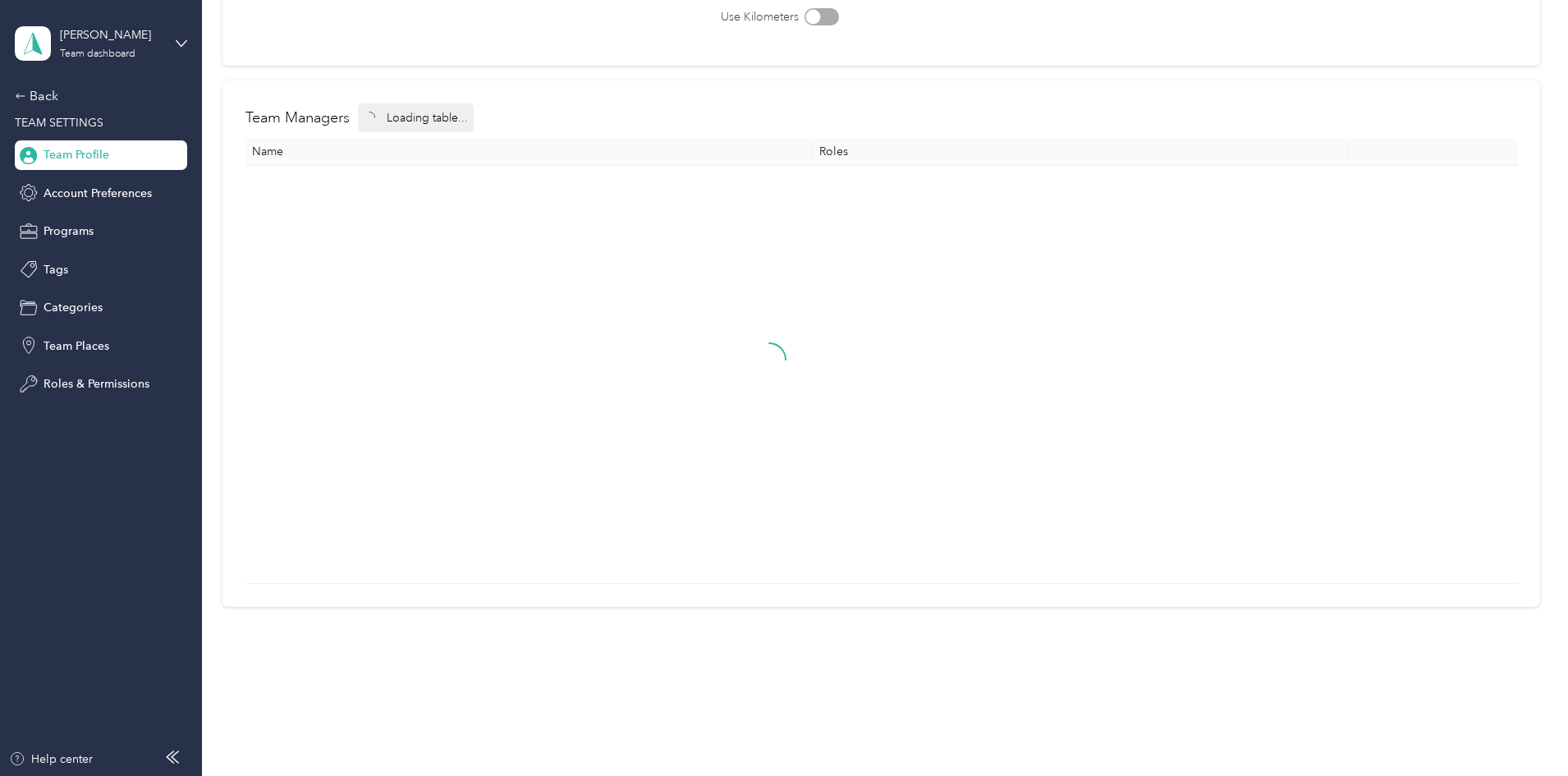
scroll to position [45, 0]
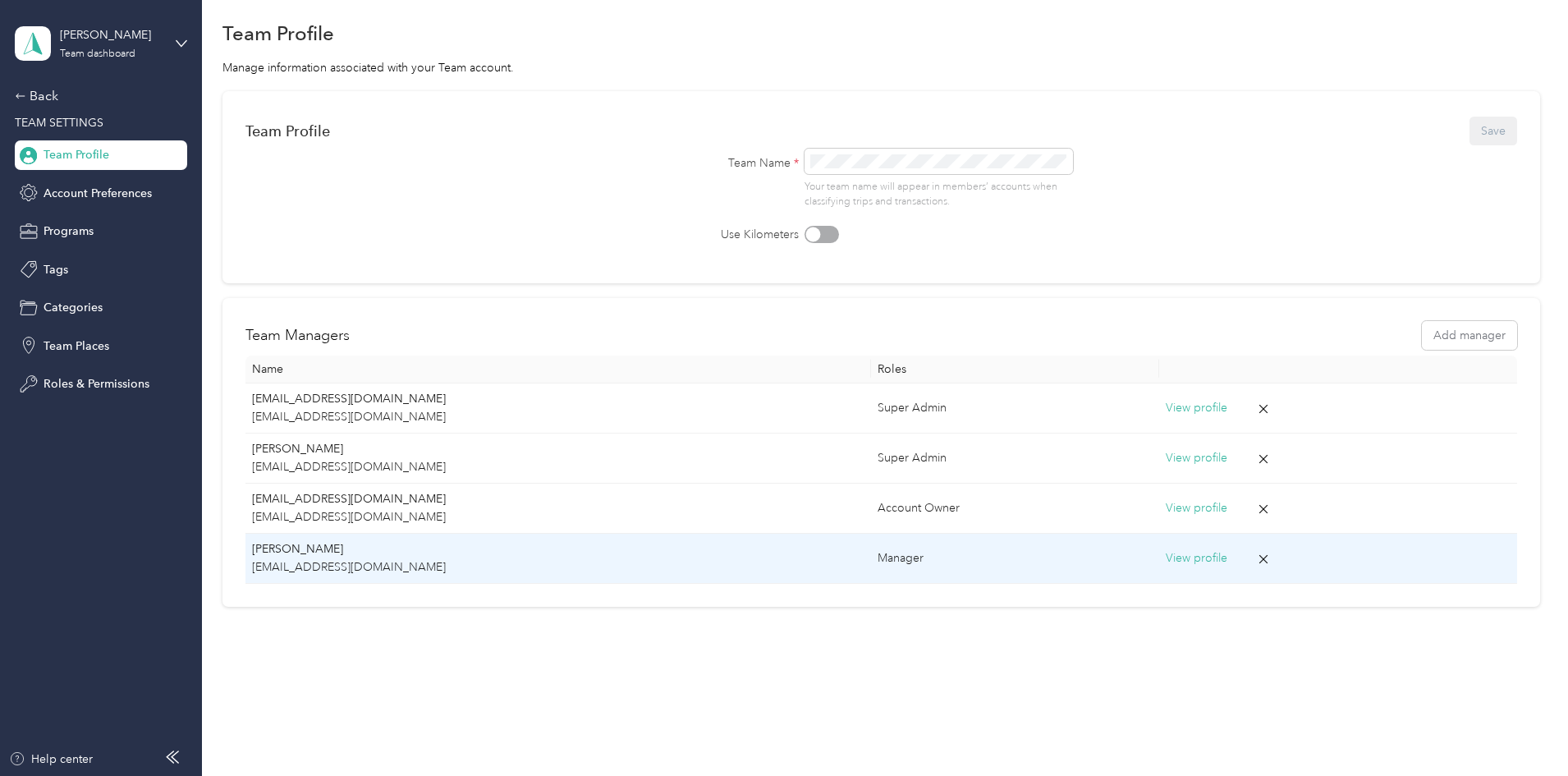
click at [659, 570] on p "[EMAIL_ADDRESS][DOMAIN_NAME]" at bounding box center [558, 567] width 613 height 18
click at [718, 567] on p "[EMAIL_ADDRESS][DOMAIN_NAME]" at bounding box center [558, 567] width 613 height 18
click at [1166, 561] on button "View profile" at bounding box center [1196, 558] width 61 height 18
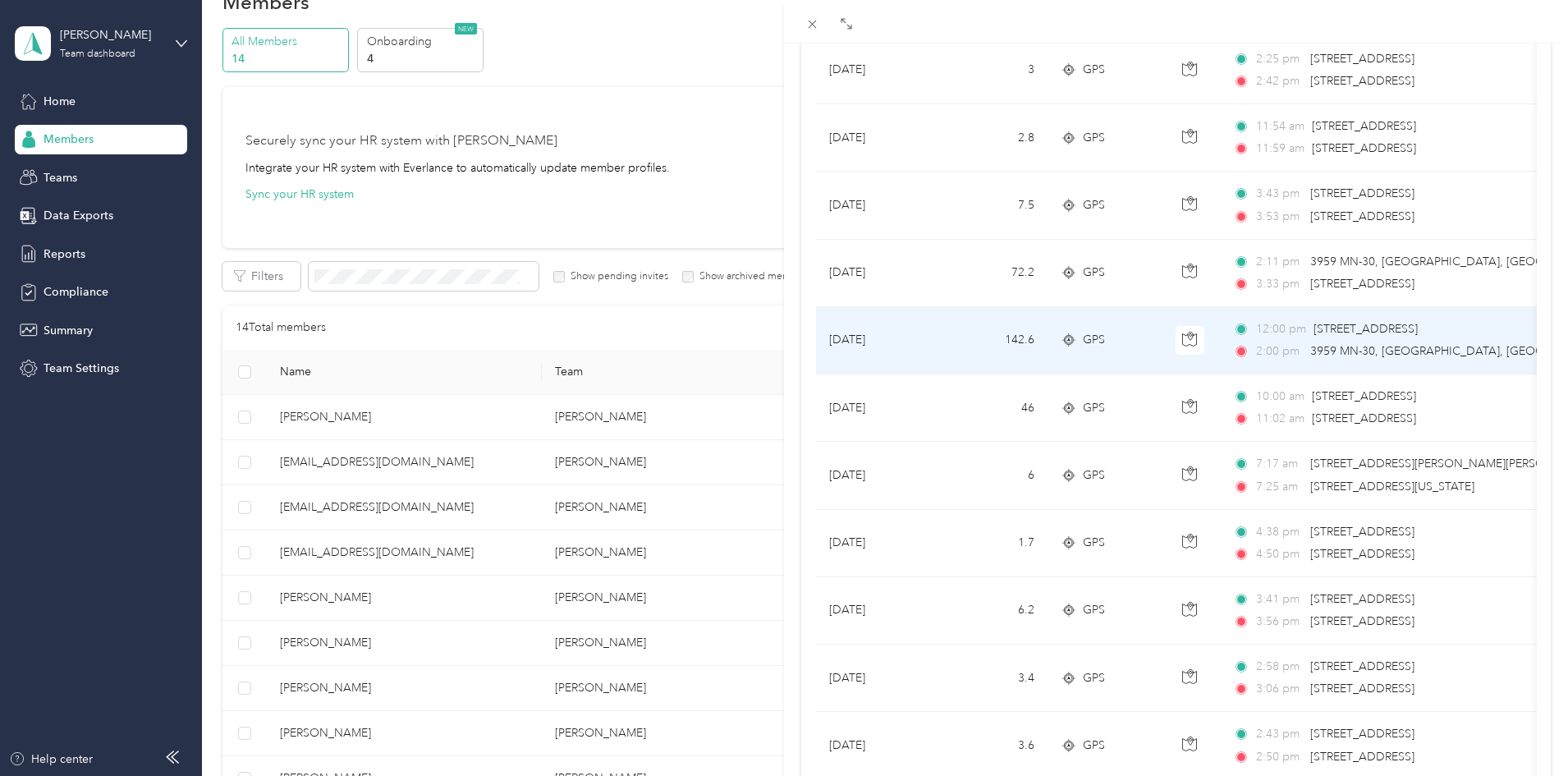
scroll to position [821, 0]
